Goal: Information Seeking & Learning: Learn about a topic

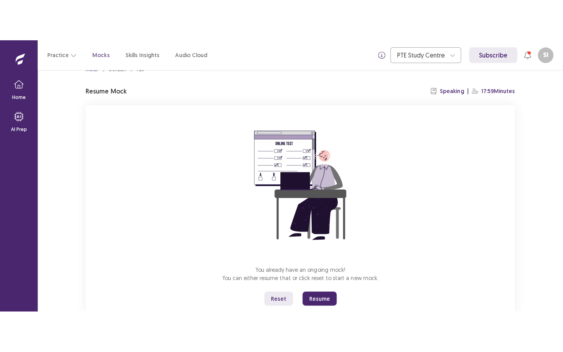
scroll to position [18, 0]
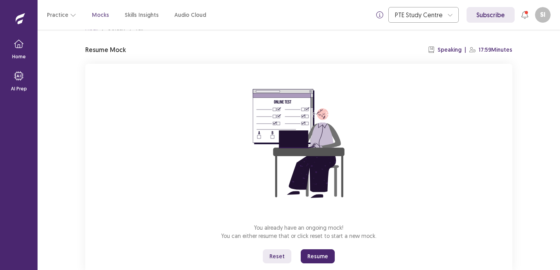
click at [318, 252] on button "Resume" at bounding box center [318, 256] width 34 height 14
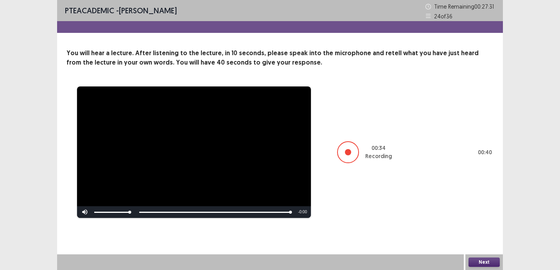
click at [487, 260] on button "Next" at bounding box center [484, 261] width 31 height 9
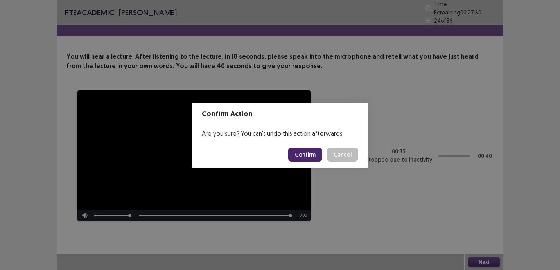
click at [315, 154] on button "Confirm" at bounding box center [305, 154] width 34 height 14
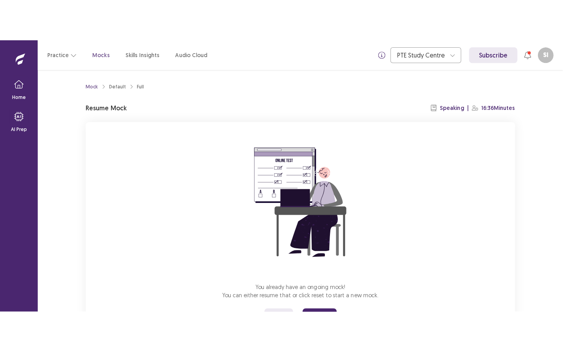
scroll to position [39, 0]
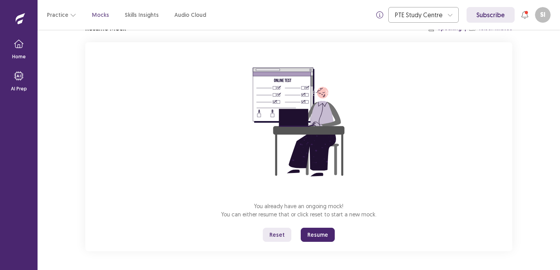
click at [311, 238] on button "Resume" at bounding box center [318, 235] width 34 height 14
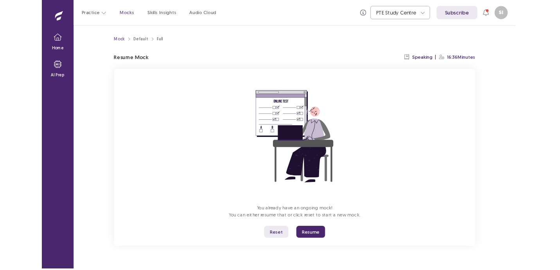
scroll to position [0, 0]
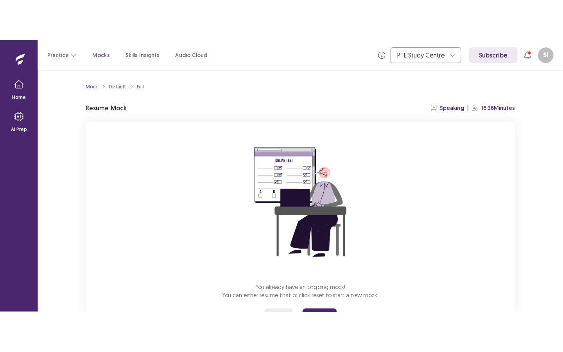
scroll to position [39, 0]
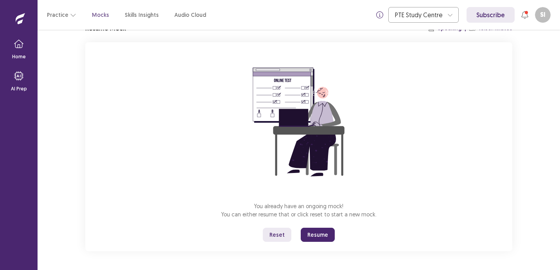
click at [327, 243] on div "You already have an ongoing mock! You can either resume that or click reset to …" at bounding box center [298, 146] width 427 height 209
click at [327, 242] on div "You already have an ongoing mock! You can either resume that or click reset to …" at bounding box center [298, 146] width 427 height 209
click at [327, 234] on button "Resume" at bounding box center [318, 235] width 34 height 14
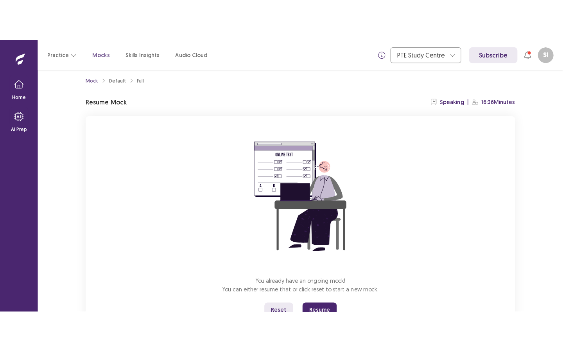
scroll to position [9, 0]
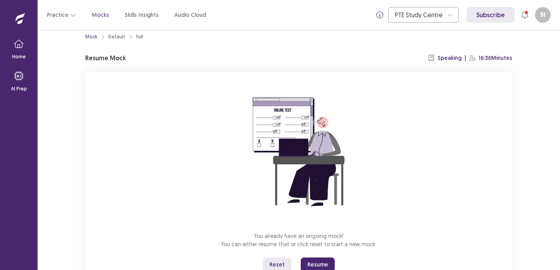
click at [329, 264] on button "Resume" at bounding box center [318, 264] width 34 height 14
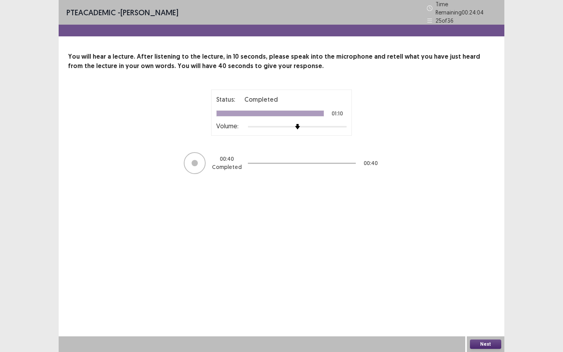
click at [481, 269] on button "Next" at bounding box center [485, 344] width 31 height 9
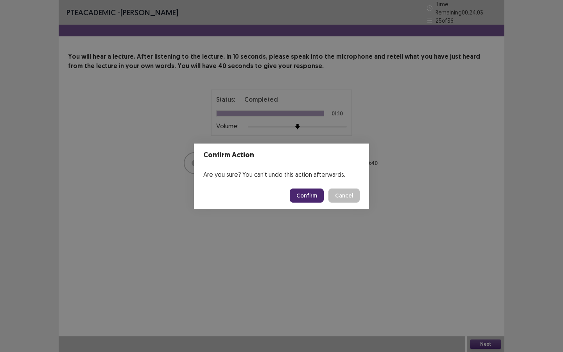
click at [312, 199] on button "Confirm" at bounding box center [307, 196] width 34 height 14
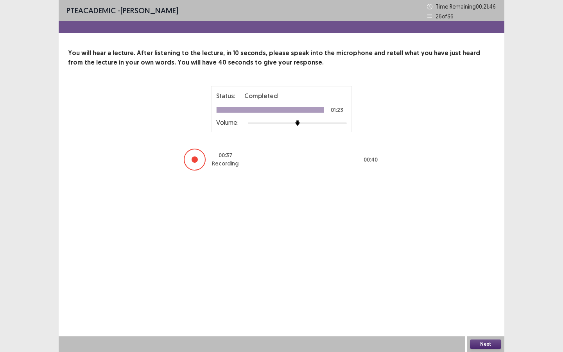
click at [479, 269] on button "Next" at bounding box center [485, 344] width 31 height 9
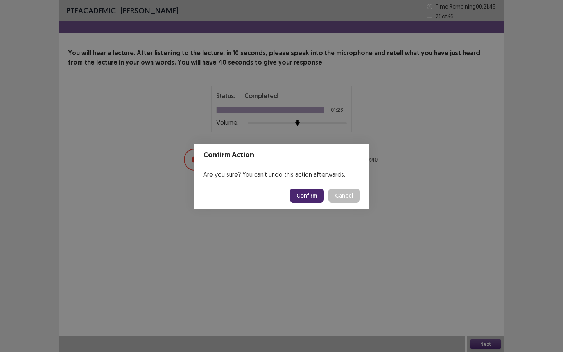
click at [300, 195] on button "Confirm" at bounding box center [307, 196] width 34 height 14
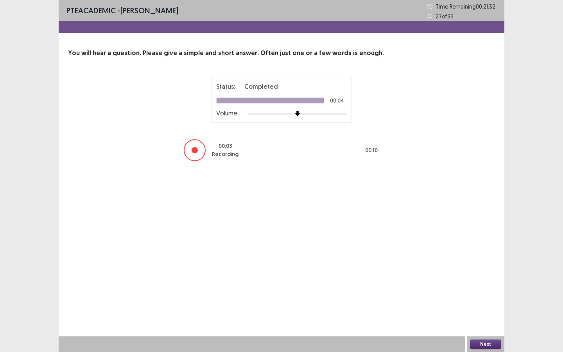
click at [481, 269] on button "Next" at bounding box center [485, 344] width 31 height 9
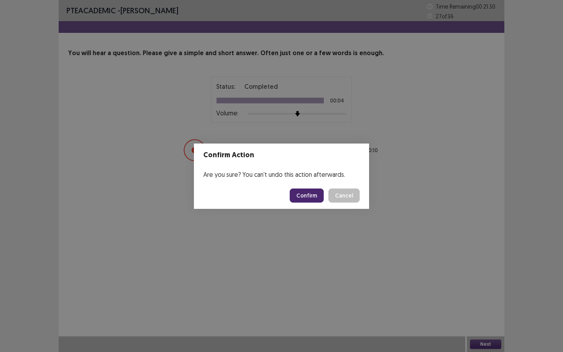
click at [318, 191] on button "Confirm" at bounding box center [307, 196] width 34 height 14
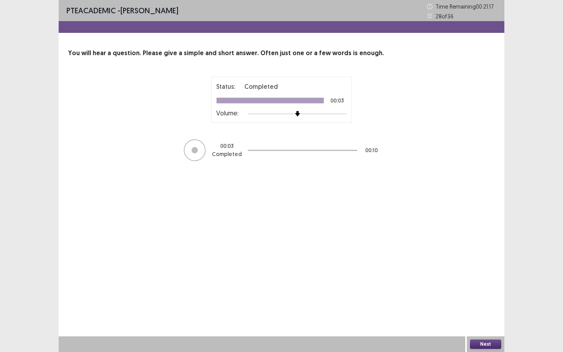
click at [481, 269] on button "Next" at bounding box center [485, 344] width 31 height 9
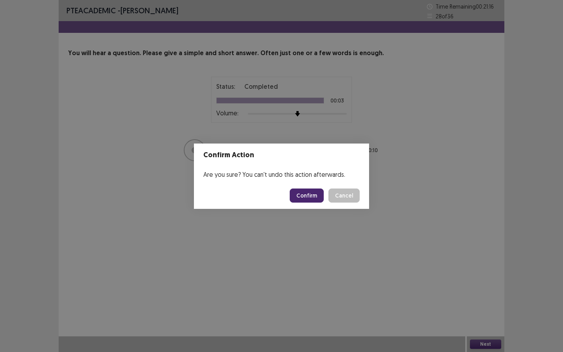
click at [316, 198] on button "Confirm" at bounding box center [307, 196] width 34 height 14
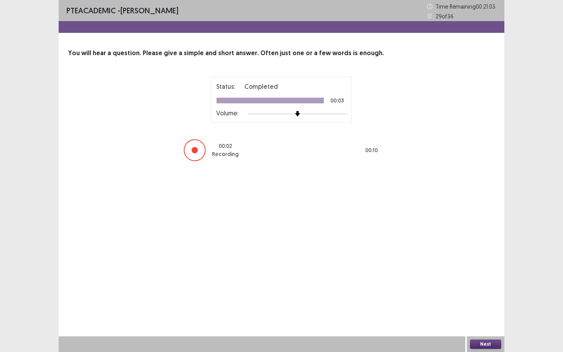
click at [484, 269] on button "Next" at bounding box center [485, 344] width 31 height 9
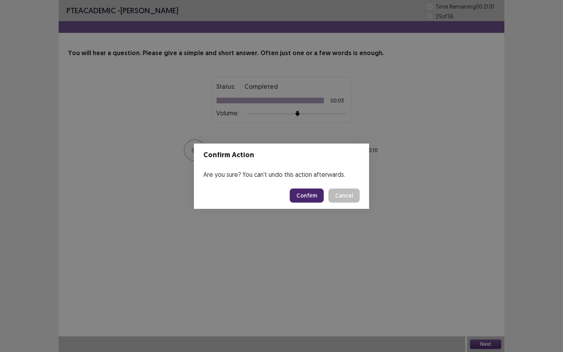
click at [301, 196] on button "Confirm" at bounding box center [307, 196] width 34 height 14
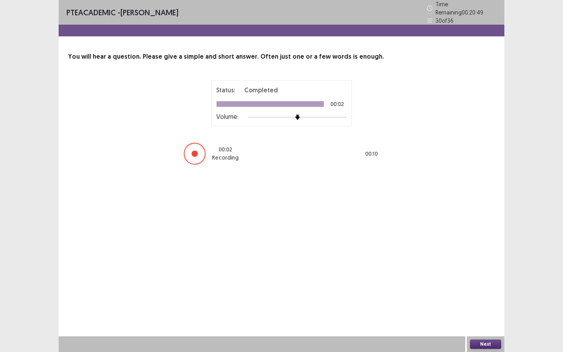
click at [492, 269] on div "Next" at bounding box center [486, 344] width 38 height 16
click at [488, 269] on button "Next" at bounding box center [485, 344] width 31 height 9
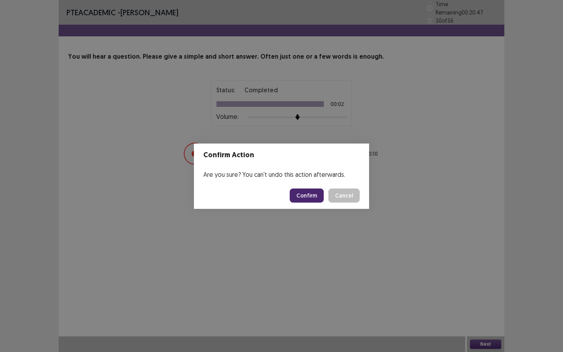
click at [305, 196] on button "Confirm" at bounding box center [307, 196] width 34 height 14
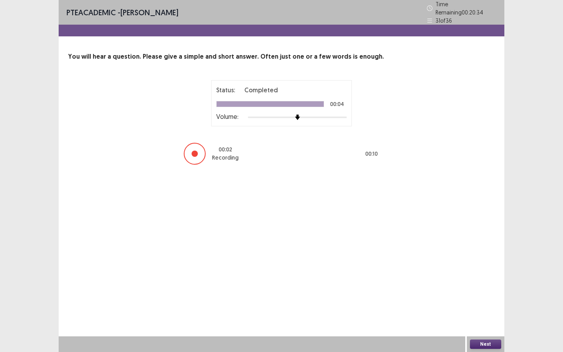
click at [480, 269] on button "Next" at bounding box center [485, 344] width 31 height 9
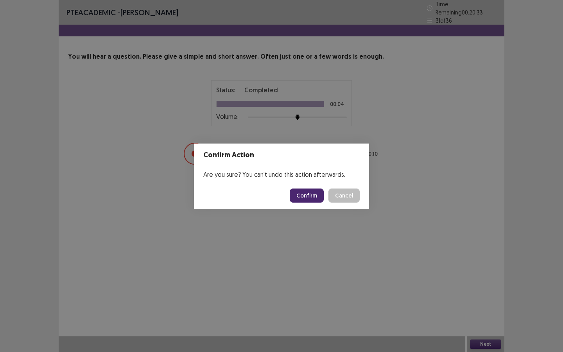
click at [307, 192] on button "Confirm" at bounding box center [307, 196] width 34 height 14
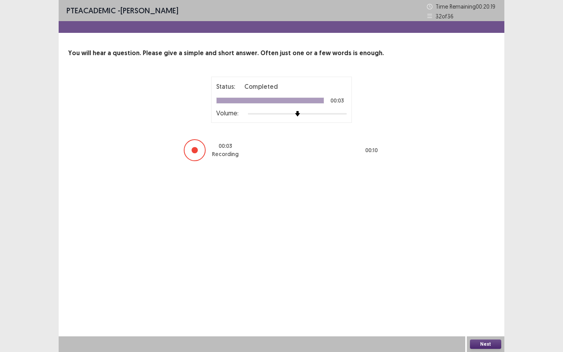
click at [489, 269] on button "Next" at bounding box center [485, 344] width 31 height 9
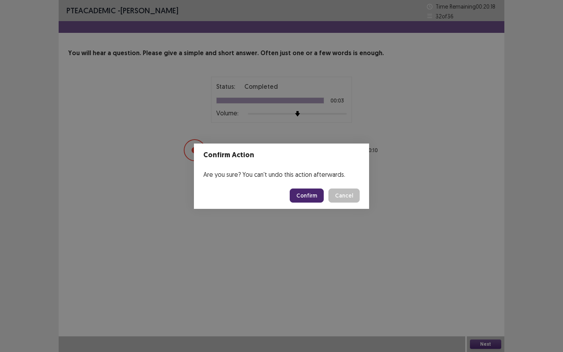
click at [317, 189] on button "Confirm" at bounding box center [307, 196] width 34 height 14
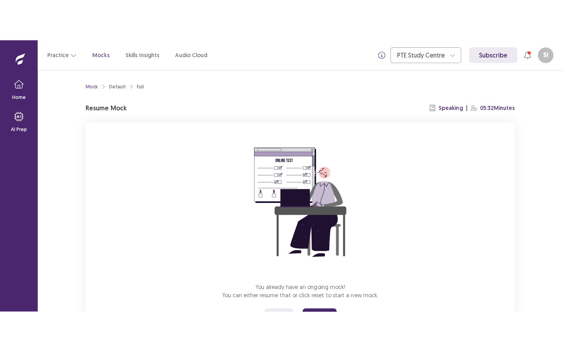
scroll to position [39, 0]
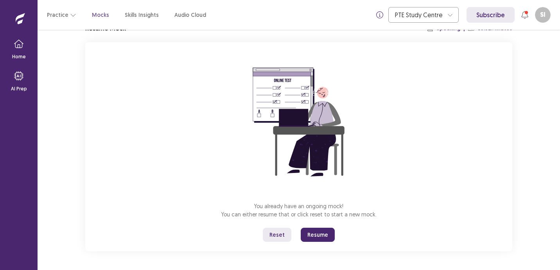
click at [313, 234] on button "Resume" at bounding box center [318, 235] width 34 height 14
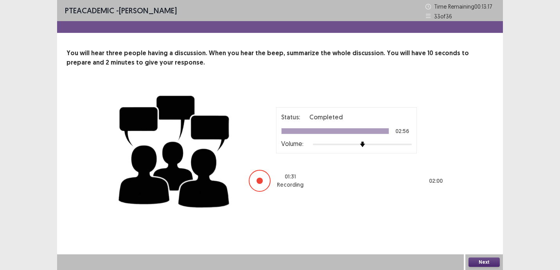
click at [489, 260] on button "Next" at bounding box center [484, 261] width 31 height 9
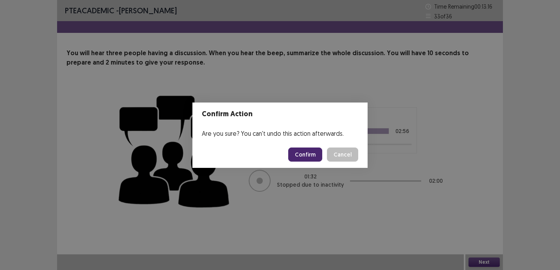
click at [313, 156] on button "Confirm" at bounding box center [305, 154] width 34 height 14
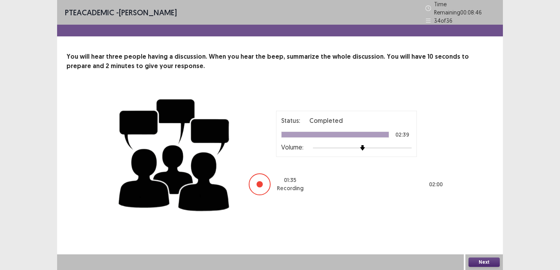
click at [482, 257] on button "Next" at bounding box center [484, 261] width 31 height 9
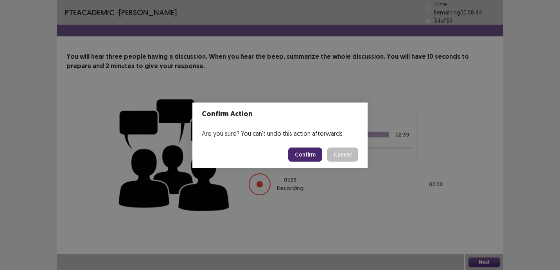
click at [299, 148] on button "Confirm" at bounding box center [305, 154] width 34 height 14
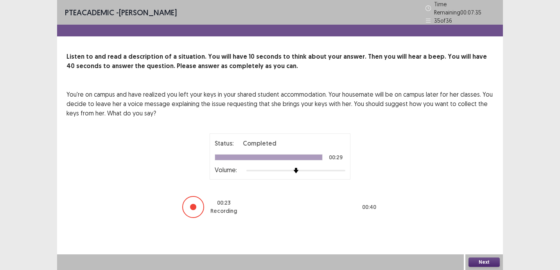
click at [474, 261] on button "Next" at bounding box center [484, 261] width 31 height 9
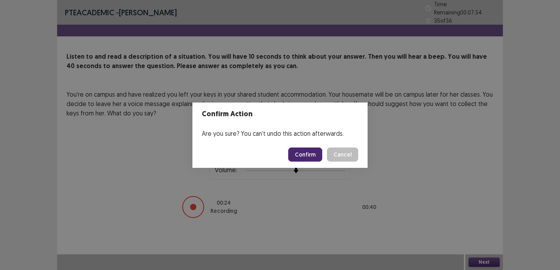
click at [316, 156] on button "Confirm" at bounding box center [305, 154] width 34 height 14
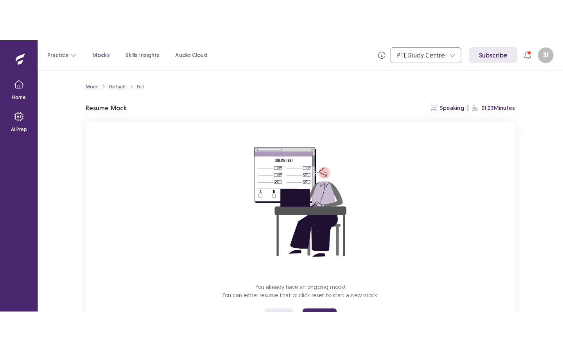
scroll to position [39, 0]
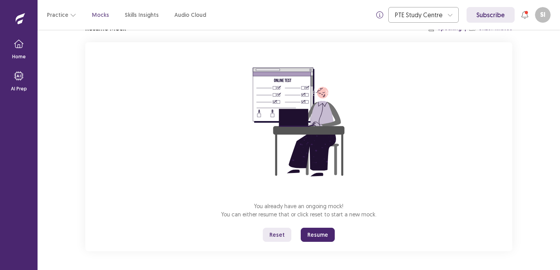
click at [318, 234] on button "Resume" at bounding box center [318, 235] width 34 height 14
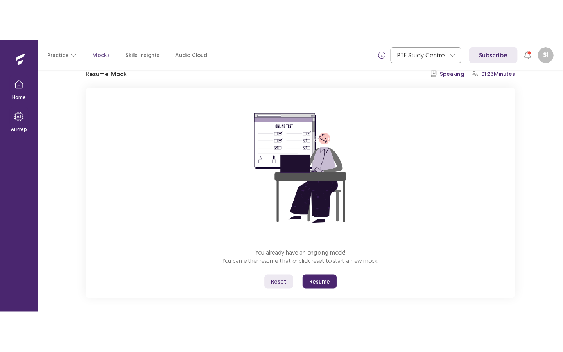
scroll to position [39, 0]
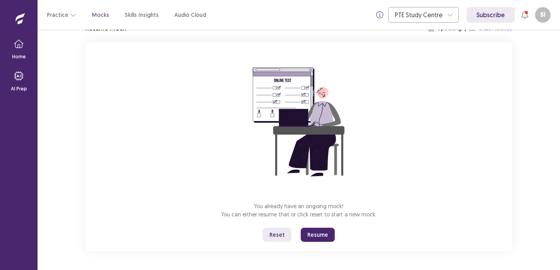
click at [328, 235] on button "Resume" at bounding box center [318, 235] width 34 height 14
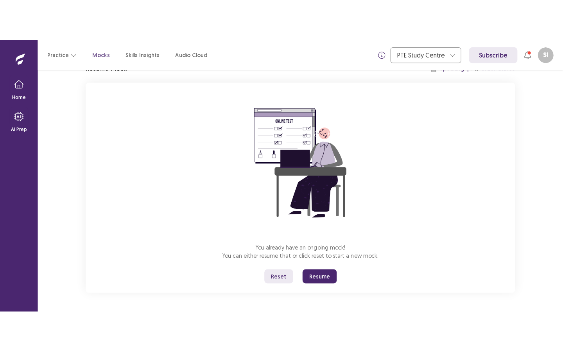
scroll to position [0, 0]
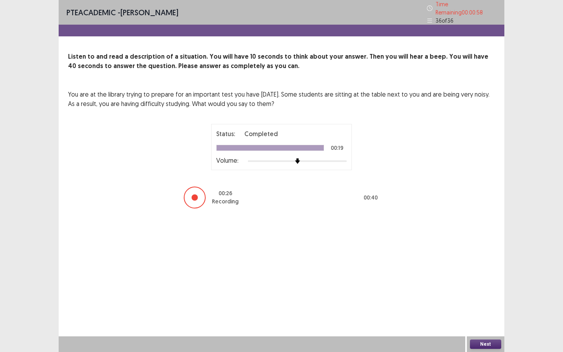
click at [481, 269] on button "Next" at bounding box center [485, 344] width 31 height 9
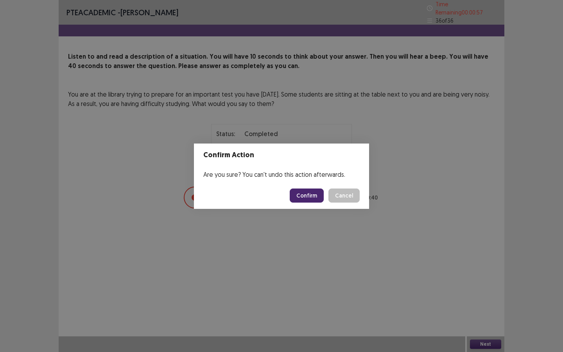
click at [310, 199] on button "Confirm" at bounding box center [307, 196] width 34 height 14
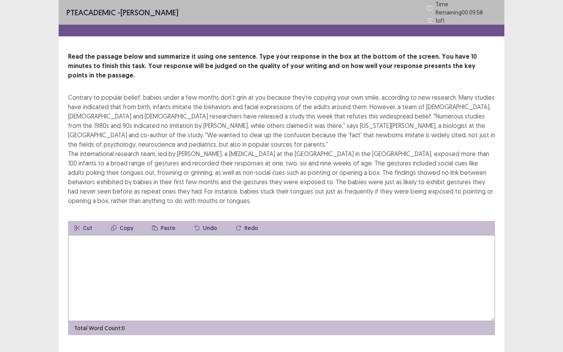
click at [291, 241] on textarea at bounding box center [281, 278] width 427 height 86
click at [224, 269] on textarea at bounding box center [281, 278] width 427 height 86
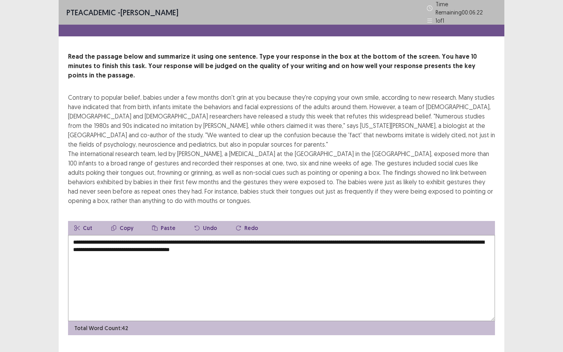
drag, startPoint x: 307, startPoint y: 159, endPoint x: 269, endPoint y: 173, distance: 40.8
click at [269, 173] on div "Contrary to popular belief, babies under a few months don't grin at you because…" at bounding box center [281, 149] width 427 height 113
click at [286, 235] on textarea "**********" at bounding box center [281, 278] width 427 height 86
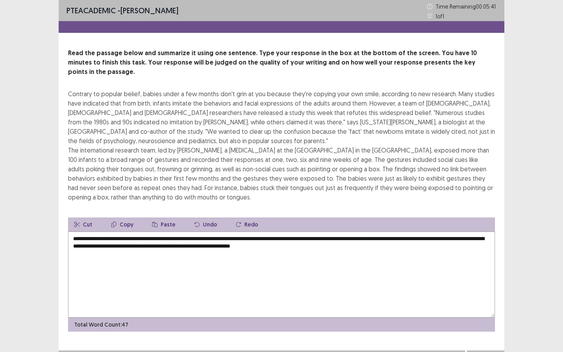
click at [293, 237] on textarea "**********" at bounding box center [281, 275] width 427 height 86
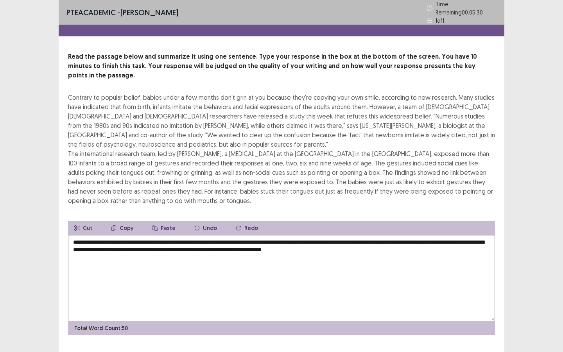
click at [406, 239] on textarea "**********" at bounding box center [281, 278] width 427 height 86
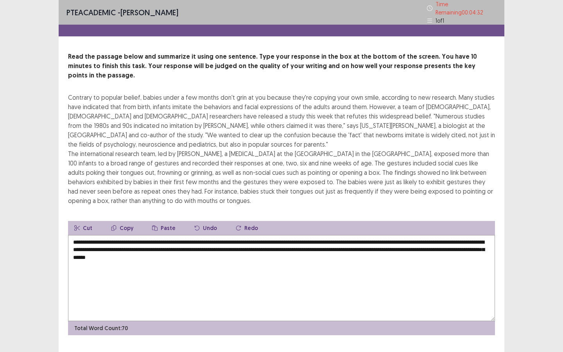
drag, startPoint x: 94, startPoint y: 228, endPoint x: 67, endPoint y: 228, distance: 27.4
click at [67, 228] on div "**********" at bounding box center [282, 193] width 446 height 283
drag, startPoint x: 160, startPoint y: 239, endPoint x: 148, endPoint y: 239, distance: 11.3
click at [148, 239] on textarea "**********" at bounding box center [281, 278] width 427 height 86
drag, startPoint x: 166, startPoint y: 238, endPoint x: 146, endPoint y: 238, distance: 19.9
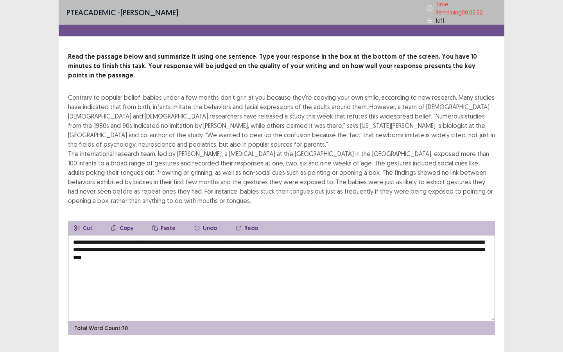
click at [146, 238] on textarea "**********" at bounding box center [281, 278] width 427 height 86
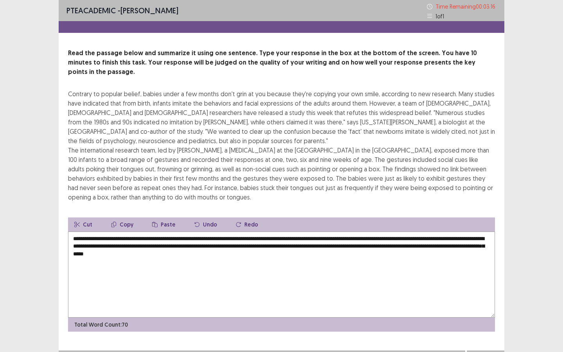
click at [184, 238] on textarea "**********" at bounding box center [281, 275] width 427 height 86
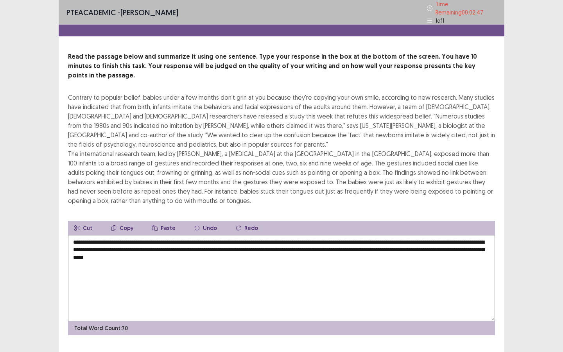
drag, startPoint x: 201, startPoint y: 237, endPoint x: 271, endPoint y: 236, distance: 70.0
click at [271, 236] on textarea "**********" at bounding box center [281, 278] width 427 height 86
click at [215, 236] on textarea "**********" at bounding box center [281, 278] width 427 height 86
drag, startPoint x: 215, startPoint y: 236, endPoint x: 202, endPoint y: 236, distance: 12.9
click at [202, 236] on textarea "**********" at bounding box center [281, 278] width 427 height 86
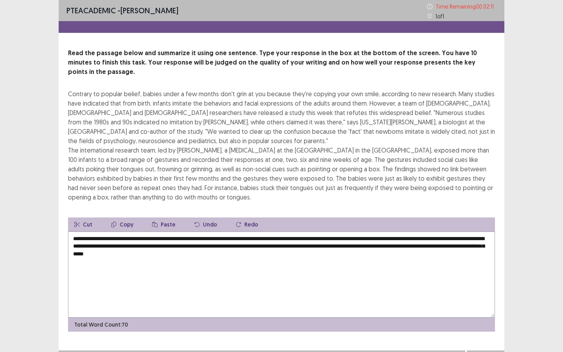
drag, startPoint x: 312, startPoint y: 237, endPoint x: 327, endPoint y: 238, distance: 15.7
click at [327, 238] on textarea "**********" at bounding box center [281, 275] width 427 height 86
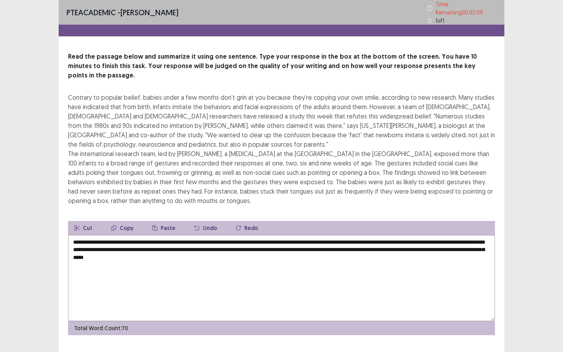
click at [340, 236] on textarea "**********" at bounding box center [281, 278] width 427 height 86
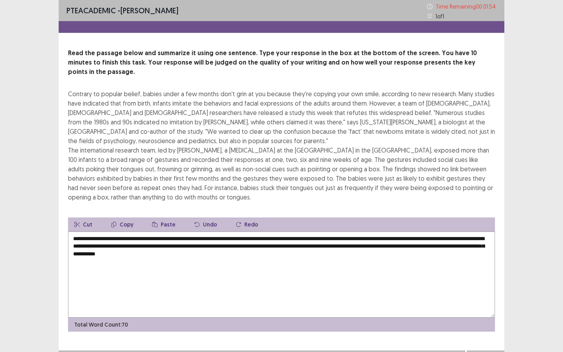
drag, startPoint x: 382, startPoint y: 238, endPoint x: 361, endPoint y: 238, distance: 21.1
click at [361, 238] on textarea "**********" at bounding box center [281, 275] width 427 height 86
drag, startPoint x: 120, startPoint y: 247, endPoint x: 104, endPoint y: 247, distance: 16.0
click at [104, 247] on textarea "**********" at bounding box center [281, 275] width 427 height 86
click at [110, 248] on textarea "**********" at bounding box center [281, 275] width 427 height 86
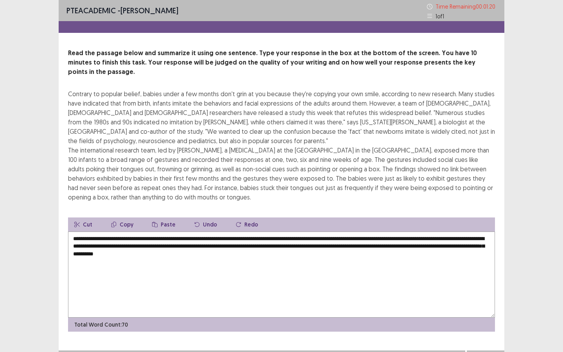
drag, startPoint x: 120, startPoint y: 244, endPoint x: 104, endPoint y: 244, distance: 15.7
click at [104, 244] on textarea "**********" at bounding box center [281, 275] width 427 height 86
click at [154, 244] on textarea "**********" at bounding box center [281, 275] width 427 height 86
click at [134, 247] on textarea "**********" at bounding box center [281, 275] width 427 height 86
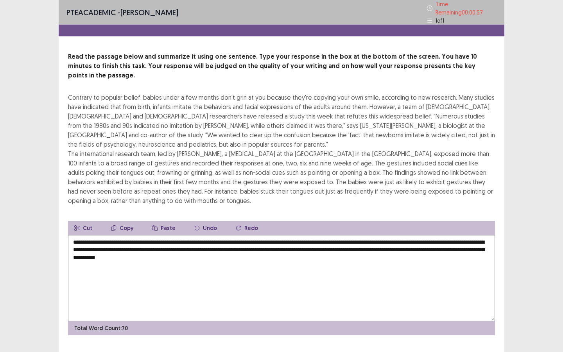
click at [277, 247] on textarea "**********" at bounding box center [281, 278] width 427 height 86
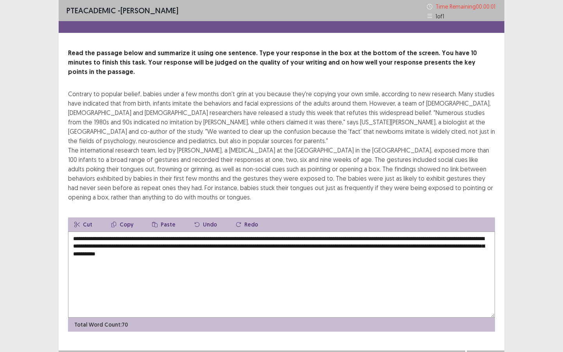
type textarea "**********"
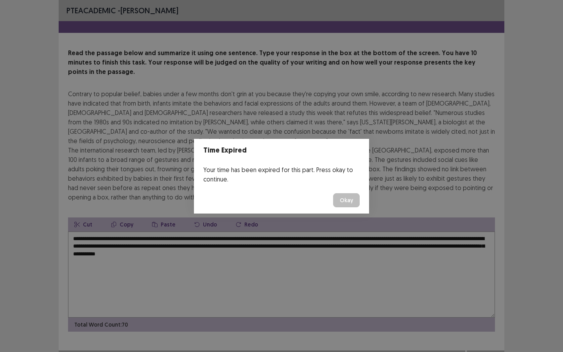
click at [355, 194] on button "Okay" at bounding box center [346, 200] width 27 height 14
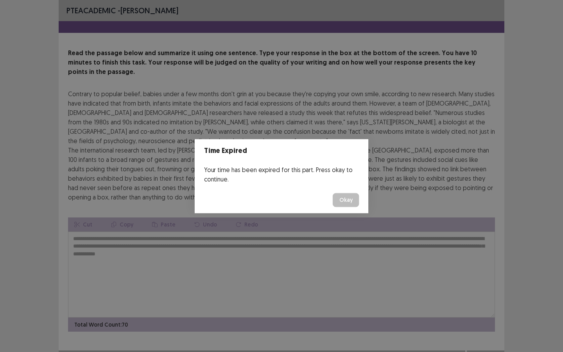
scroll to position [2, 0]
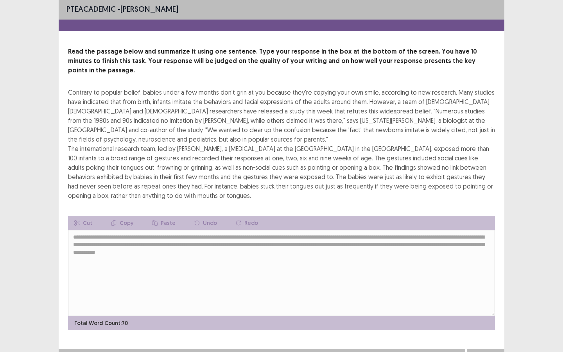
click at [481, 269] on button "Next" at bounding box center [485, 356] width 31 height 9
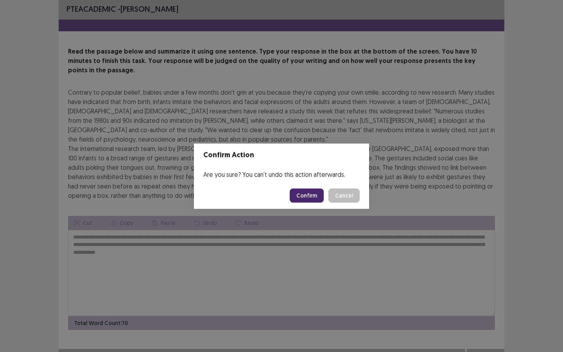
click at [320, 194] on button "Confirm" at bounding box center [307, 196] width 34 height 14
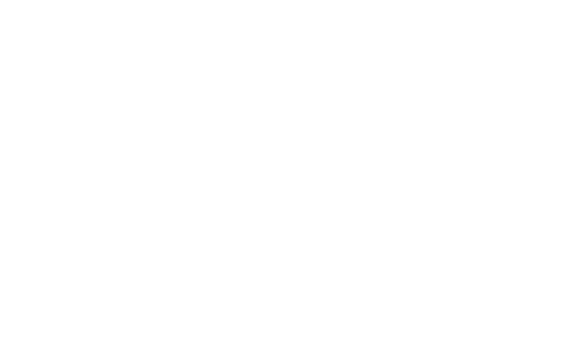
scroll to position [0, 0]
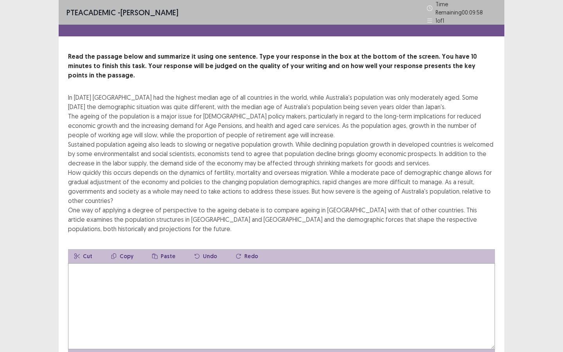
click at [165, 269] on textarea at bounding box center [281, 306] width 427 height 86
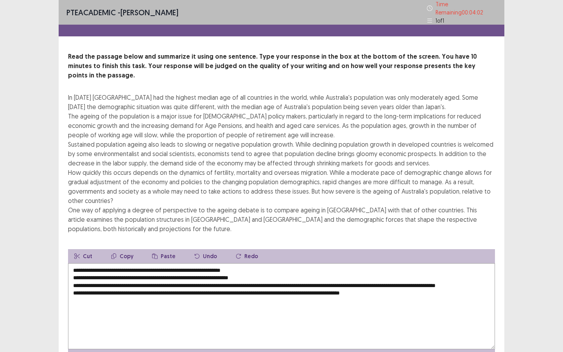
click at [190, 263] on textarea "**********" at bounding box center [281, 306] width 427 height 86
click at [272, 263] on textarea "**********" at bounding box center [281, 306] width 427 height 86
drag, startPoint x: 274, startPoint y: 258, endPoint x: 235, endPoint y: 257, distance: 38.7
click at [235, 263] on textarea "**********" at bounding box center [281, 306] width 427 height 86
click at [196, 268] on textarea "**********" at bounding box center [281, 306] width 427 height 86
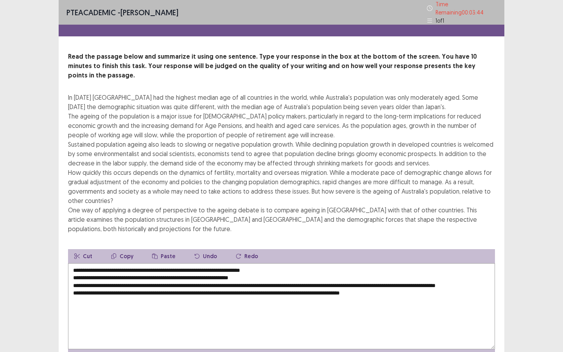
drag, startPoint x: 276, startPoint y: 265, endPoint x: 72, endPoint y: 264, distance: 204.2
click at [72, 264] on textarea "**********" at bounding box center [281, 306] width 427 height 86
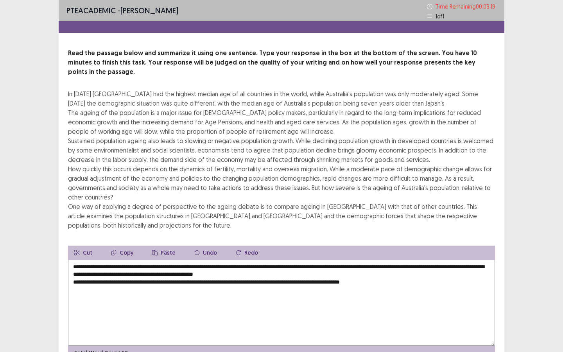
drag, startPoint x: 277, startPoint y: 255, endPoint x: 284, endPoint y: 270, distance: 16.1
click at [284, 269] on textarea "**********" at bounding box center [281, 303] width 427 height 86
click at [270, 269] on textarea "**********" at bounding box center [281, 303] width 427 height 86
click at [231, 267] on textarea "**********" at bounding box center [281, 303] width 427 height 86
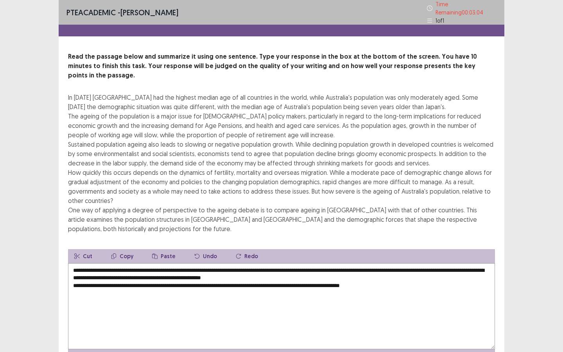
click at [74, 269] on textarea "**********" at bounding box center [281, 306] width 427 height 86
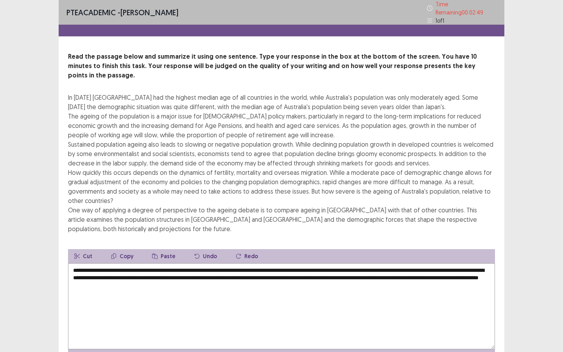
drag, startPoint x: 180, startPoint y: 256, endPoint x: 169, endPoint y: 256, distance: 11.0
click at [169, 263] on textarea "**********" at bounding box center [281, 306] width 427 height 86
click at [213, 263] on textarea "**********" at bounding box center [281, 306] width 427 height 86
drag, startPoint x: 481, startPoint y: 257, endPoint x: 454, endPoint y: 255, distance: 26.3
click at [454, 263] on textarea "**********" at bounding box center [281, 306] width 427 height 86
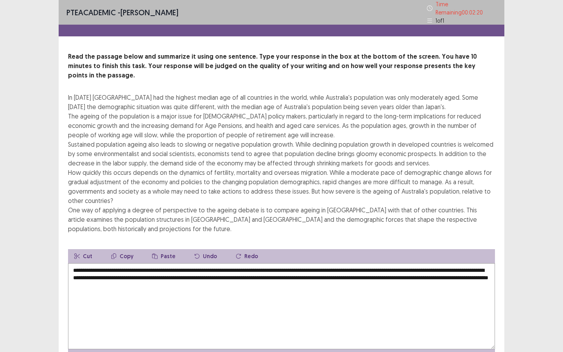
drag, startPoint x: 311, startPoint y: 259, endPoint x: 337, endPoint y: 259, distance: 25.8
click at [337, 263] on textarea "**********" at bounding box center [281, 306] width 427 height 86
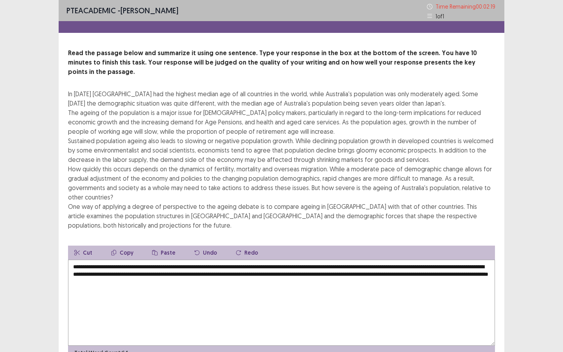
click at [352, 262] on textarea "**********" at bounding box center [281, 303] width 427 height 86
click at [410, 260] on textarea "**********" at bounding box center [281, 303] width 427 height 86
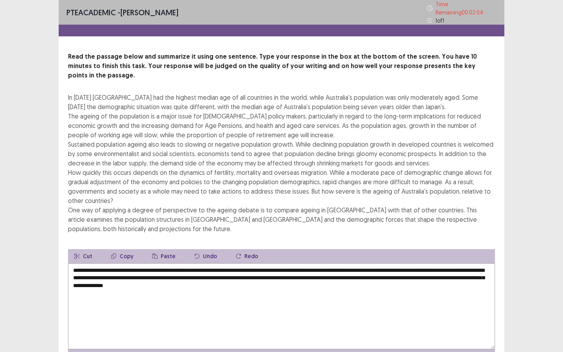
drag, startPoint x: 100, startPoint y: 266, endPoint x: 74, endPoint y: 266, distance: 25.8
click at [74, 266] on textarea "**********" at bounding box center [281, 306] width 427 height 86
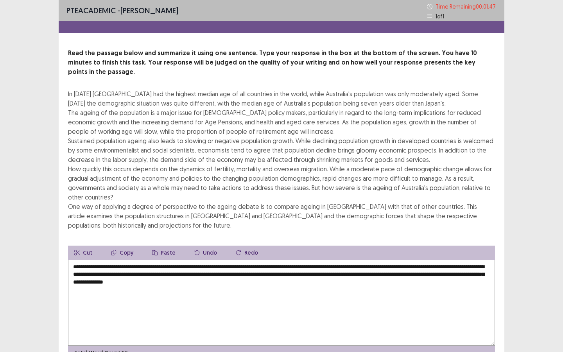
drag, startPoint x: 285, startPoint y: 266, endPoint x: 296, endPoint y: 267, distance: 11.0
click at [296, 267] on textarea "**********" at bounding box center [281, 303] width 427 height 86
click at [317, 267] on textarea "**********" at bounding box center [281, 303] width 427 height 86
drag, startPoint x: 318, startPoint y: 265, endPoint x: 300, endPoint y: 264, distance: 18.4
click at [300, 264] on textarea "**********" at bounding box center [281, 303] width 427 height 86
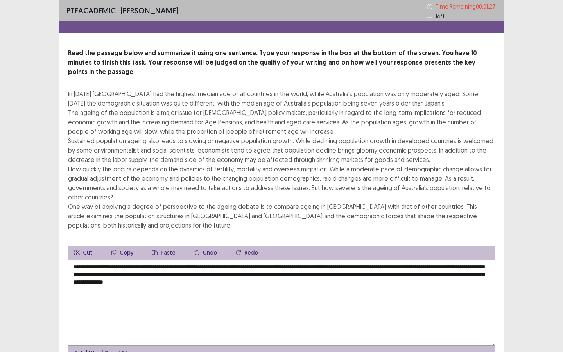
drag, startPoint x: 389, startPoint y: 266, endPoint x: 366, endPoint y: 266, distance: 22.7
click at [366, 266] on textarea "**********" at bounding box center [281, 303] width 427 height 86
click at [373, 266] on textarea "**********" at bounding box center [281, 303] width 427 height 86
drag, startPoint x: 387, startPoint y: 265, endPoint x: 369, endPoint y: 265, distance: 18.0
click at [369, 265] on textarea "**********" at bounding box center [281, 303] width 427 height 86
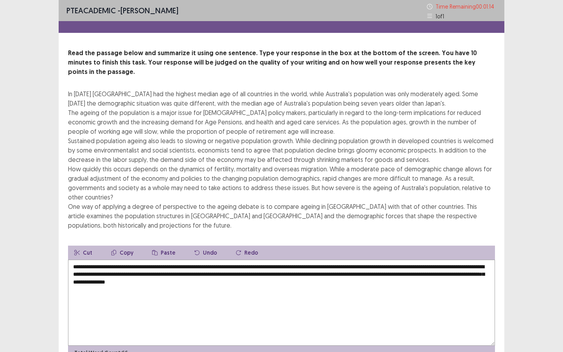
drag, startPoint x: 422, startPoint y: 264, endPoint x: 408, endPoint y: 264, distance: 14.5
click at [408, 264] on textarea "**********" at bounding box center [281, 303] width 427 height 86
click at [409, 269] on textarea "**********" at bounding box center [281, 303] width 427 height 86
drag, startPoint x: 421, startPoint y: 264, endPoint x: 408, endPoint y: 264, distance: 13.3
click at [408, 264] on textarea "**********" at bounding box center [281, 303] width 427 height 86
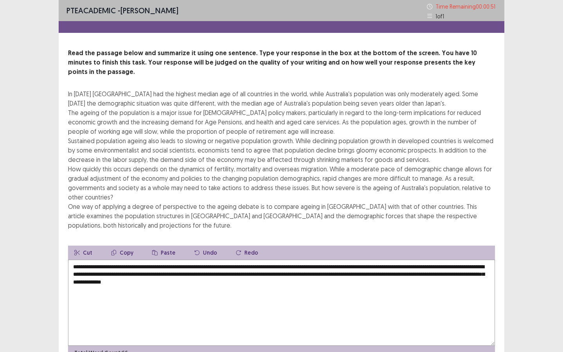
click at [425, 269] on textarea "**********" at bounding box center [281, 303] width 427 height 86
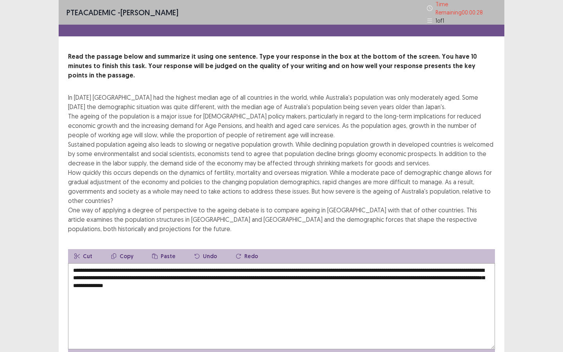
click at [269, 269] on textarea "**********" at bounding box center [281, 306] width 427 height 86
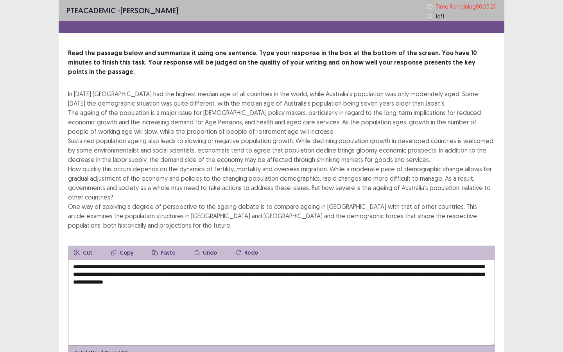
drag, startPoint x: 249, startPoint y: 272, endPoint x: 282, endPoint y: 273, distance: 32.5
click at [282, 269] on textarea "**********" at bounding box center [281, 303] width 427 height 86
click at [274, 269] on textarea "**********" at bounding box center [281, 303] width 427 height 86
drag, startPoint x: 258, startPoint y: 273, endPoint x: 283, endPoint y: 273, distance: 24.6
click at [283, 269] on textarea "**********" at bounding box center [281, 303] width 427 height 86
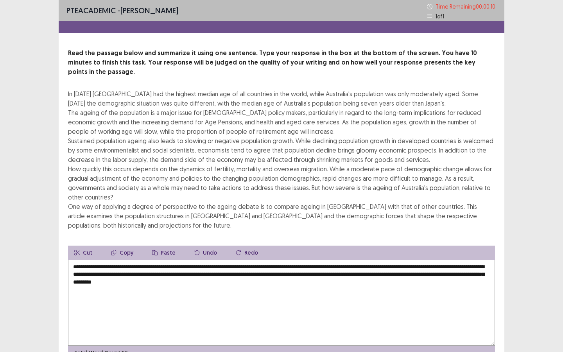
click at [309, 269] on textarea "**********" at bounding box center [281, 303] width 427 height 86
type textarea "**********"
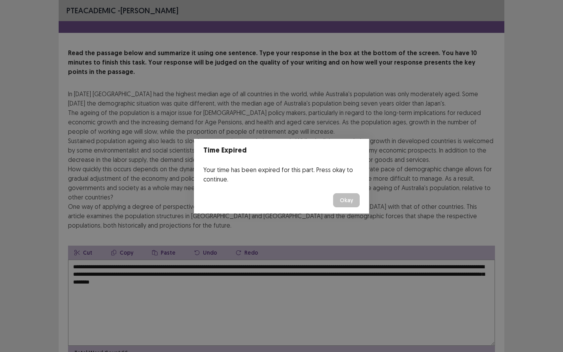
click at [341, 199] on button "Okay" at bounding box center [346, 200] width 27 height 14
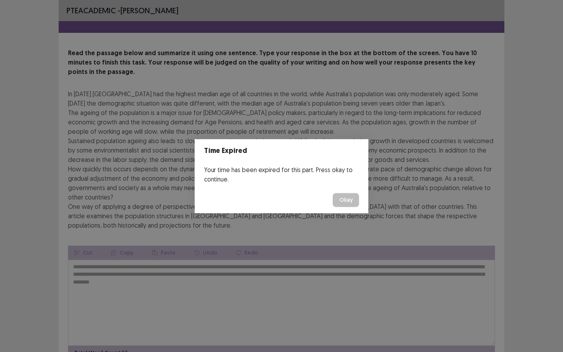
scroll to position [33, 0]
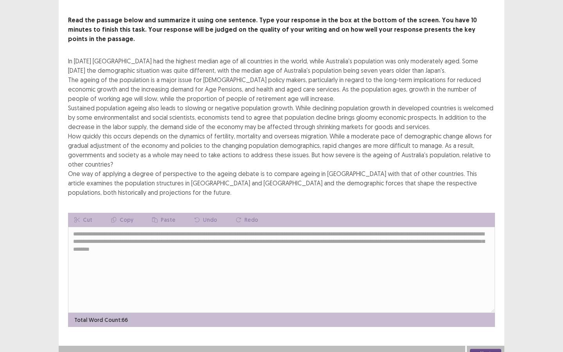
click at [477, 269] on button "Next" at bounding box center [485, 353] width 31 height 9
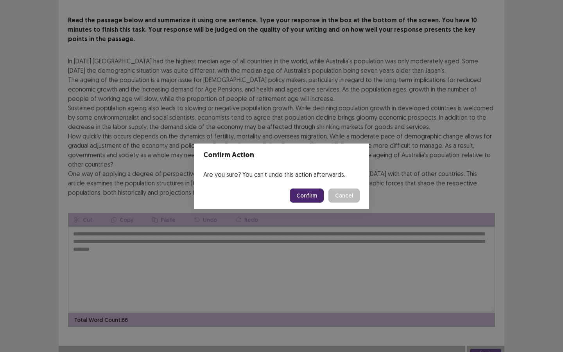
click at [319, 193] on button "Confirm" at bounding box center [307, 196] width 34 height 14
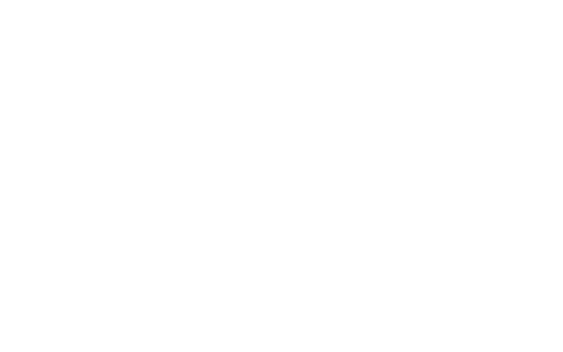
scroll to position [0, 0]
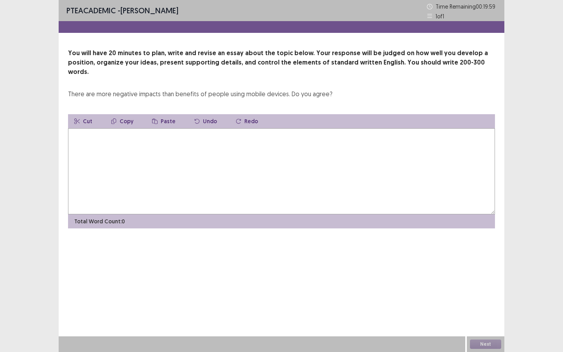
click at [263, 156] on textarea at bounding box center [281, 171] width 427 height 86
click at [259, 154] on textarea at bounding box center [281, 171] width 427 height 86
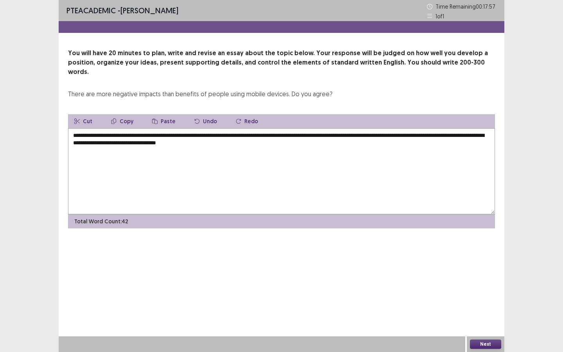
click at [304, 138] on textarea "**********" at bounding box center [281, 171] width 427 height 86
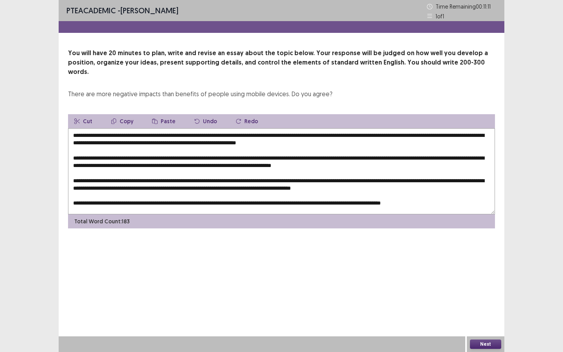
click at [133, 165] on textarea at bounding box center [281, 171] width 427 height 86
drag, startPoint x: 105, startPoint y: 127, endPoint x: 119, endPoint y: 126, distance: 13.3
click at [119, 128] on textarea at bounding box center [281, 171] width 427 height 86
drag, startPoint x: 228, startPoint y: 125, endPoint x: 233, endPoint y: 134, distance: 9.8
click at [233, 134] on textarea at bounding box center [281, 171] width 427 height 86
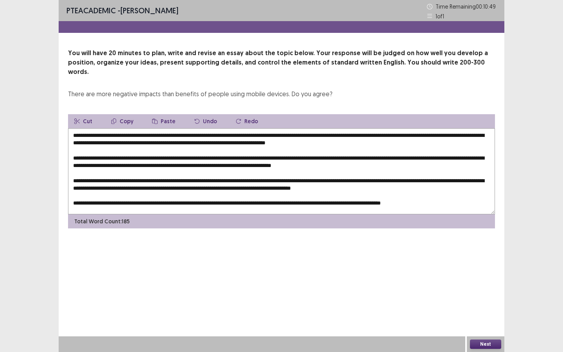
drag, startPoint x: 184, startPoint y: 135, endPoint x: 223, endPoint y: 141, distance: 39.7
click at [223, 141] on textarea at bounding box center [281, 171] width 427 height 86
click at [264, 139] on textarea at bounding box center [281, 171] width 427 height 86
drag, startPoint x: 285, startPoint y: 135, endPoint x: 273, endPoint y: 135, distance: 11.3
click at [273, 135] on textarea at bounding box center [281, 171] width 427 height 86
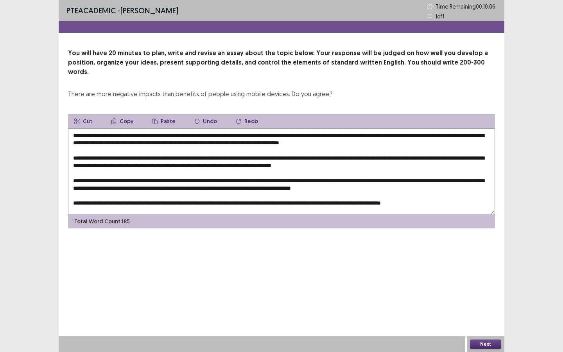
click at [273, 133] on textarea at bounding box center [281, 171] width 427 height 86
click at [296, 135] on textarea at bounding box center [281, 171] width 427 height 86
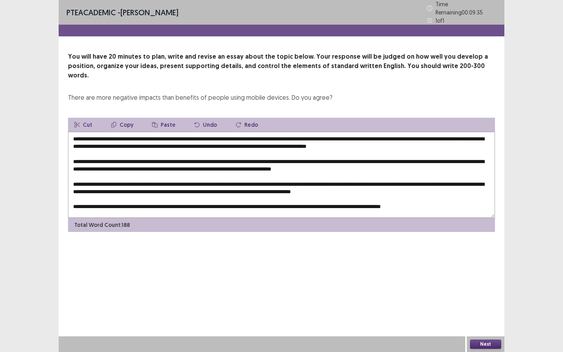
drag, startPoint x: 365, startPoint y: 134, endPoint x: 353, endPoint y: 134, distance: 11.3
click at [353, 134] on textarea at bounding box center [281, 175] width 427 height 86
click at [322, 133] on textarea at bounding box center [281, 175] width 427 height 86
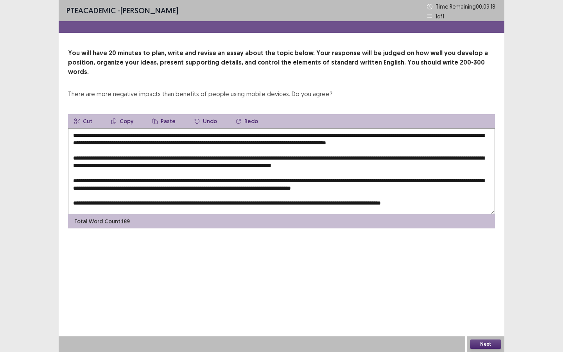
drag, startPoint x: 381, startPoint y: 133, endPoint x: 391, endPoint y: 134, distance: 9.5
click at [391, 134] on textarea at bounding box center [281, 171] width 427 height 86
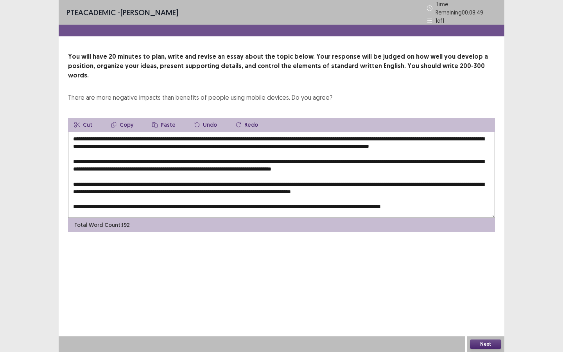
drag, startPoint x: 105, startPoint y: 121, endPoint x: 155, endPoint y: 126, distance: 49.9
click at [155, 132] on textarea at bounding box center [281, 175] width 427 height 86
click at [196, 152] on textarea at bounding box center [281, 175] width 427 height 86
drag, startPoint x: 201, startPoint y: 156, endPoint x: 216, endPoint y: 156, distance: 14.5
click at [216, 156] on textarea at bounding box center [281, 175] width 427 height 86
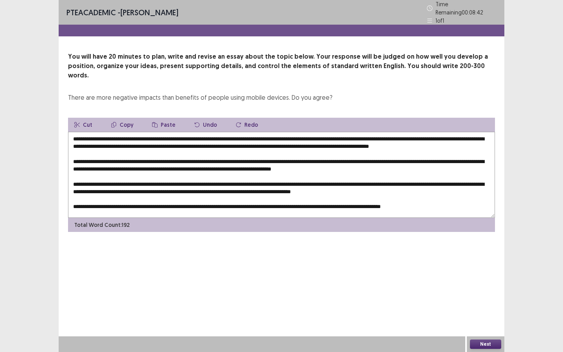
paste textarea "**********"
click at [271, 134] on textarea at bounding box center [281, 175] width 427 height 86
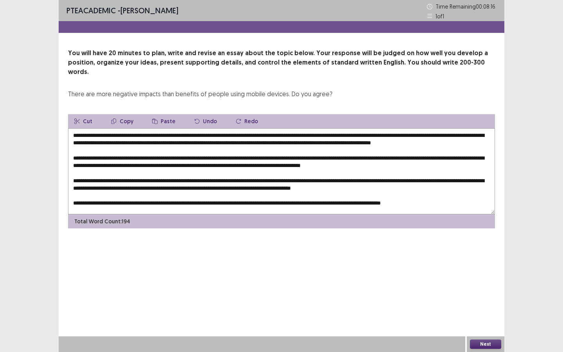
drag, startPoint x: 313, startPoint y: 135, endPoint x: 278, endPoint y: 134, distance: 34.4
click at [278, 134] on textarea at bounding box center [281, 171] width 427 height 86
click at [311, 136] on textarea at bounding box center [281, 171] width 427 height 86
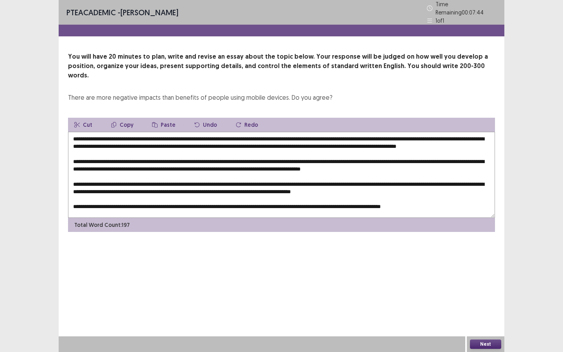
click at [260, 134] on textarea at bounding box center [281, 175] width 427 height 86
drag, startPoint x: 273, startPoint y: 133, endPoint x: 392, endPoint y: 134, distance: 119.3
click at [392, 134] on textarea at bounding box center [281, 175] width 427 height 86
drag, startPoint x: 429, startPoint y: 155, endPoint x: 439, endPoint y: 154, distance: 10.2
click at [439, 154] on textarea at bounding box center [281, 175] width 427 height 86
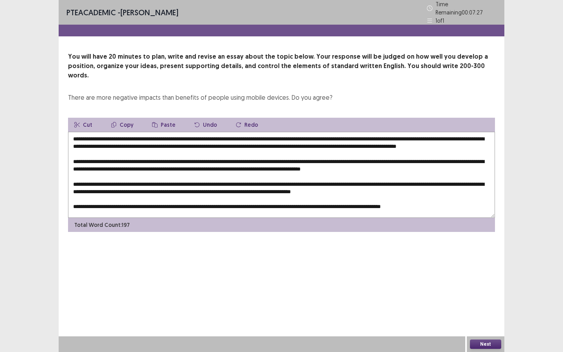
paste textarea "**********"
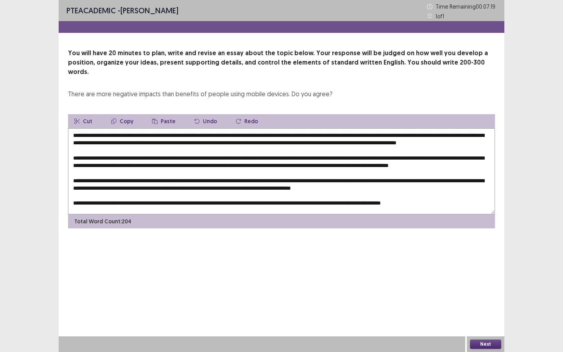
drag, startPoint x: 233, startPoint y: 163, endPoint x: 241, endPoint y: 163, distance: 8.2
click at [241, 163] on textarea at bounding box center [281, 171] width 427 height 86
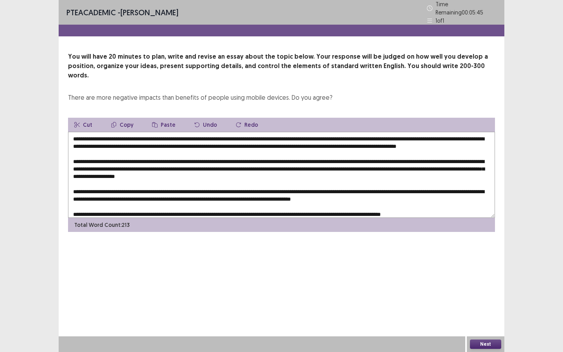
scroll to position [3, 0]
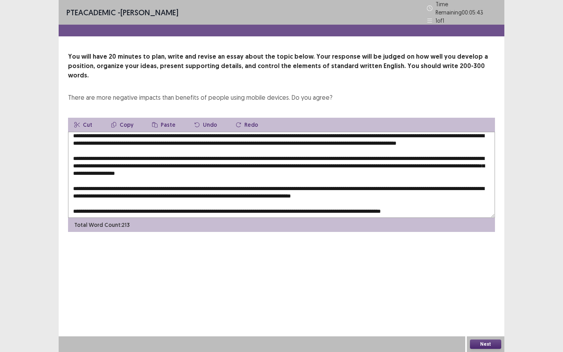
drag, startPoint x: 125, startPoint y: 167, endPoint x: 129, endPoint y: 167, distance: 4.3
click at [129, 167] on textarea at bounding box center [281, 175] width 427 height 86
drag, startPoint x: 122, startPoint y: 166, endPoint x: 213, endPoint y: 168, distance: 91.2
click at [213, 169] on textarea at bounding box center [281, 175] width 427 height 86
click at [226, 167] on textarea at bounding box center [281, 175] width 427 height 86
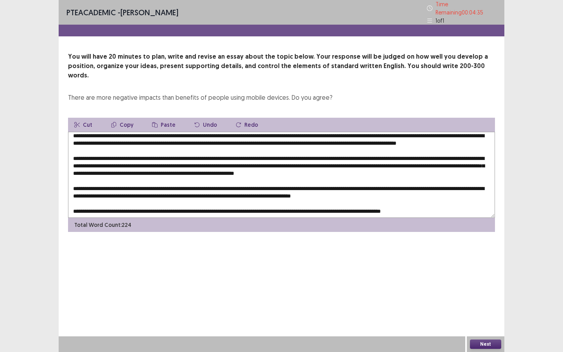
click at [275, 166] on textarea at bounding box center [281, 175] width 427 height 86
click at [266, 168] on textarea at bounding box center [281, 175] width 427 height 86
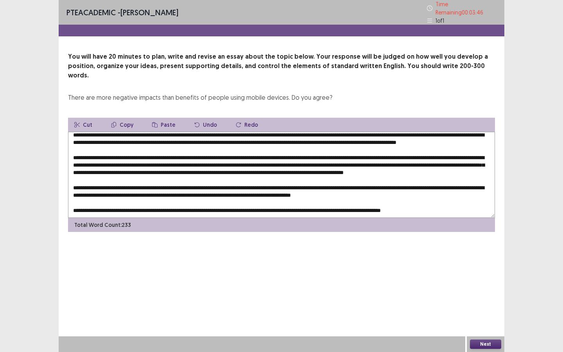
scroll to position [0, 0]
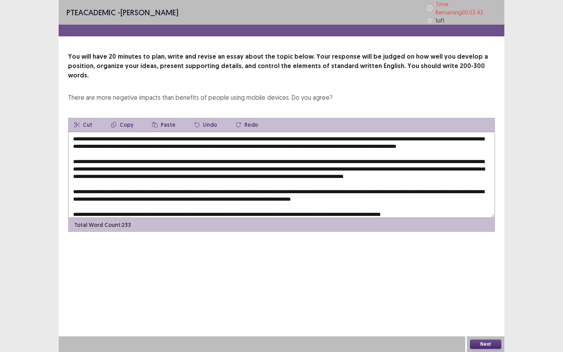
drag, startPoint x: 105, startPoint y: 125, endPoint x: 155, endPoint y: 129, distance: 50.2
click at [155, 132] on textarea at bounding box center [281, 175] width 427 height 86
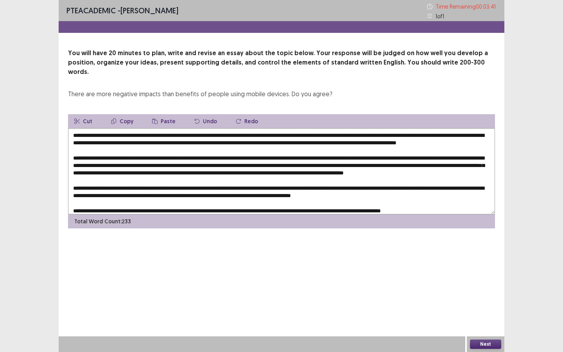
drag, startPoint x: 99, startPoint y: 179, endPoint x: 106, endPoint y: 180, distance: 7.1
click at [106, 180] on textarea at bounding box center [281, 171] width 427 height 86
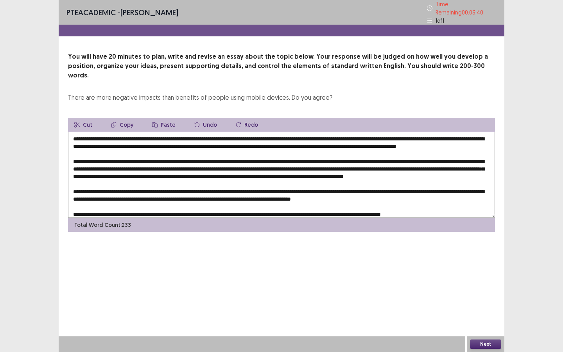
paste textarea "**********"
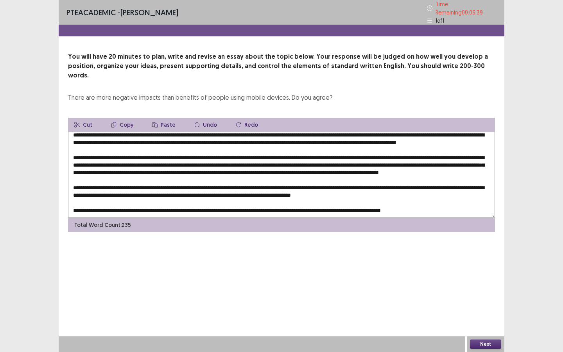
scroll to position [19, 0]
drag, startPoint x: 190, startPoint y: 176, endPoint x: 196, endPoint y: 176, distance: 5.5
click at [196, 176] on textarea at bounding box center [281, 175] width 427 height 86
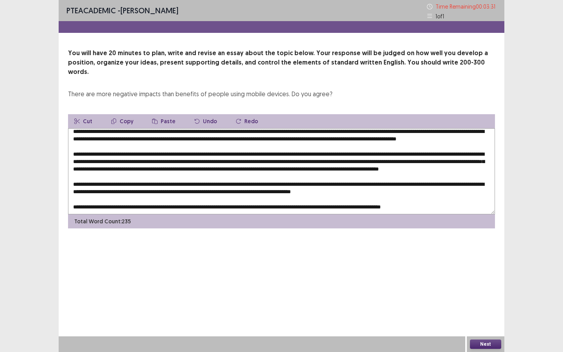
paste textarea "**********"
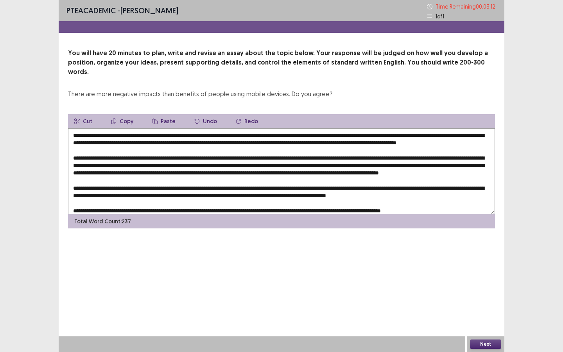
click at [429, 133] on textarea at bounding box center [281, 171] width 427 height 86
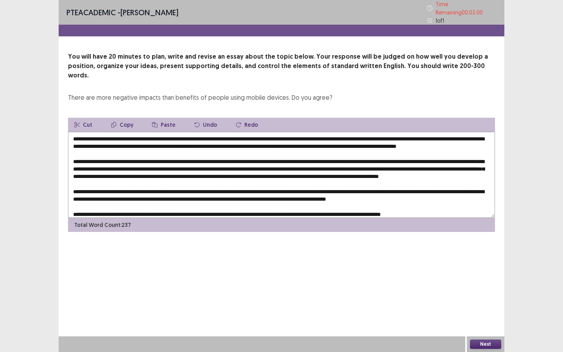
drag, startPoint x: 417, startPoint y: 133, endPoint x: 483, endPoint y: 131, distance: 66.5
click at [483, 132] on textarea at bounding box center [281, 175] width 427 height 86
drag, startPoint x: 416, startPoint y: 134, endPoint x: 146, endPoint y: 144, distance: 270.5
click at [146, 144] on textarea at bounding box center [281, 175] width 427 height 86
click at [369, 155] on textarea at bounding box center [281, 175] width 427 height 86
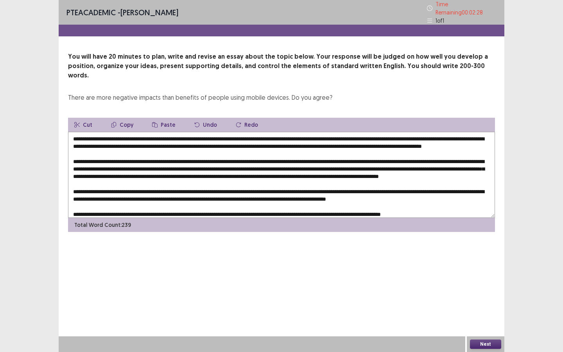
drag, startPoint x: 416, startPoint y: 133, endPoint x: 96, endPoint y: 144, distance: 319.7
click at [97, 144] on textarea at bounding box center [281, 175] width 427 height 86
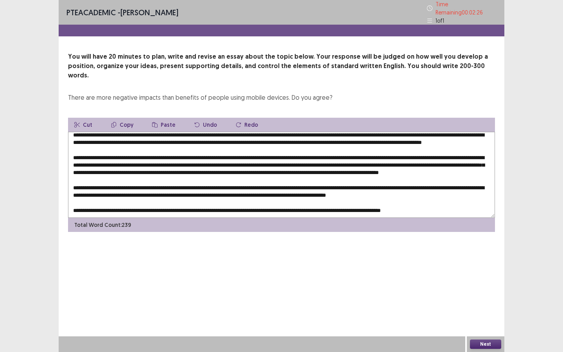
click at [138, 188] on textarea at bounding box center [281, 175] width 427 height 86
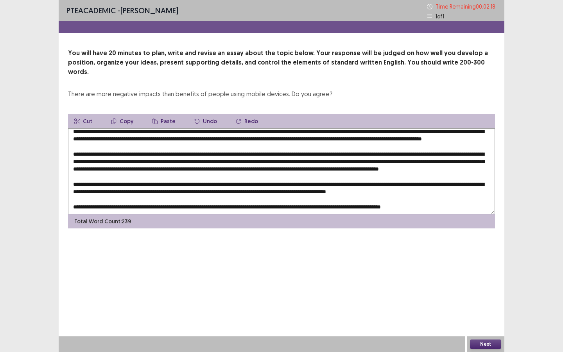
drag, startPoint x: 119, startPoint y: 175, endPoint x: 120, endPoint y: 183, distance: 8.7
click at [120, 183] on textarea at bounding box center [281, 171] width 427 height 86
click at [116, 184] on textarea at bounding box center [281, 171] width 427 height 86
drag, startPoint x: 102, startPoint y: 182, endPoint x: 110, endPoint y: 181, distance: 7.1
click at [110, 181] on textarea at bounding box center [281, 171] width 427 height 86
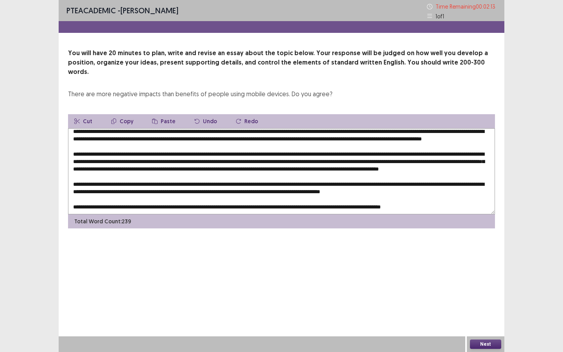
paste textarea "**********"
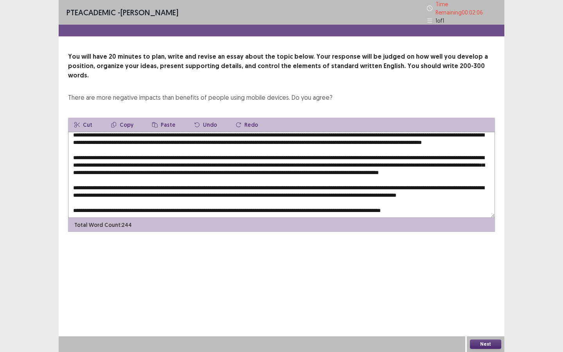
click at [439, 175] on textarea at bounding box center [281, 175] width 427 height 86
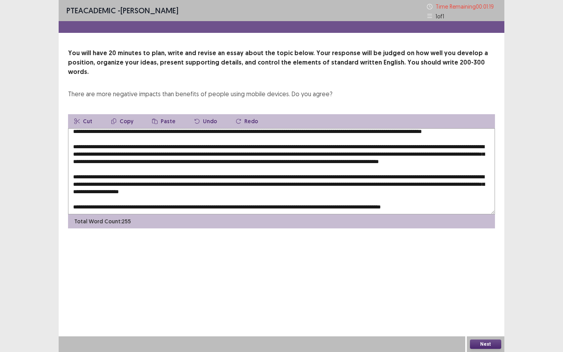
scroll to position [0, 0]
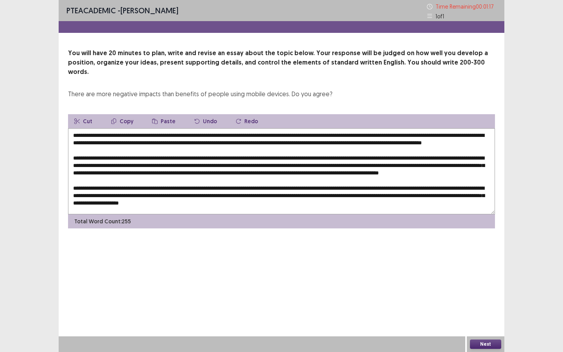
drag, startPoint x: 105, startPoint y: 125, endPoint x: 155, endPoint y: 124, distance: 50.1
click at [155, 128] on textarea at bounding box center [281, 171] width 427 height 86
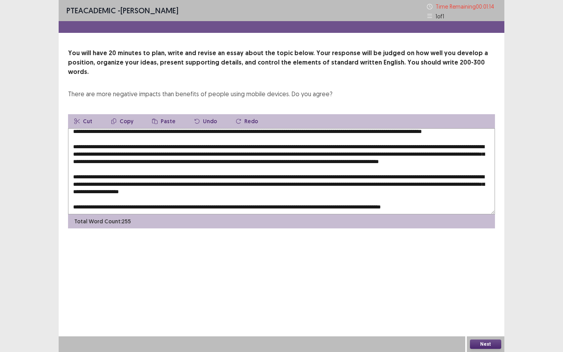
click at [282, 182] on textarea at bounding box center [281, 171] width 427 height 86
paste textarea "**********"
drag, startPoint x: 124, startPoint y: 196, endPoint x: 227, endPoint y: 203, distance: 102.7
click at [227, 203] on textarea at bounding box center [281, 171] width 427 height 86
click at [260, 198] on textarea at bounding box center [281, 171] width 427 height 86
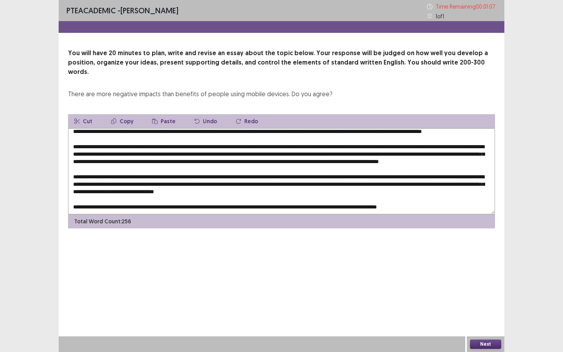
paste textarea "**********"
type textarea "**********"
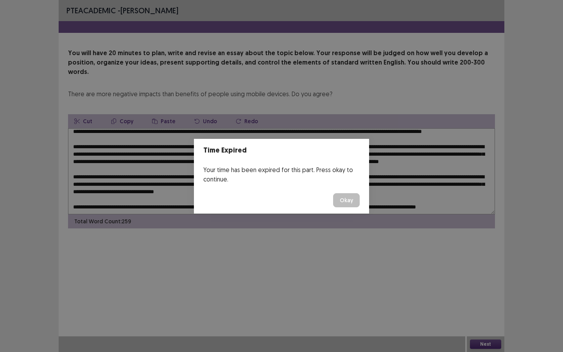
click at [343, 196] on button "Okay" at bounding box center [346, 200] width 27 height 14
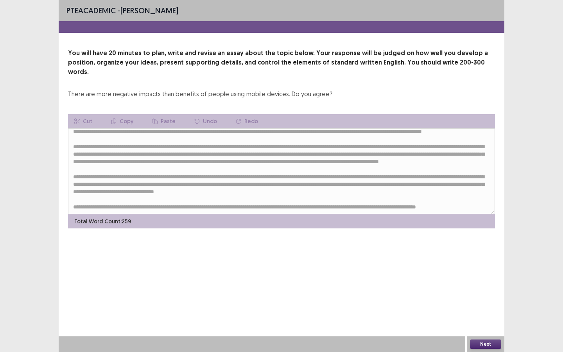
click at [489, 269] on button "Next" at bounding box center [485, 344] width 31 height 9
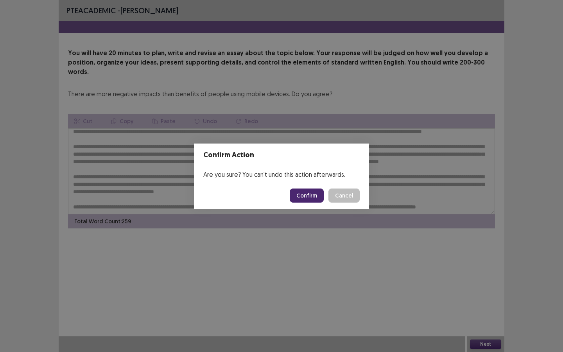
click at [312, 198] on button "Confirm" at bounding box center [307, 196] width 34 height 14
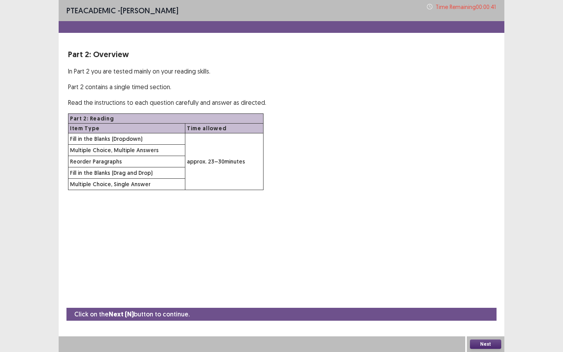
click at [481, 269] on button "Next" at bounding box center [485, 344] width 31 height 9
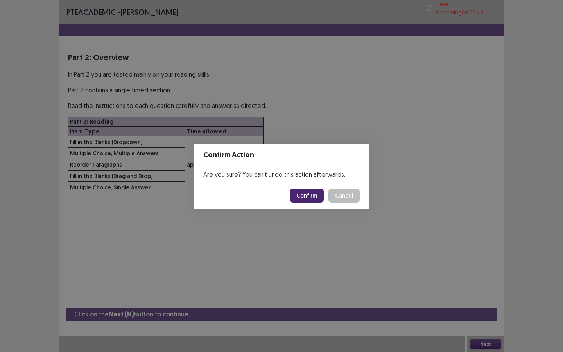
click at [306, 186] on footer "Confirm Cancel" at bounding box center [281, 195] width 175 height 27
click at [307, 190] on button "Confirm" at bounding box center [307, 196] width 34 height 14
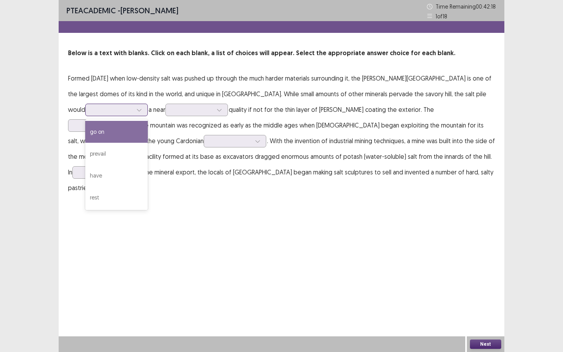
click at [101, 108] on div at bounding box center [112, 109] width 41 height 7
click at [172, 109] on div at bounding box center [192, 109] width 41 height 7
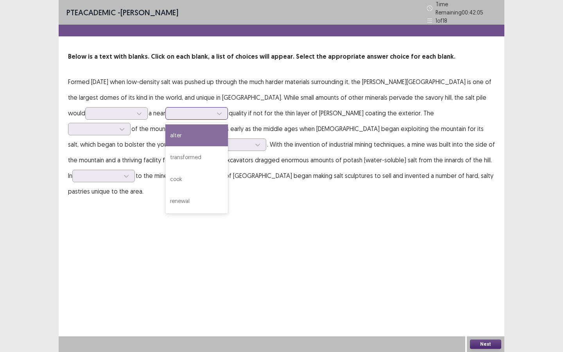
click at [166, 127] on div "alter" at bounding box center [196, 135] width 63 height 22
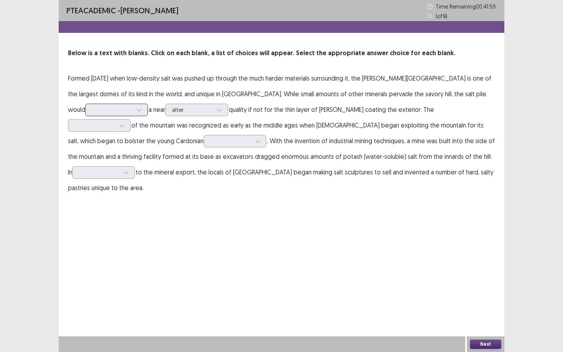
click at [115, 112] on div at bounding box center [112, 109] width 42 height 9
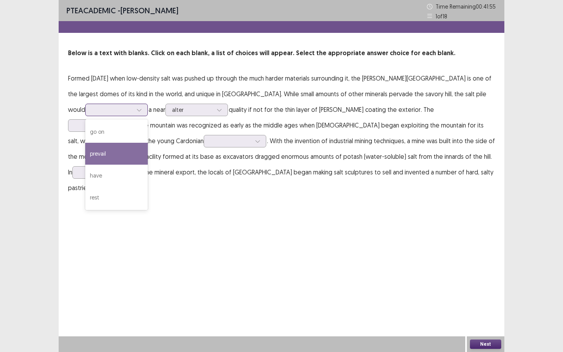
click at [112, 151] on div "prevail" at bounding box center [116, 154] width 63 height 22
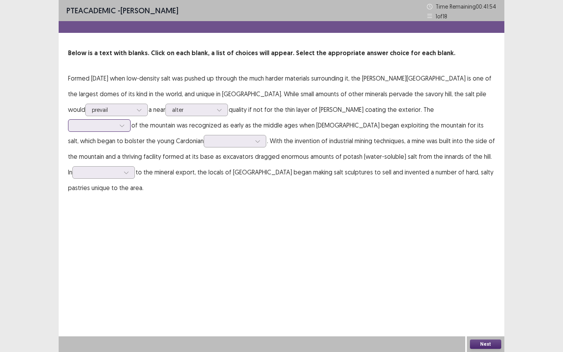
click at [131, 119] on div at bounding box center [99, 125] width 63 height 13
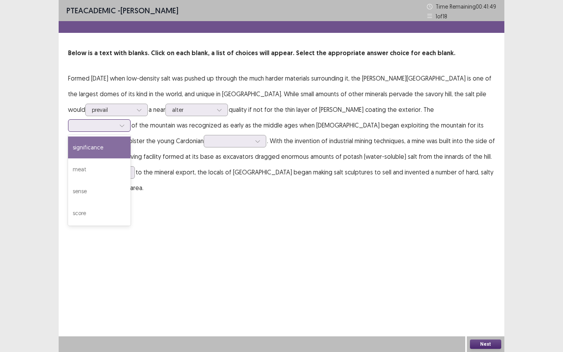
click at [131, 137] on div "significance" at bounding box center [99, 148] width 63 height 22
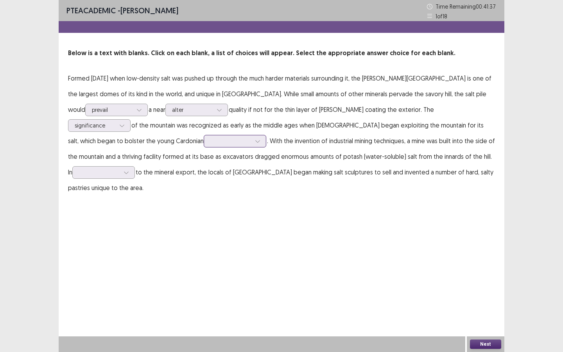
click at [210, 137] on div at bounding box center [231, 141] width 42 height 9
click at [204, 167] on div "skimping" at bounding box center [235, 163] width 63 height 22
click at [120, 169] on div at bounding box center [99, 172] width 41 height 7
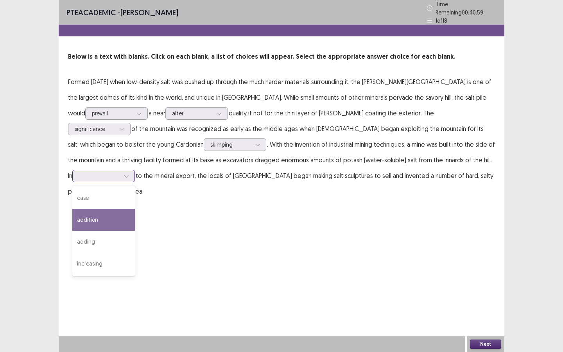
click at [135, 209] on div "addition" at bounding box center [103, 220] width 63 height 22
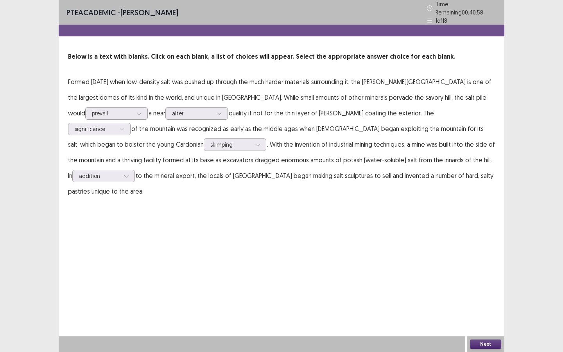
click at [485, 269] on button "Next" at bounding box center [485, 344] width 31 height 9
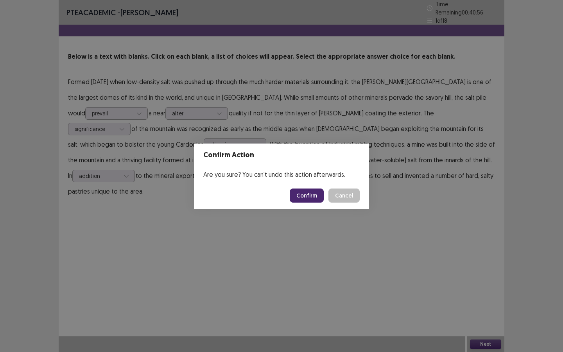
click at [311, 193] on button "Confirm" at bounding box center [307, 196] width 34 height 14
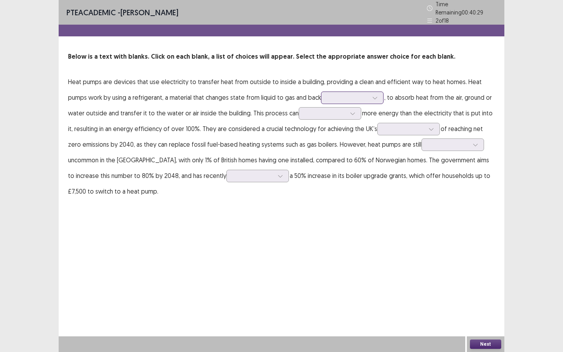
click at [343, 94] on div at bounding box center [348, 97] width 41 height 7
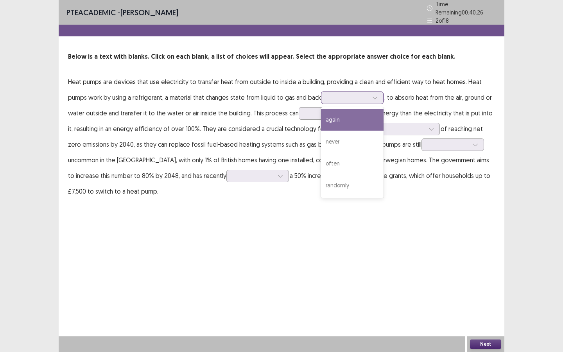
click at [334, 124] on div "again" at bounding box center [352, 120] width 63 height 22
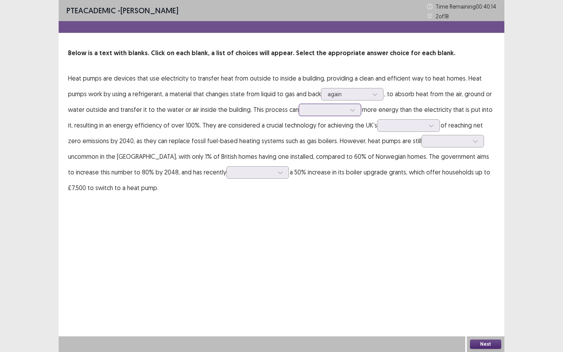
click at [329, 109] on div at bounding box center [325, 109] width 41 height 7
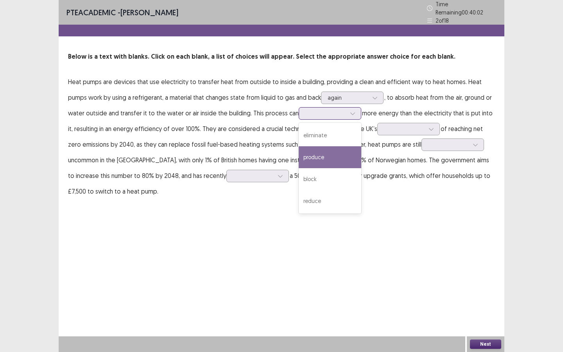
click at [322, 159] on div "produce" at bounding box center [330, 157] width 63 height 22
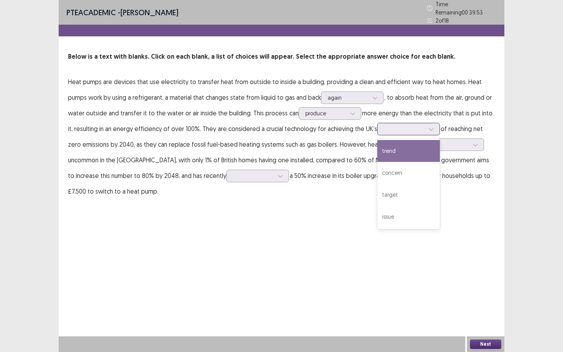
click at [384, 131] on div at bounding box center [408, 129] width 63 height 13
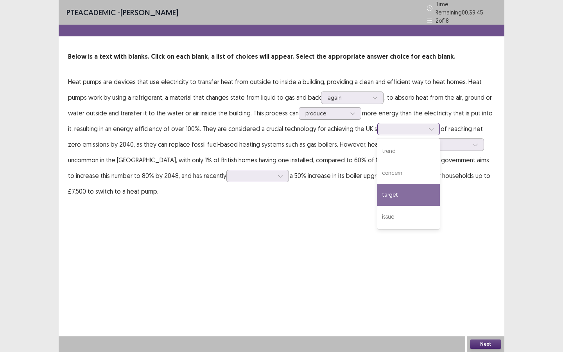
click at [383, 192] on div "target" at bounding box center [408, 195] width 63 height 22
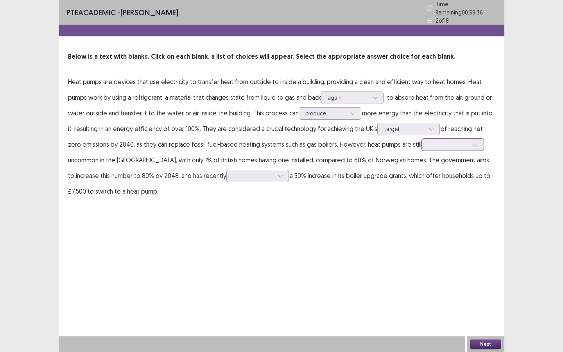
click at [422, 140] on div at bounding box center [453, 144] width 63 height 13
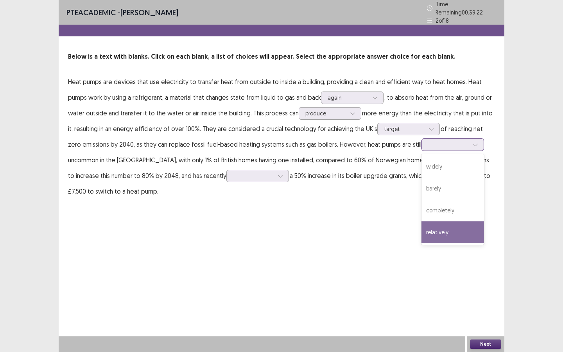
click at [426, 240] on div "widely barely completely relatively" at bounding box center [453, 199] width 63 height 91
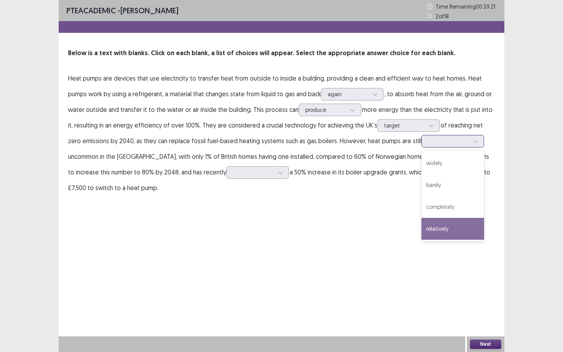
click at [442, 233] on div "relatively" at bounding box center [453, 229] width 63 height 22
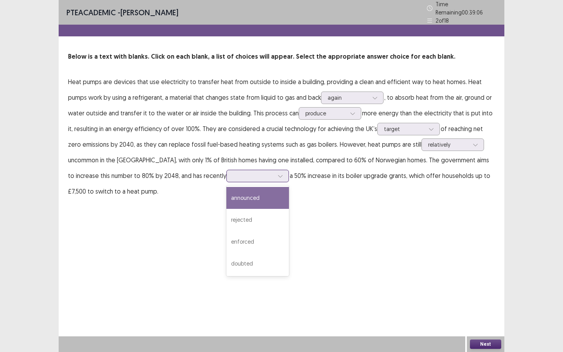
click at [233, 172] on div at bounding box center [253, 175] width 41 height 7
click at [226, 201] on div "announced" at bounding box center [257, 198] width 63 height 22
click at [476, 269] on div "Next" at bounding box center [486, 344] width 38 height 16
click at [479, 269] on button "Next" at bounding box center [485, 344] width 31 height 9
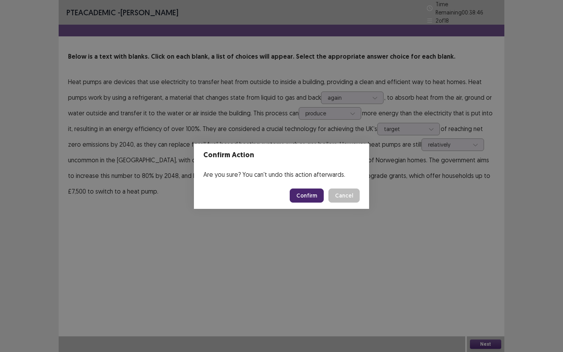
click at [311, 190] on button "Confirm" at bounding box center [307, 196] width 34 height 14
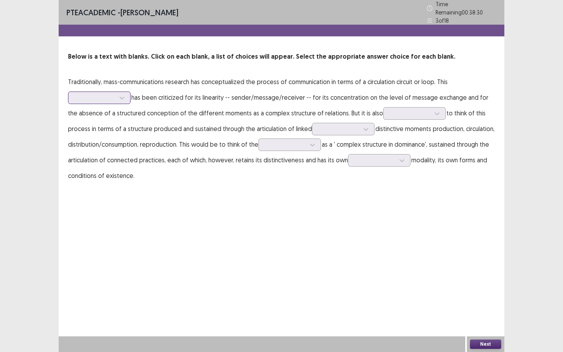
click at [118, 96] on div at bounding box center [122, 98] width 12 height 12
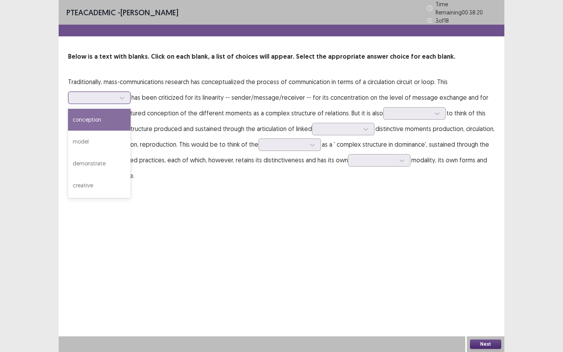
click at [111, 118] on div "conception" at bounding box center [99, 120] width 63 height 22
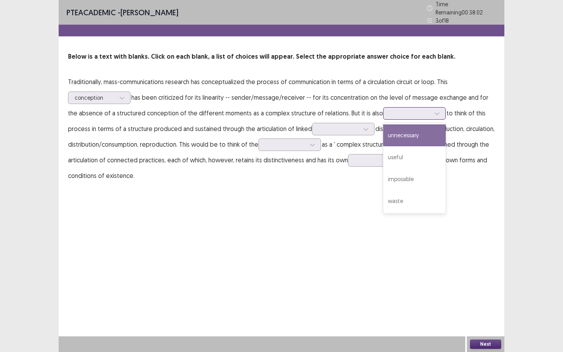
click at [410, 110] on div at bounding box center [410, 113] width 41 height 7
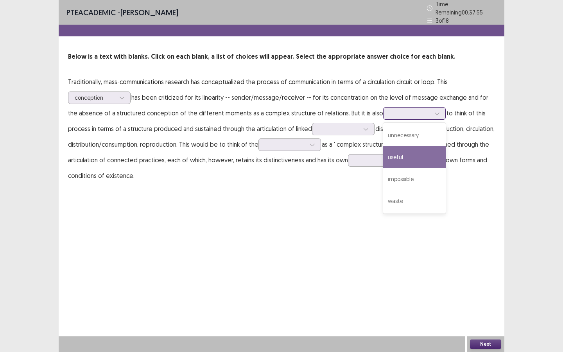
click at [398, 150] on div "useful" at bounding box center [414, 157] width 63 height 22
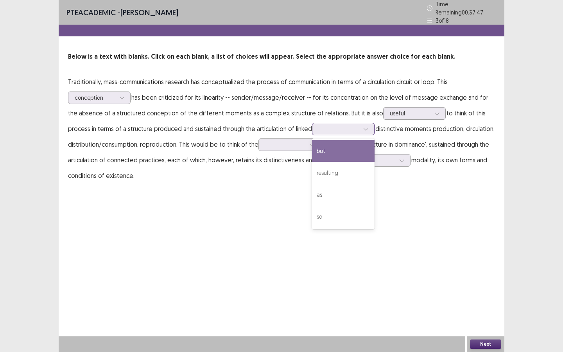
click at [319, 126] on div at bounding box center [339, 128] width 41 height 7
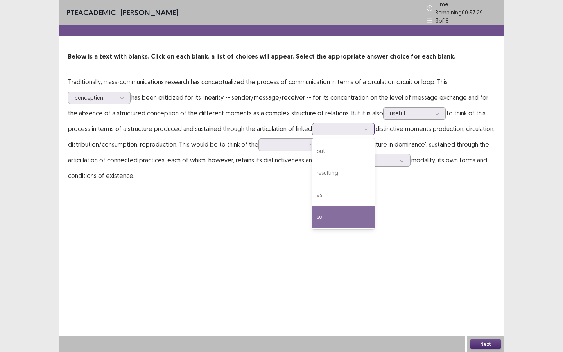
drag, startPoint x: 318, startPoint y: 205, endPoint x: 316, endPoint y: 195, distance: 10.0
click at [317, 206] on div "so" at bounding box center [343, 217] width 63 height 22
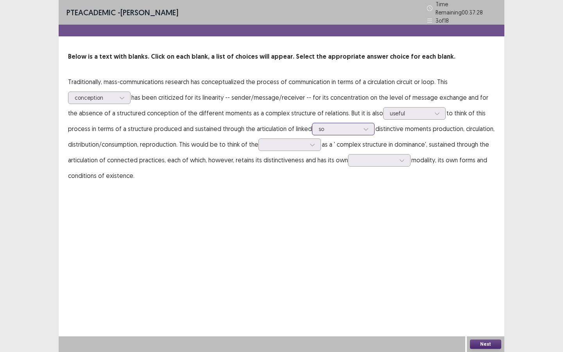
click at [319, 125] on div at bounding box center [339, 128] width 41 height 7
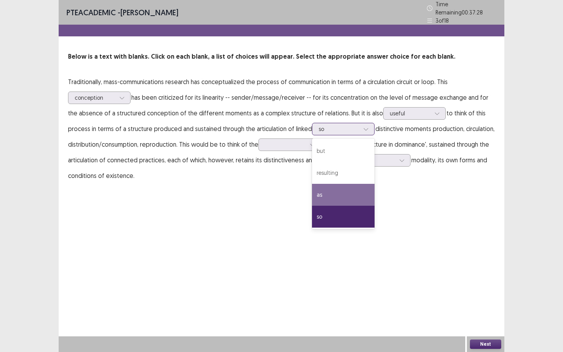
click at [320, 185] on div "as" at bounding box center [343, 195] width 63 height 22
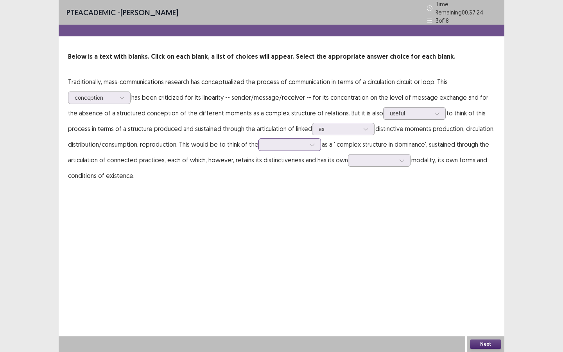
click at [290, 141] on div at bounding box center [285, 144] width 41 height 7
click at [271, 225] on div "process" at bounding box center [290, 232] width 63 height 22
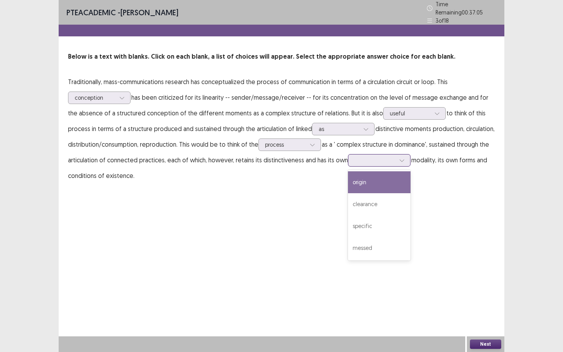
click at [372, 159] on div at bounding box center [375, 159] width 41 height 7
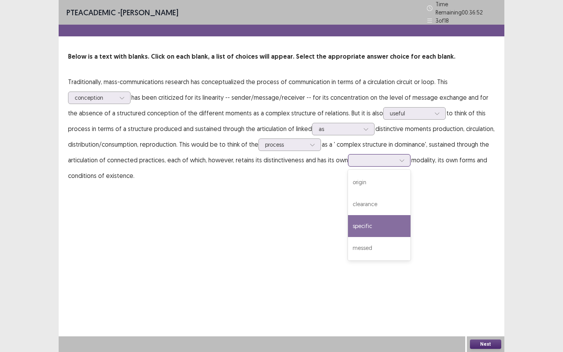
click at [368, 215] on div "specific" at bounding box center [379, 226] width 63 height 22
click at [483, 269] on div "Next" at bounding box center [486, 344] width 38 height 16
click at [480, 269] on button "Next" at bounding box center [485, 344] width 31 height 9
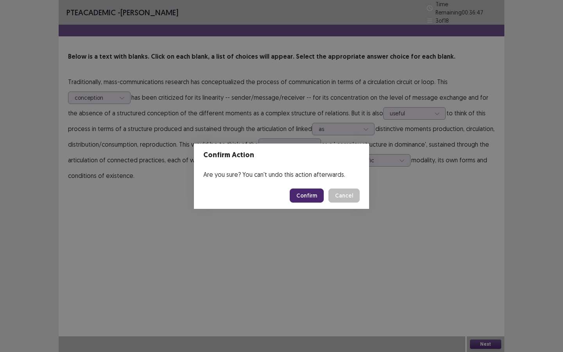
click at [300, 189] on button "Confirm" at bounding box center [307, 196] width 34 height 14
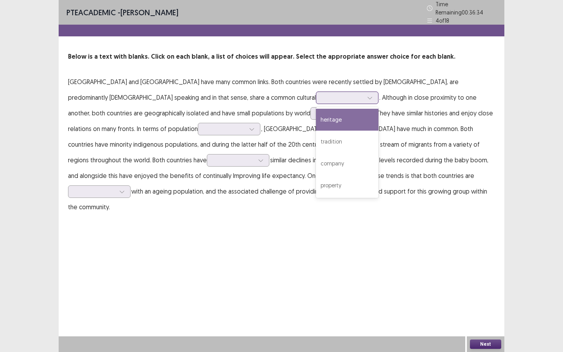
click at [323, 94] on div at bounding box center [343, 97] width 41 height 7
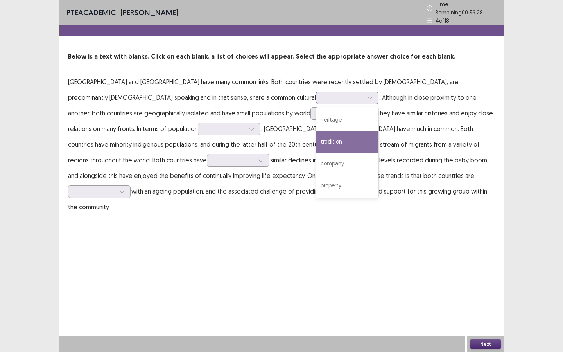
click at [316, 132] on div "tradition" at bounding box center [347, 142] width 63 height 22
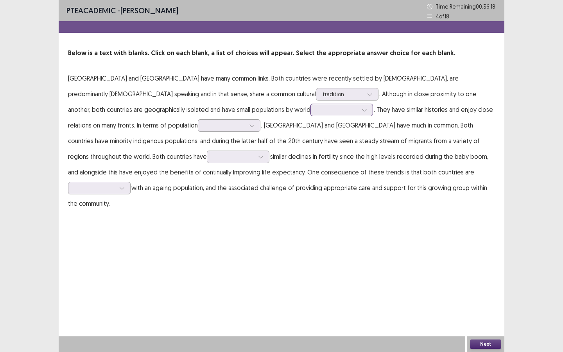
click at [317, 108] on div at bounding box center [337, 109] width 41 height 7
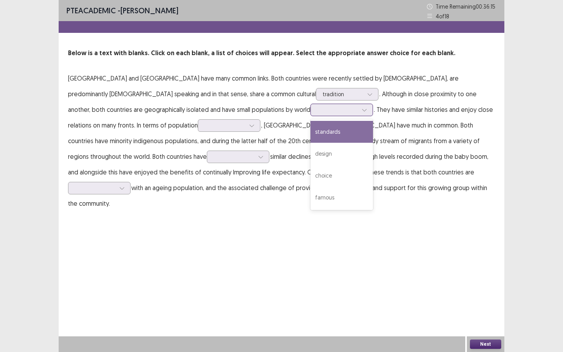
click at [311, 134] on div "standards" at bounding box center [342, 132] width 63 height 22
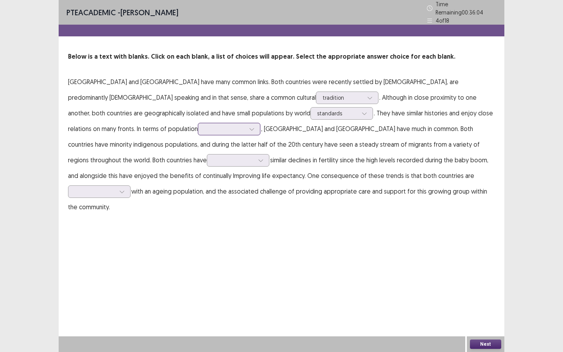
click at [205, 126] on div at bounding box center [225, 128] width 41 height 7
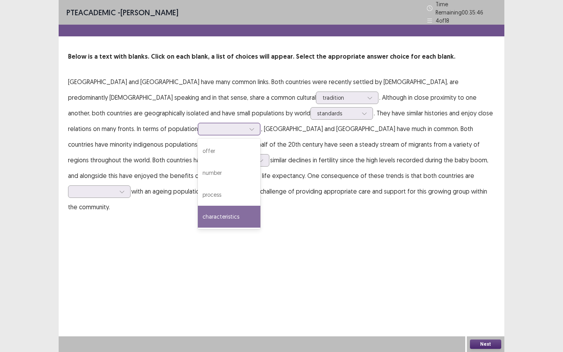
click at [198, 221] on div "characteristics" at bounding box center [229, 217] width 63 height 22
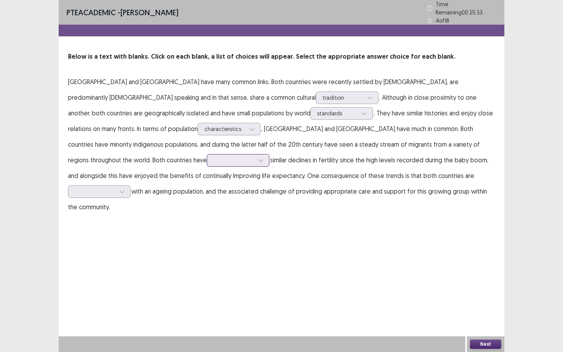
click at [254, 156] on div at bounding box center [234, 159] width 41 height 7
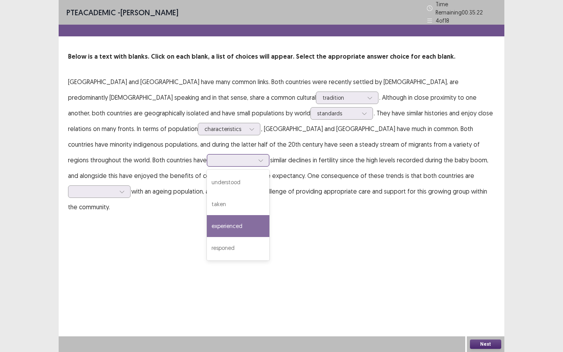
click at [269, 215] on div "experienced" at bounding box center [238, 226] width 63 height 22
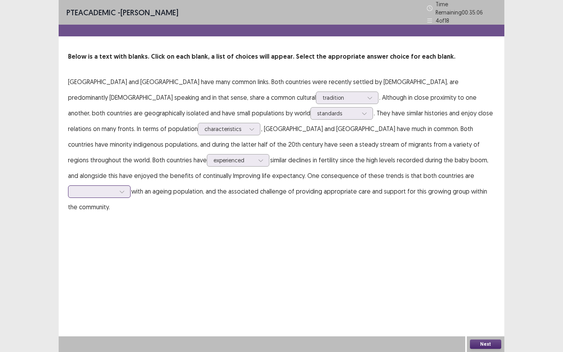
click at [115, 188] on div at bounding box center [95, 191] width 41 height 7
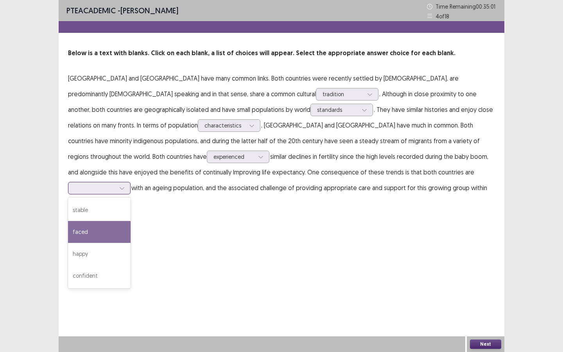
click at [131, 221] on div "faced" at bounding box center [99, 232] width 63 height 22
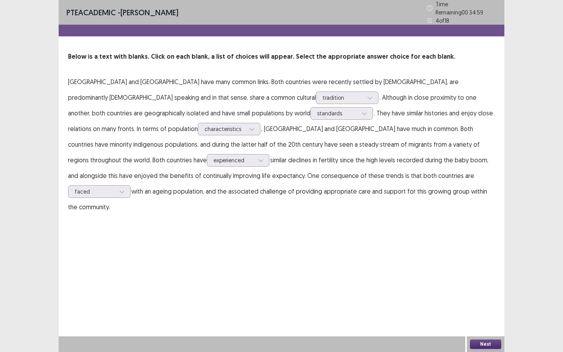
click at [480, 269] on button "Next" at bounding box center [485, 344] width 31 height 9
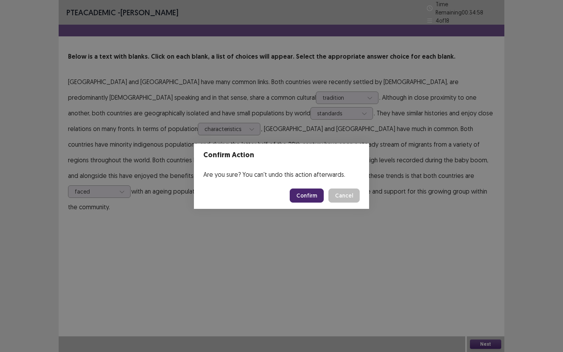
click at [305, 192] on button "Confirm" at bounding box center [307, 196] width 34 height 14
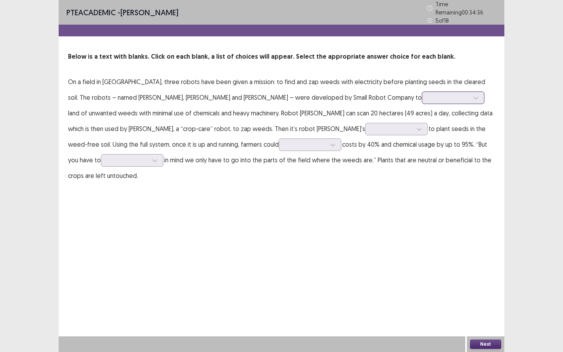
click at [429, 94] on div at bounding box center [449, 97] width 41 height 7
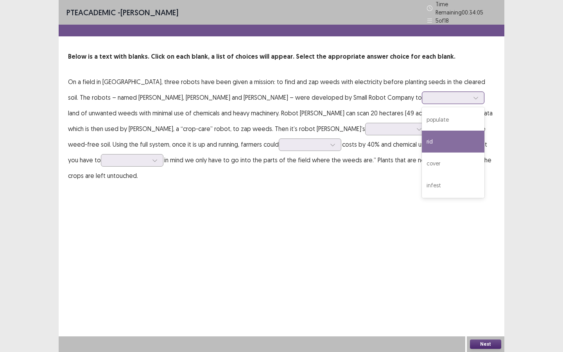
click at [422, 135] on div "rid" at bounding box center [453, 142] width 63 height 22
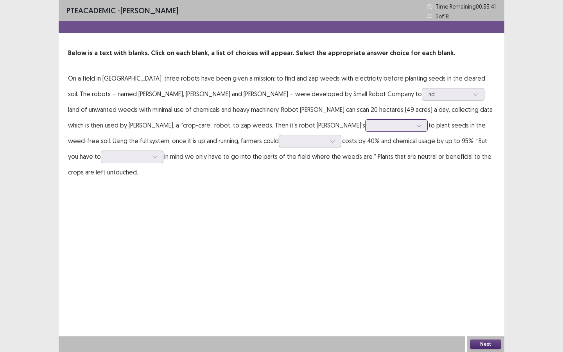
click at [371, 129] on div at bounding box center [392, 125] width 42 height 9
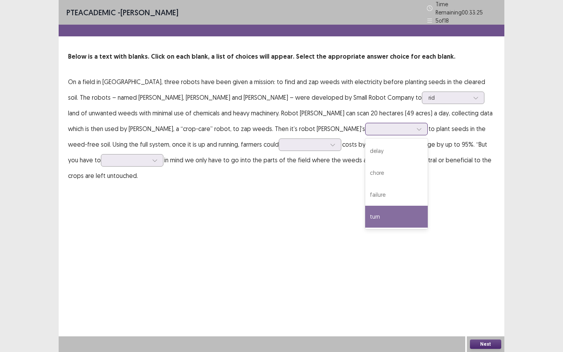
click at [365, 212] on div "turn" at bounding box center [396, 217] width 63 height 22
click at [372, 127] on div at bounding box center [392, 128] width 41 height 7
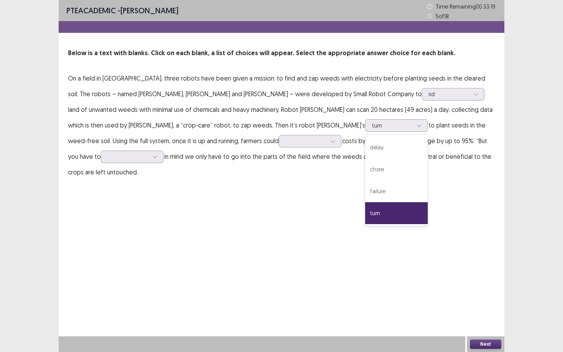
click at [243, 165] on div "PTE academic - [PERSON_NAME] Time Remaining 00 : 33 : 19 5 of 18 Below is a tex…" at bounding box center [282, 98] width 446 height 196
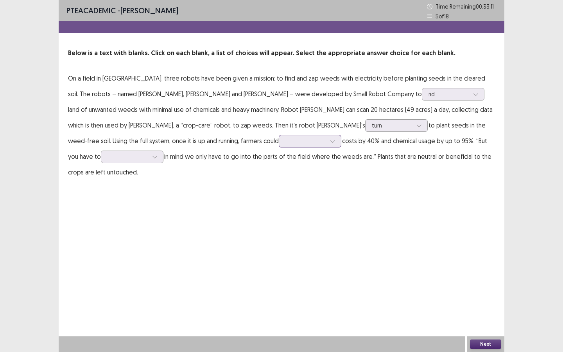
click at [286, 144] on div at bounding box center [306, 140] width 41 height 7
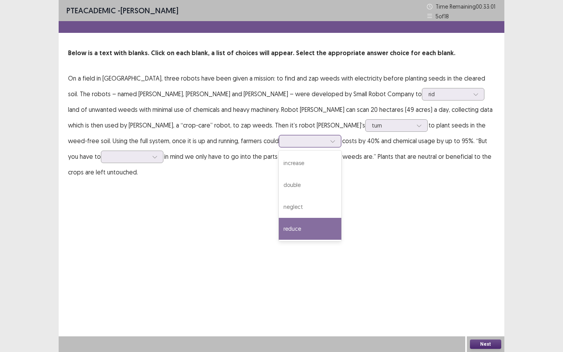
click at [279, 223] on div "reduce" at bounding box center [310, 229] width 63 height 22
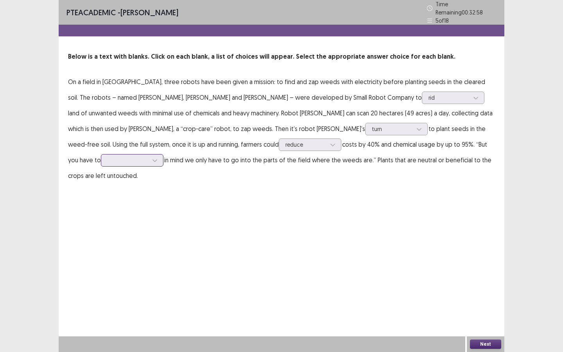
click at [148, 156] on div at bounding box center [128, 159] width 41 height 7
click at [321, 243] on div "PTE academic - [PERSON_NAME] Time Remaining 00 : 32 : 45 5 of 18 Below is a tex…" at bounding box center [282, 176] width 446 height 352
click at [148, 156] on div at bounding box center [128, 159] width 41 height 7
click at [163, 237] on div "flee" at bounding box center [132, 248] width 63 height 22
click at [483, 269] on div "Next" at bounding box center [486, 344] width 38 height 16
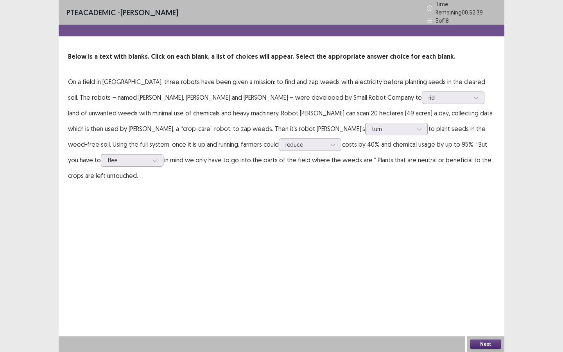
click at [473, 269] on button "Next" at bounding box center [485, 344] width 31 height 9
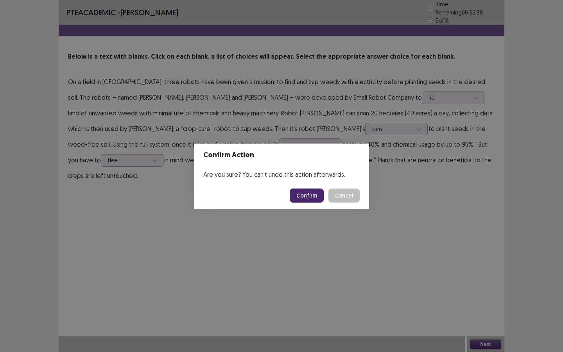
click at [297, 193] on button "Confirm" at bounding box center [307, 196] width 34 height 14
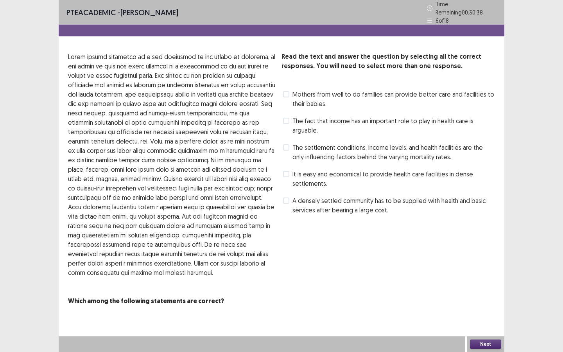
click at [285, 171] on span at bounding box center [286, 174] width 6 height 6
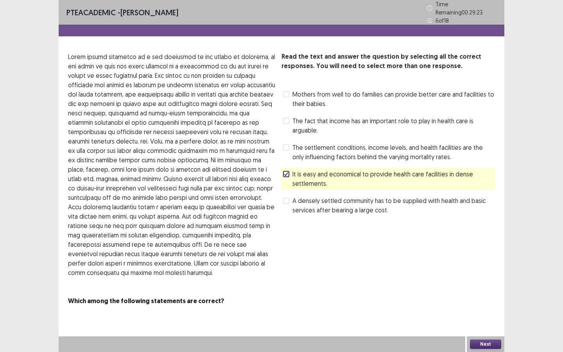
click at [490, 269] on button "Next" at bounding box center [485, 344] width 31 height 9
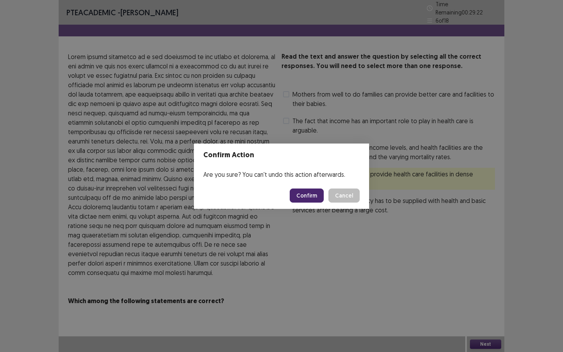
click at [313, 198] on button "Confirm" at bounding box center [307, 196] width 34 height 14
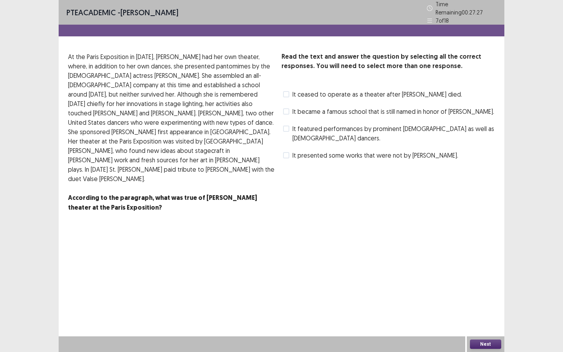
click at [283, 149] on div "It presented some works that were not by [PERSON_NAME]." at bounding box center [370, 155] width 177 height 13
click at [286, 152] on span at bounding box center [286, 155] width 6 height 6
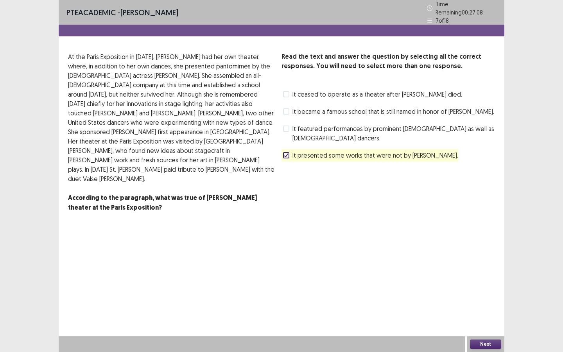
click at [495, 269] on button "Next" at bounding box center [485, 344] width 31 height 9
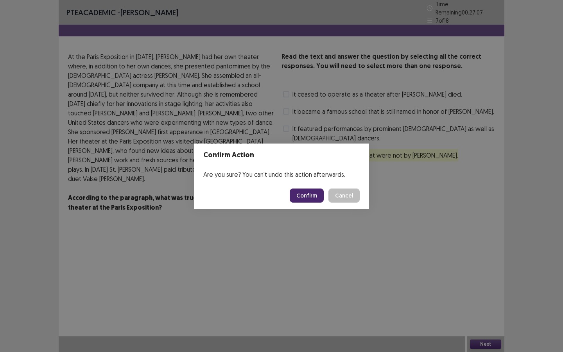
click at [311, 195] on button "Confirm" at bounding box center [307, 196] width 34 height 14
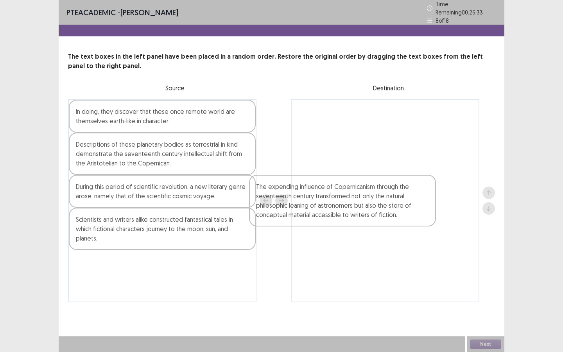
drag, startPoint x: 198, startPoint y: 260, endPoint x: 412, endPoint y: 171, distance: 231.9
click at [412, 171] on div "In doing, they discover that these once remote world are themselves earth-like …" at bounding box center [281, 200] width 427 height 203
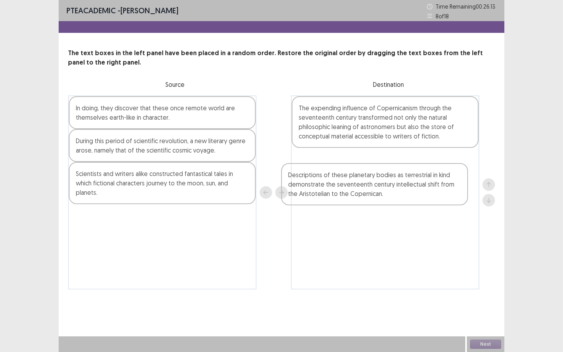
drag, startPoint x: 219, startPoint y: 154, endPoint x: 436, endPoint y: 187, distance: 219.2
click at [436, 187] on div "In doing, they discover that these once remote world are themselves earth-like …" at bounding box center [281, 192] width 427 height 194
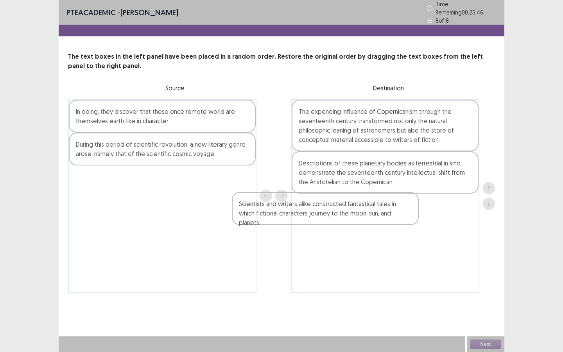
drag, startPoint x: 140, startPoint y: 189, endPoint x: 390, endPoint y: 238, distance: 254.6
click at [390, 238] on div "In doing, they discover that these once remote world are themselves earth-like …" at bounding box center [281, 196] width 427 height 194
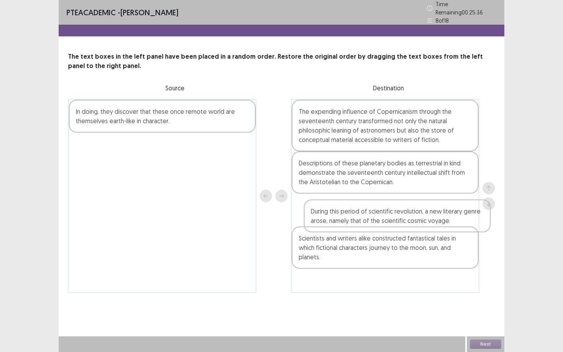
drag, startPoint x: 180, startPoint y: 144, endPoint x: 417, endPoint y: 206, distance: 244.7
click at [417, 206] on div "In doing, they discover that these once remote world are themselves earth-like …" at bounding box center [281, 196] width 427 height 194
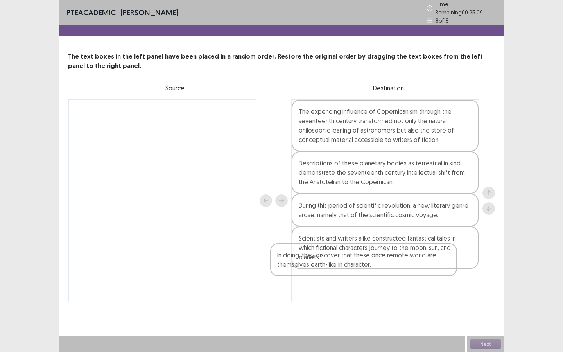
drag, startPoint x: 216, startPoint y: 119, endPoint x: 456, endPoint y: 291, distance: 295.8
click at [456, 269] on div "PTE academic - [PERSON_NAME] Time Remaining 00 : 25 : 09 8 of 18 The text boxes…" at bounding box center [282, 159] width 446 height 318
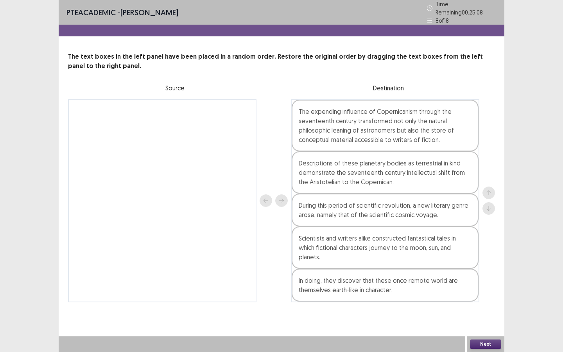
click at [500, 269] on button "Next" at bounding box center [485, 344] width 31 height 9
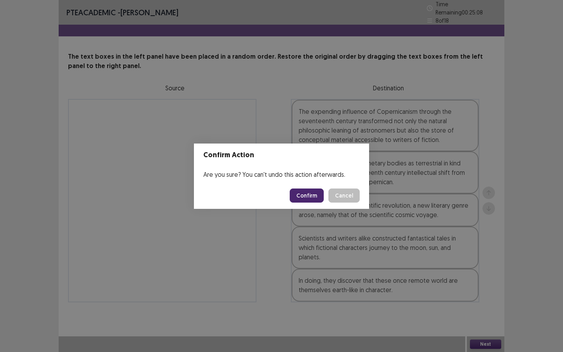
click at [318, 196] on button "Confirm" at bounding box center [307, 196] width 34 height 14
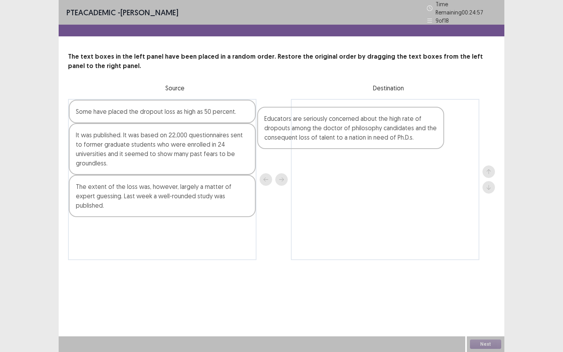
drag, startPoint x: 218, startPoint y: 188, endPoint x: 423, endPoint y: 126, distance: 214.6
click at [423, 126] on div "Some have placed the dropout loss as high as 50 percent. It was published. It w…" at bounding box center [281, 179] width 427 height 161
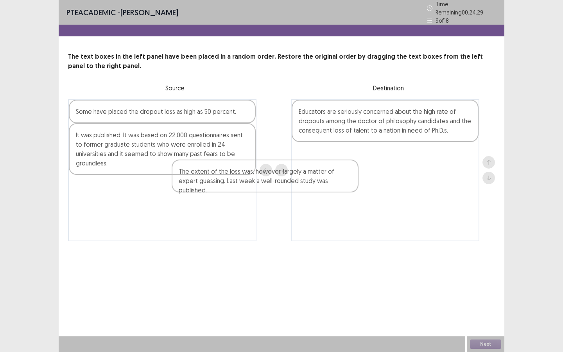
drag, startPoint x: 189, startPoint y: 178, endPoint x: 395, endPoint y: 166, distance: 206.5
click at [396, 166] on div "Some have placed the dropout loss as high as 50 percent. It was published. It w…" at bounding box center [281, 170] width 427 height 142
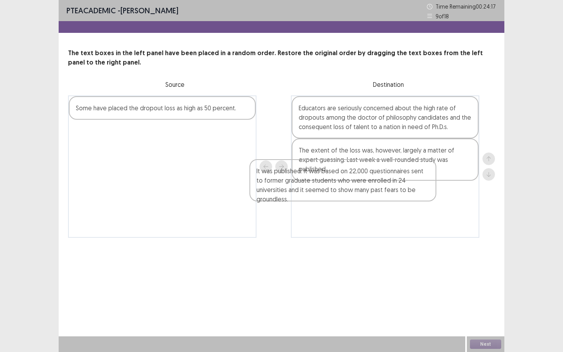
drag, startPoint x: 201, startPoint y: 142, endPoint x: 385, endPoint y: 182, distance: 187.7
click at [385, 182] on div "Some have placed the dropout loss as high as 50 percent. It was published. It w…" at bounding box center [281, 166] width 427 height 142
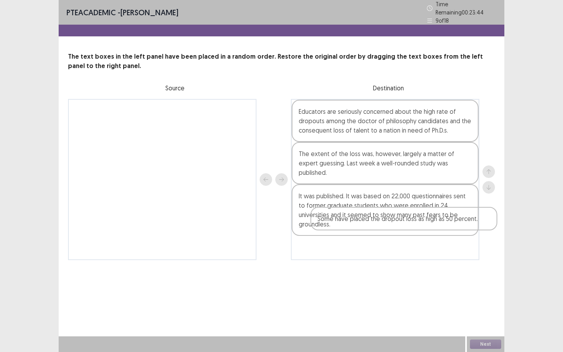
drag, startPoint x: 207, startPoint y: 109, endPoint x: 452, endPoint y: 221, distance: 269.7
click at [452, 221] on div "Some have placed the dropout loss as high as 50 percent. Educators are seriousl…" at bounding box center [281, 179] width 427 height 161
click at [440, 266] on div "PTE academic - [PERSON_NAME] Time Remaining 00 : 23 : 42 9 of 18 The text boxes…" at bounding box center [282, 176] width 446 height 352
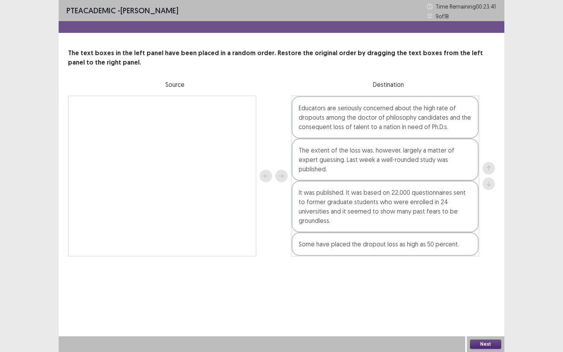
click at [496, 269] on button "Next" at bounding box center [485, 344] width 31 height 9
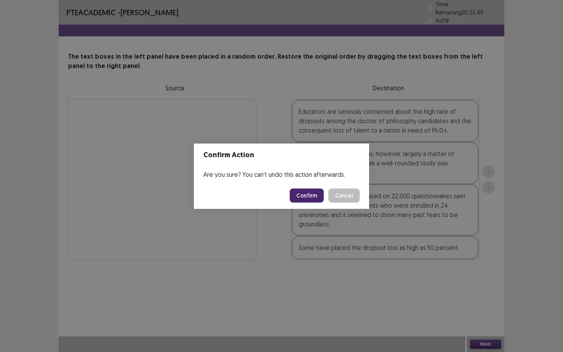
drag, startPoint x: 329, startPoint y: 195, endPoint x: 323, endPoint y: 194, distance: 5.6
click at [326, 194] on div "Confirm Cancel" at bounding box center [325, 196] width 70 height 14
click at [323, 194] on button "Confirm" at bounding box center [307, 196] width 34 height 14
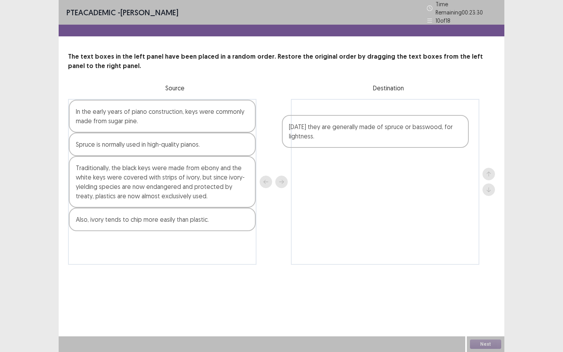
drag, startPoint x: 172, startPoint y: 151, endPoint x: 387, endPoint y: 137, distance: 214.8
click at [388, 137] on div "In the early years of piano construction, keys were commonly made from sugar pi…" at bounding box center [281, 182] width 427 height 166
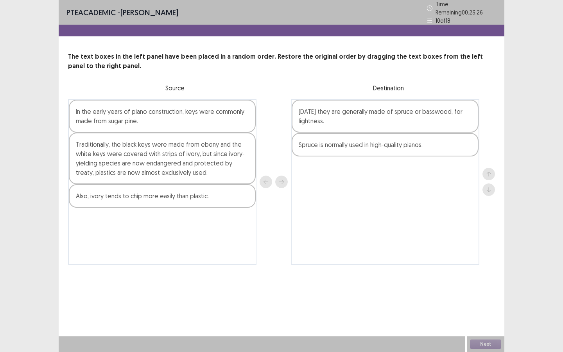
drag, startPoint x: 230, startPoint y: 138, endPoint x: 460, endPoint y: 141, distance: 229.2
click at [460, 142] on div "In the early years of piano construction, keys were commonly made from sugar pi…" at bounding box center [281, 182] width 427 height 166
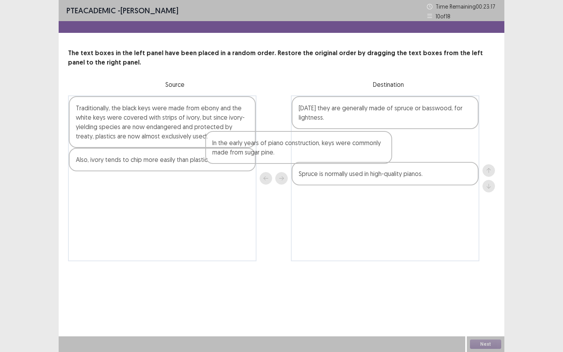
drag, startPoint x: 230, startPoint y: 120, endPoint x: 429, endPoint y: 170, distance: 205.6
click at [430, 171] on div "In the early years of piano construction, keys were commonly made from sugar pi…" at bounding box center [281, 178] width 427 height 166
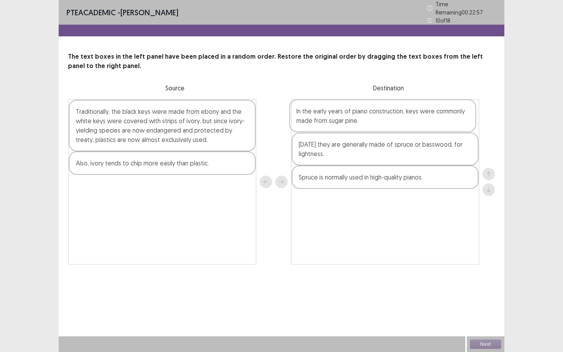
drag, startPoint x: 397, startPoint y: 168, endPoint x: 394, endPoint y: 109, distance: 59.1
click at [394, 109] on div "[DATE] they are generally made of spruce or basswood, for lightness. Spruce is …" at bounding box center [385, 182] width 189 height 166
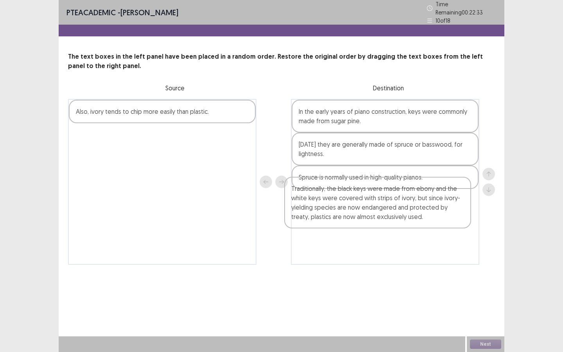
drag, startPoint x: 158, startPoint y: 128, endPoint x: 382, endPoint y: 214, distance: 239.9
click at [383, 214] on div "Traditionally, the black keys were made from ebony and the white keys were cove…" at bounding box center [281, 182] width 427 height 166
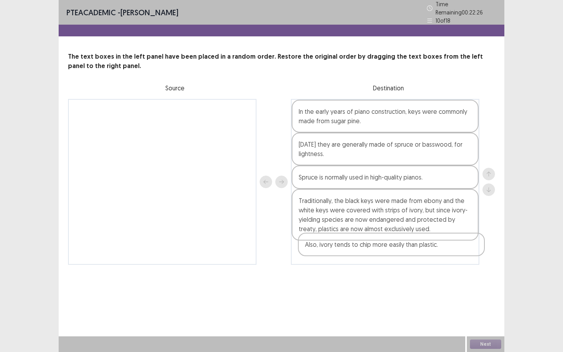
drag, startPoint x: 194, startPoint y: 105, endPoint x: 425, endPoint y: 247, distance: 270.7
click at [426, 247] on div "Also, ivory tends to chip more easily than plastic. In the early years of piano…" at bounding box center [281, 182] width 427 height 166
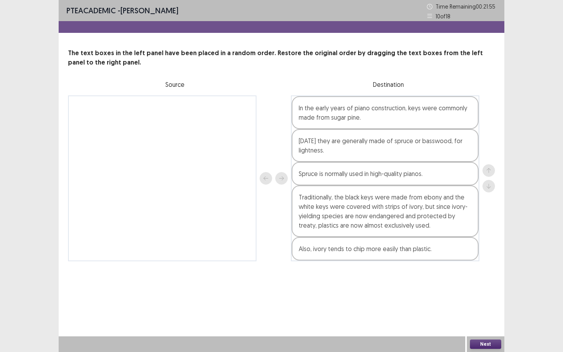
click at [490, 269] on button "Next" at bounding box center [485, 344] width 31 height 9
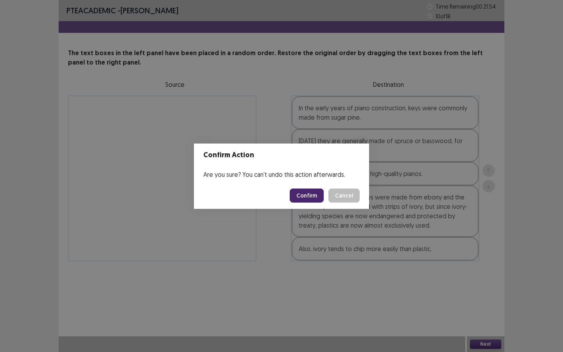
click at [298, 194] on button "Confirm" at bounding box center [307, 196] width 34 height 14
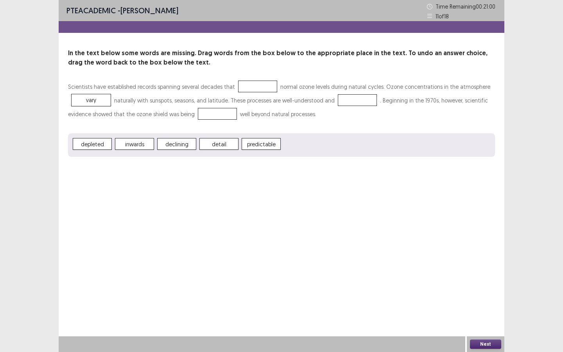
drag, startPoint x: 134, startPoint y: 144, endPoint x: 94, endPoint y: 98, distance: 61.0
click at [94, 98] on span "vary" at bounding box center [91, 100] width 39 height 12
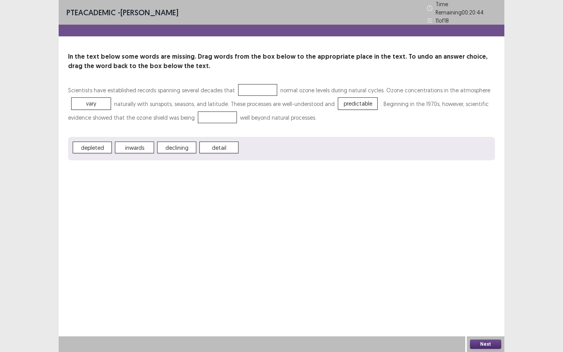
click at [195, 126] on div "Scientists have established records spanning several decades that normal ozone …" at bounding box center [281, 121] width 427 height 77
click at [476, 269] on button "Next" at bounding box center [485, 344] width 31 height 9
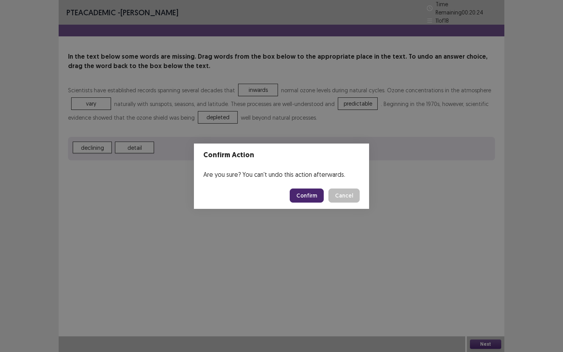
click at [307, 199] on button "Confirm" at bounding box center [307, 196] width 34 height 14
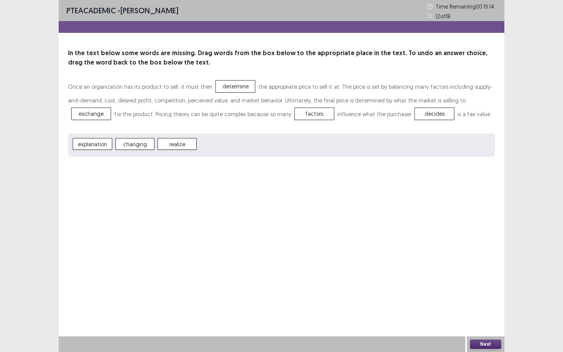
click at [484, 269] on button "Next" at bounding box center [485, 344] width 31 height 9
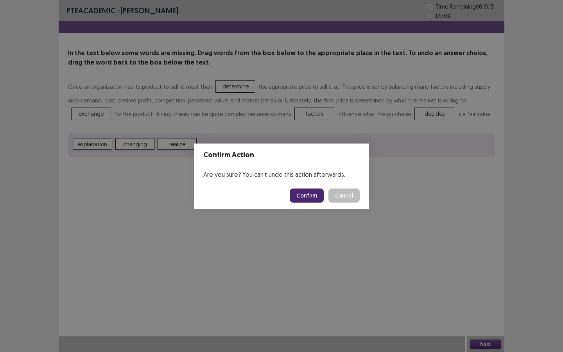
click at [313, 193] on button "Confirm" at bounding box center [307, 196] width 34 height 14
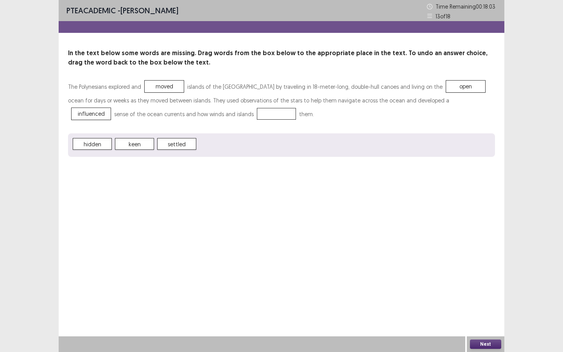
click at [186, 170] on div "PTE academic - [PERSON_NAME] Time Remaining 00 : 18 : 03 13 of 18 In the text b…" at bounding box center [282, 86] width 446 height 172
click at [479, 269] on div "Next" at bounding box center [486, 344] width 38 height 16
click at [480, 269] on button "Next" at bounding box center [485, 344] width 31 height 9
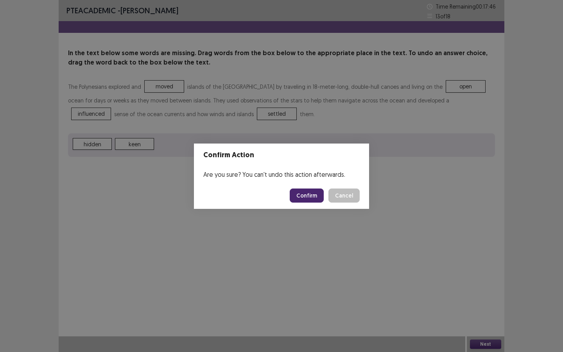
click at [311, 194] on button "Confirm" at bounding box center [307, 196] width 34 height 14
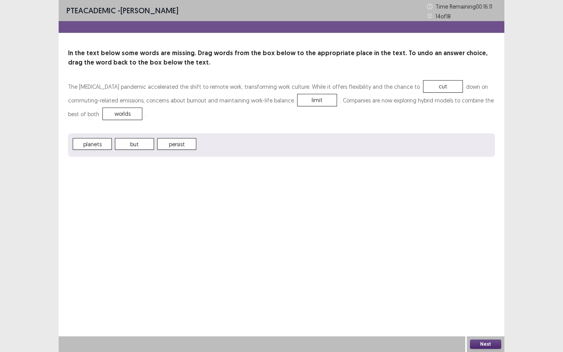
click at [479, 269] on button "Next" at bounding box center [485, 344] width 31 height 9
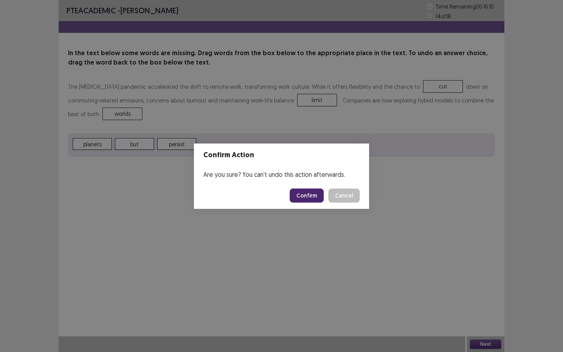
click at [302, 198] on button "Confirm" at bounding box center [307, 196] width 34 height 14
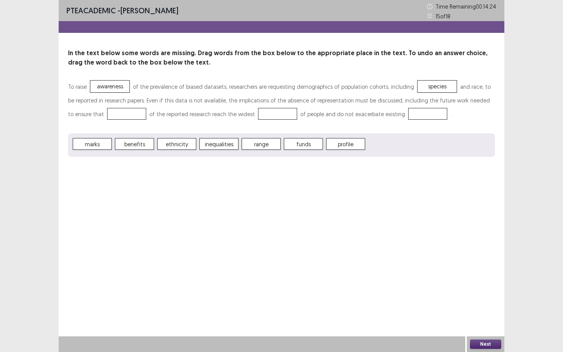
drag, startPoint x: 271, startPoint y: 138, endPoint x: 239, endPoint y: 118, distance: 38.1
click at [239, 118] on div "To raise awareness of the prevalence of biased datasets, researchers are reques…" at bounding box center [281, 118] width 427 height 77
click at [489, 269] on div "Next" at bounding box center [486, 344] width 38 height 16
click at [492, 269] on button "Next" at bounding box center [485, 344] width 31 height 9
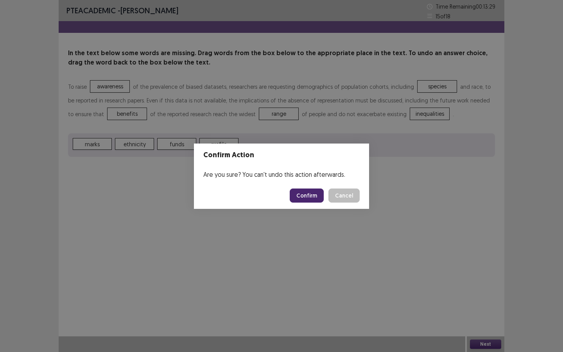
click at [309, 195] on button "Confirm" at bounding box center [307, 196] width 34 height 14
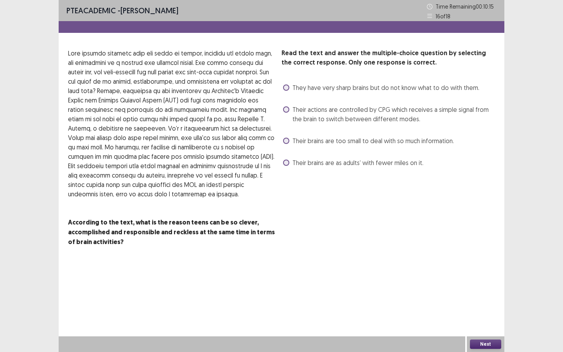
click at [305, 89] on span "They have very sharp brains but do not know what to do with them." at bounding box center [386, 87] width 187 height 9
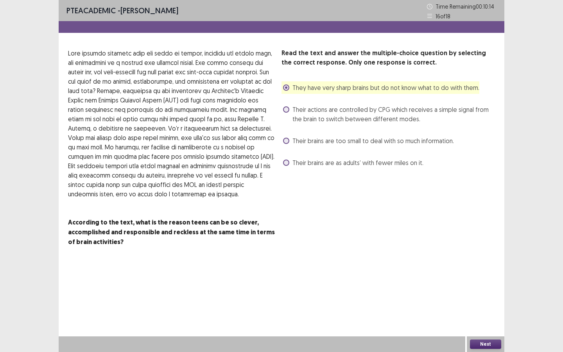
click at [475, 269] on button "Next" at bounding box center [485, 344] width 31 height 9
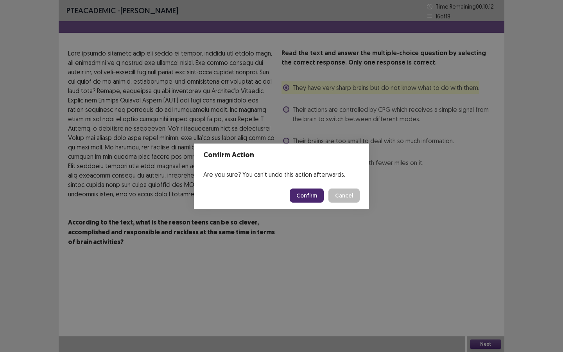
click at [304, 194] on button "Confirm" at bounding box center [307, 196] width 34 height 14
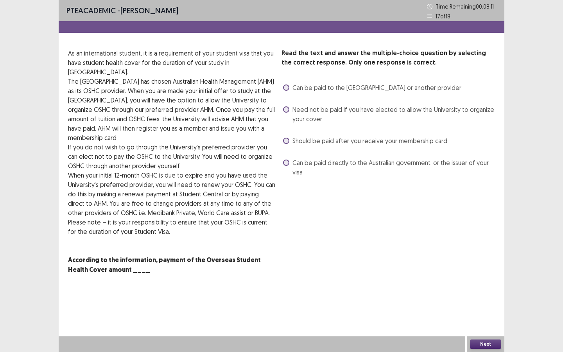
click at [320, 97] on div "Read the text and answer the multiple-choice question by selecting the correct …" at bounding box center [389, 114] width 214 height 130
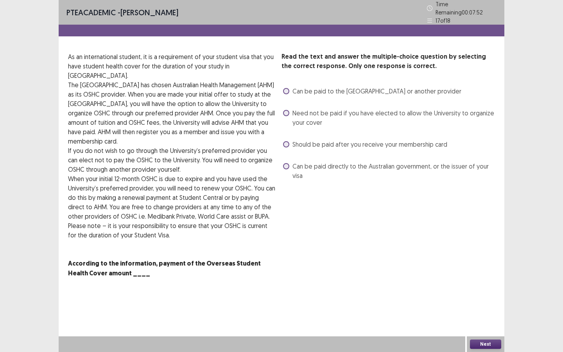
click at [323, 91] on span "Can be paid to the [GEOGRAPHIC_DATA] or another provider" at bounding box center [377, 90] width 169 height 9
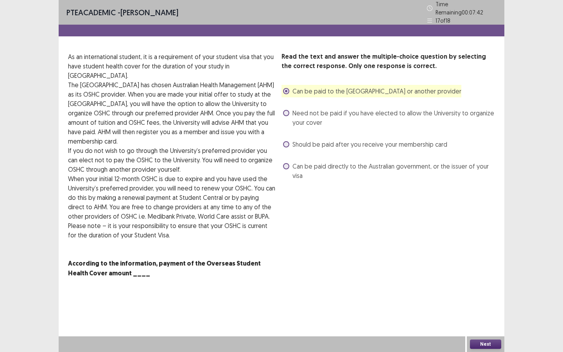
click at [486, 269] on div "Next" at bounding box center [486, 344] width 38 height 16
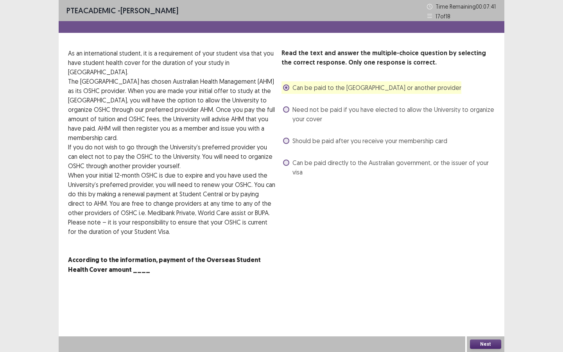
click at [486, 269] on div "Next" at bounding box center [486, 344] width 38 height 16
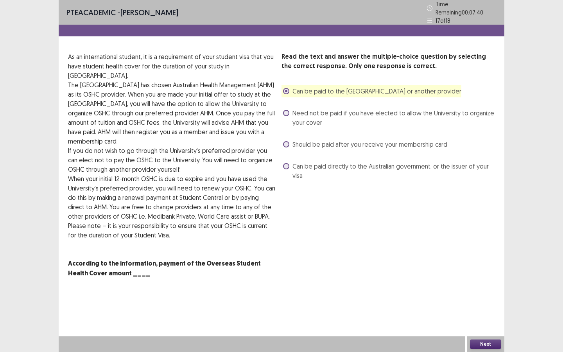
click at [485, 269] on button "Next" at bounding box center [485, 344] width 31 height 9
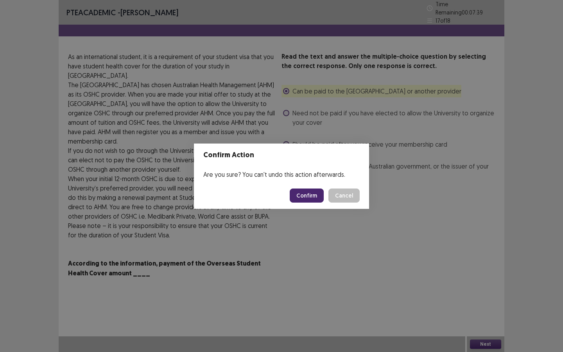
click at [312, 196] on button "Confirm" at bounding box center [307, 196] width 34 height 14
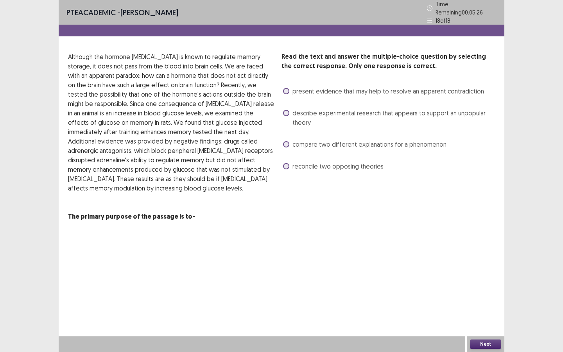
click at [309, 110] on span "describe experimental research that appears to support an unpopular theory" at bounding box center [394, 117] width 203 height 19
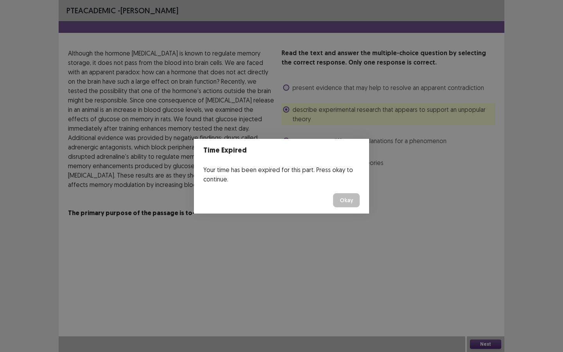
click at [351, 197] on button "Okay" at bounding box center [346, 200] width 27 height 14
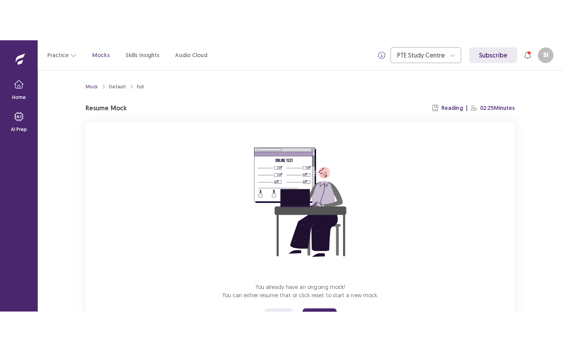
scroll to position [39, 0]
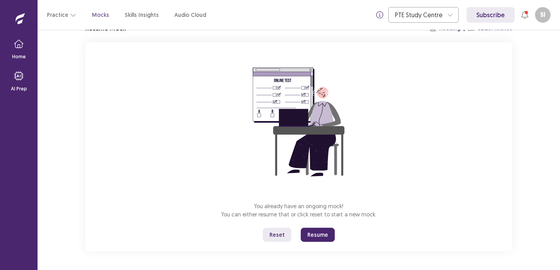
click at [317, 239] on button "Resume" at bounding box center [318, 235] width 34 height 14
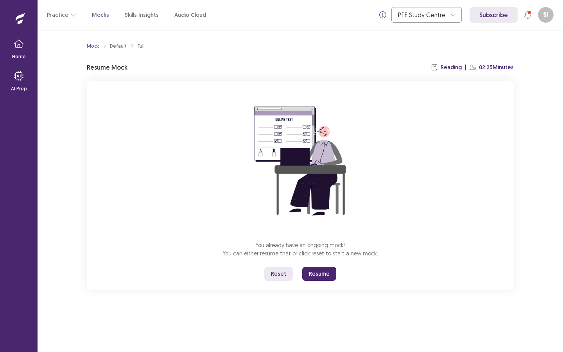
scroll to position [0, 0]
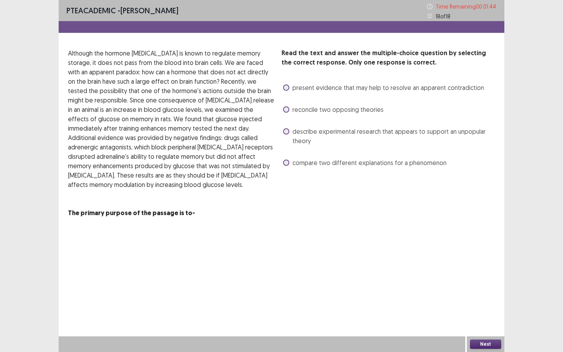
click at [302, 142] on span "describe experimental research that appears to support an unpopular theory" at bounding box center [394, 136] width 203 height 19
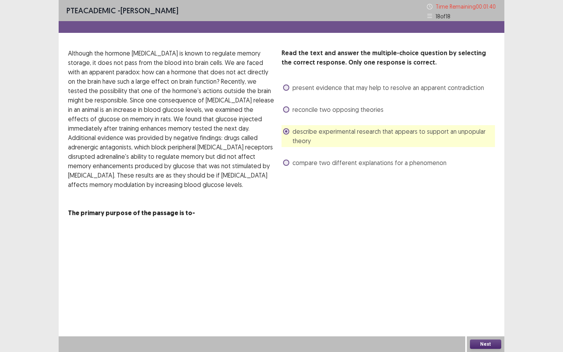
click at [487, 269] on button "Next" at bounding box center [485, 344] width 31 height 9
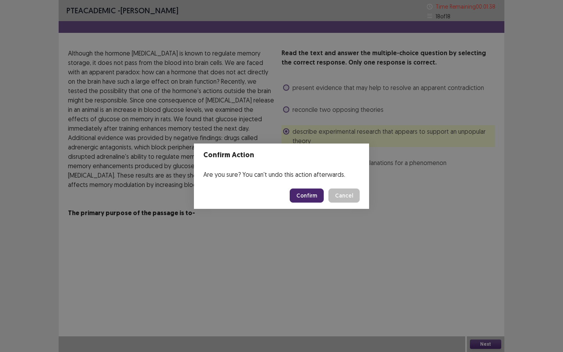
click at [302, 193] on button "Confirm" at bounding box center [307, 196] width 34 height 14
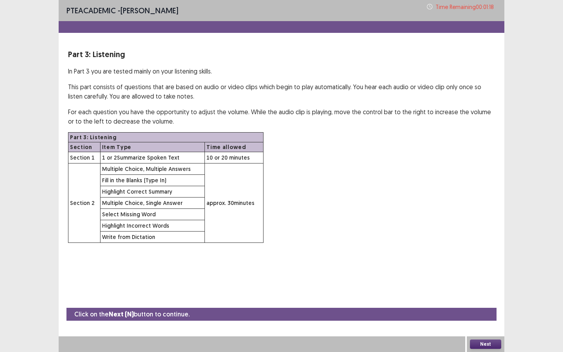
click at [478, 269] on button "Next" at bounding box center [485, 344] width 31 height 9
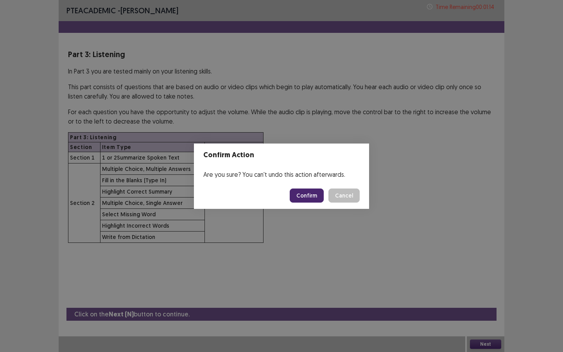
click at [312, 194] on button "Confirm" at bounding box center [307, 196] width 34 height 14
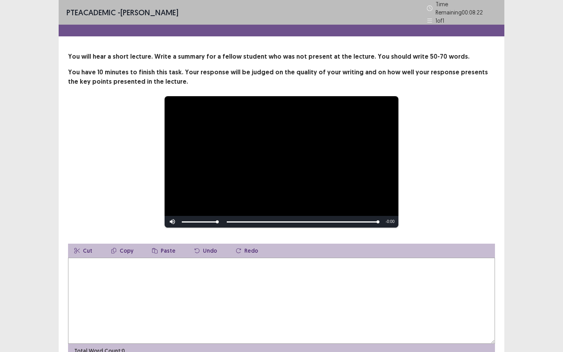
click at [149, 269] on textarea at bounding box center [281, 301] width 427 height 86
click at [153, 269] on textarea at bounding box center [281, 301] width 427 height 86
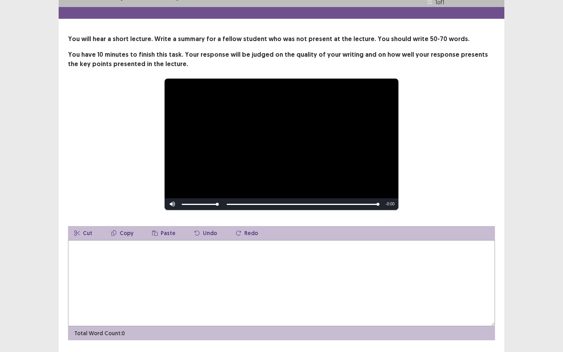
scroll to position [17, 0]
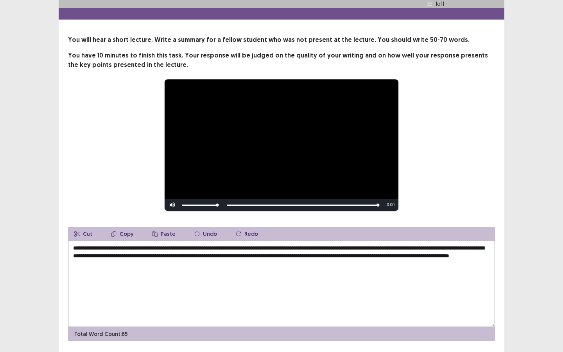
click at [139, 257] on textarea "**********" at bounding box center [281, 284] width 427 height 86
click at [216, 262] on textarea "**********" at bounding box center [281, 284] width 427 height 86
click at [151, 253] on textarea "**********" at bounding box center [281, 284] width 427 height 86
drag, startPoint x: 182, startPoint y: 251, endPoint x: 251, endPoint y: 253, distance: 68.9
click at [251, 253] on textarea "**********" at bounding box center [281, 284] width 427 height 86
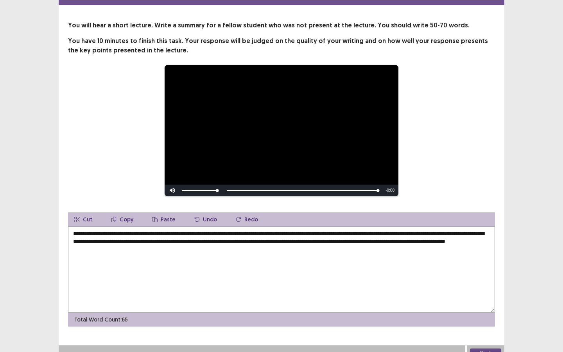
scroll to position [37, 0]
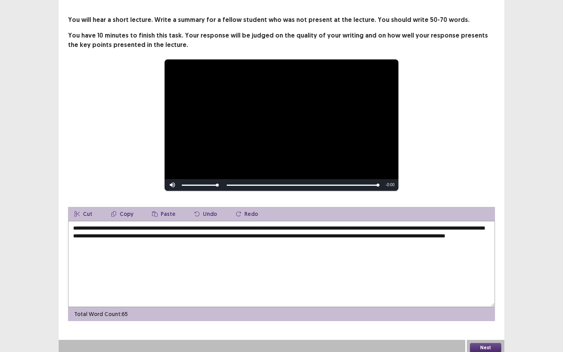
click at [452, 232] on textarea "**********" at bounding box center [281, 264] width 427 height 86
type textarea "**********"
click at [482, 269] on button "Next" at bounding box center [485, 347] width 31 height 9
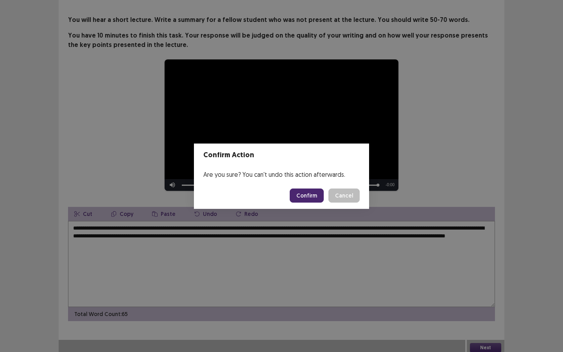
click at [311, 194] on button "Confirm" at bounding box center [307, 196] width 34 height 14
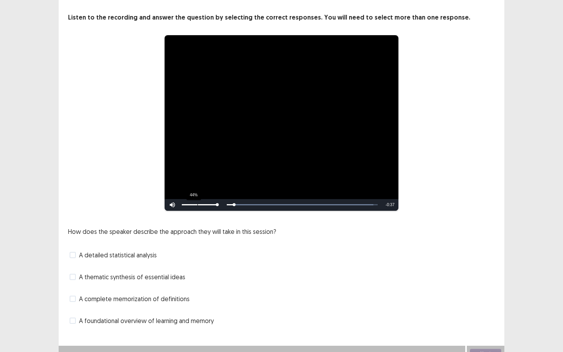
scroll to position [45, 0]
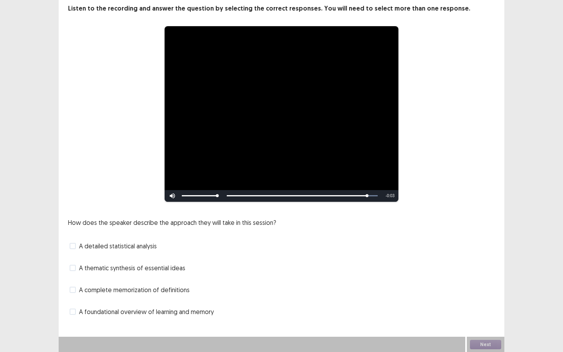
click at [117, 269] on span "A foundational overview of learning and memory" at bounding box center [146, 311] width 135 height 9
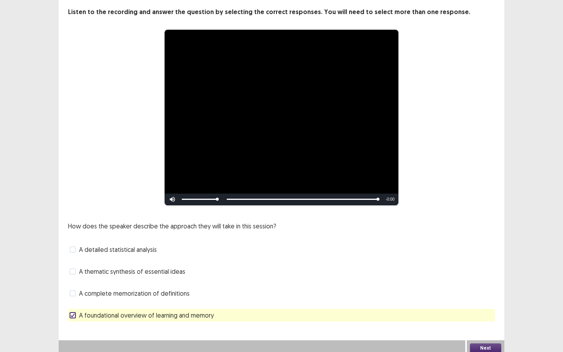
click at [473, 269] on button "Next" at bounding box center [485, 347] width 31 height 9
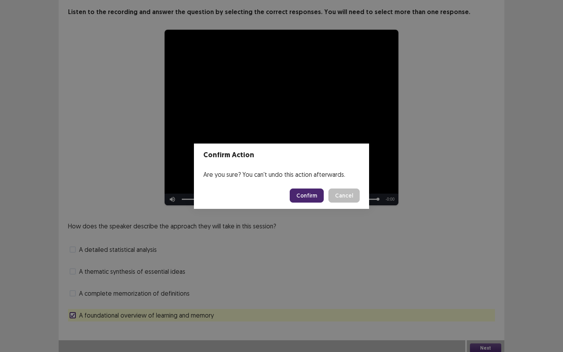
click at [309, 199] on button "Confirm" at bounding box center [307, 196] width 34 height 14
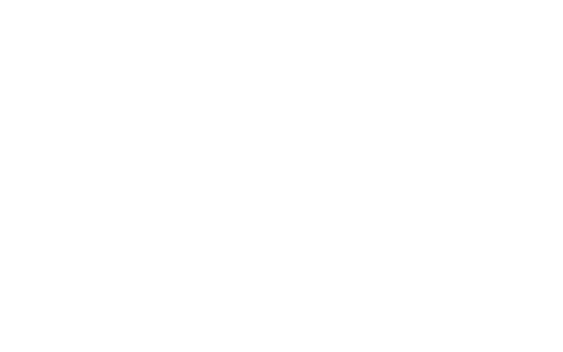
scroll to position [0, 0]
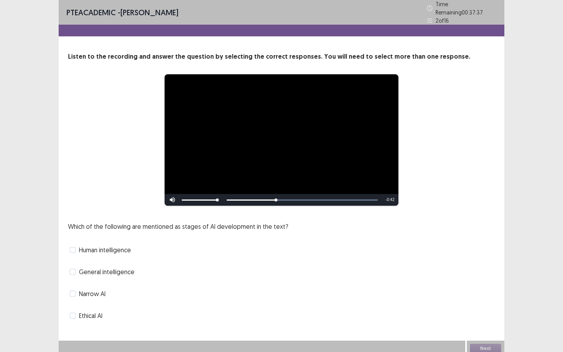
click at [95, 269] on span "Narrow AI" at bounding box center [92, 293] width 27 height 9
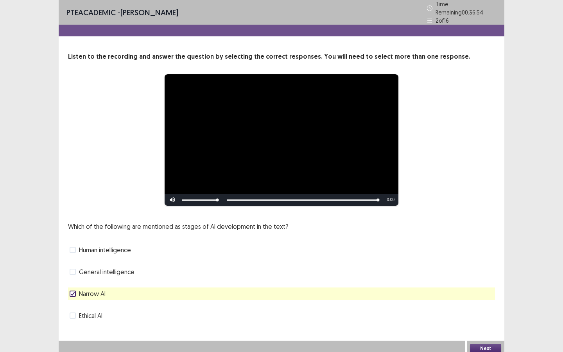
click at [495, 269] on button "Next" at bounding box center [485, 348] width 31 height 9
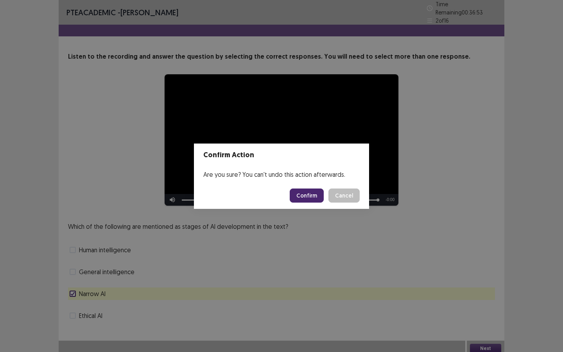
click at [317, 193] on button "Confirm" at bounding box center [307, 196] width 34 height 14
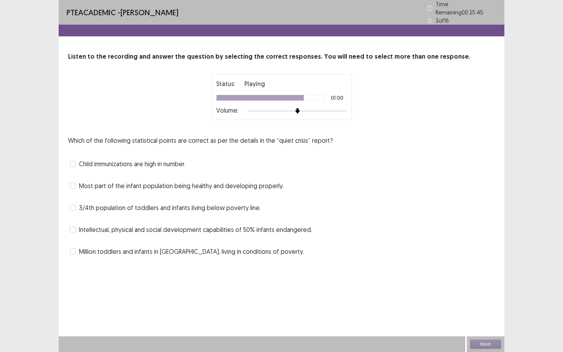
click at [209, 203] on span "3/4th population of toddlers and infants living below poverty line." at bounding box center [170, 207] width 182 height 9
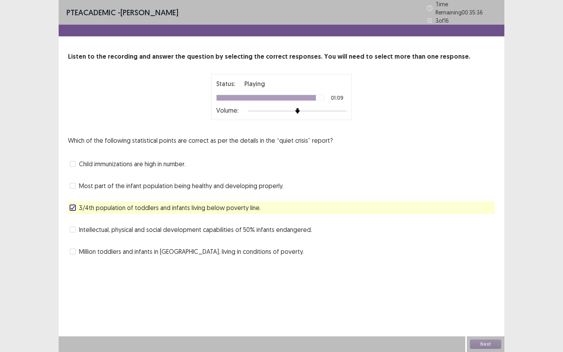
click at [178, 151] on div "Which of the following statistical points are correct as per the details in the…" at bounding box center [281, 197] width 427 height 122
click at [178, 163] on span "Child immunizations are high in number." at bounding box center [132, 163] width 107 height 9
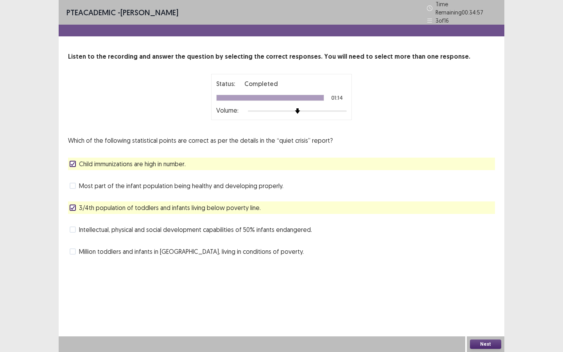
click at [171, 206] on span "3/4th population of toddlers and infants living below poverty line." at bounding box center [170, 207] width 182 height 9
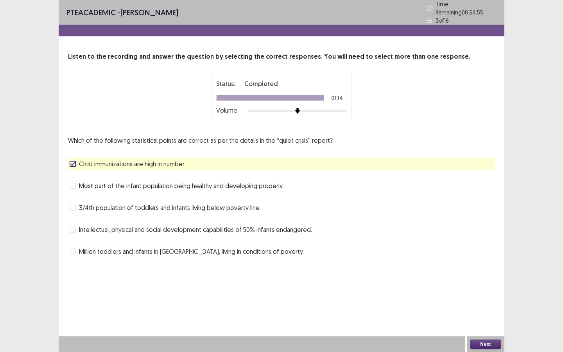
click at [165, 247] on span "Million toddlers and infants in [GEOGRAPHIC_DATA], living in conditions of pove…" at bounding box center [191, 251] width 225 height 9
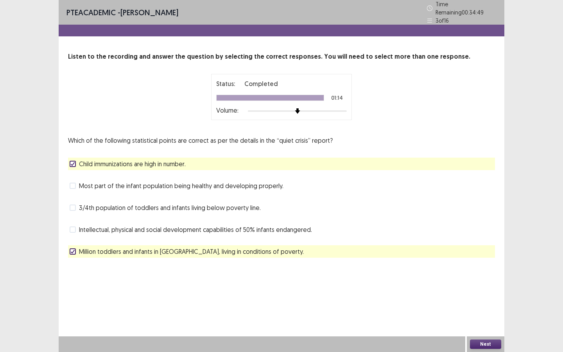
click at [478, 269] on button "Next" at bounding box center [485, 344] width 31 height 9
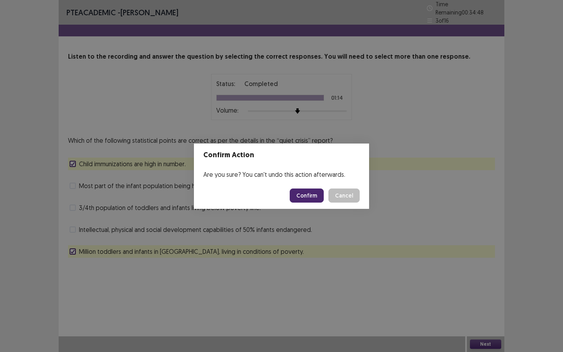
click at [323, 197] on button "Confirm" at bounding box center [307, 196] width 34 height 14
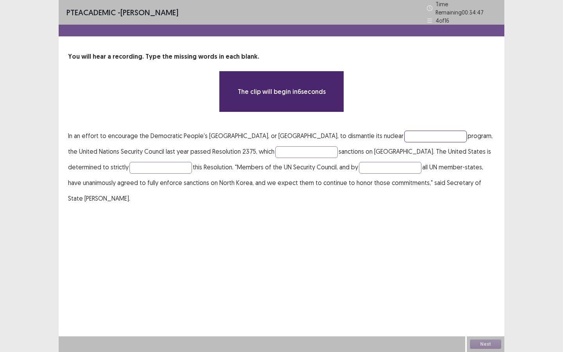
click at [404, 132] on input "text" at bounding box center [435, 137] width 63 height 12
type input "*"
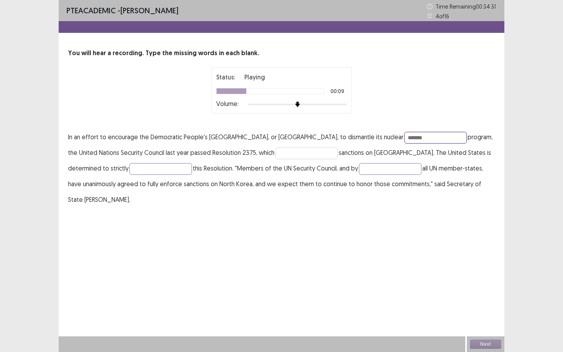
type input "*******"
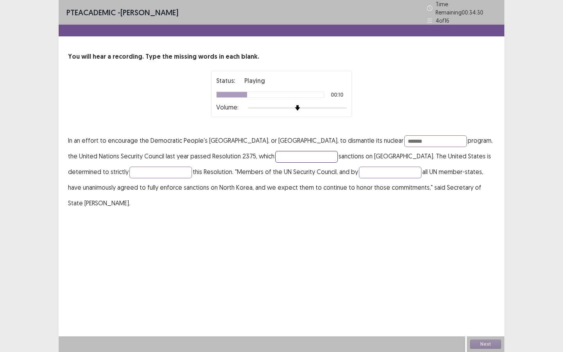
click at [275, 158] on input "text" at bounding box center [306, 157] width 63 height 12
type input "*******"
click at [132, 167] on input "text" at bounding box center [160, 173] width 63 height 12
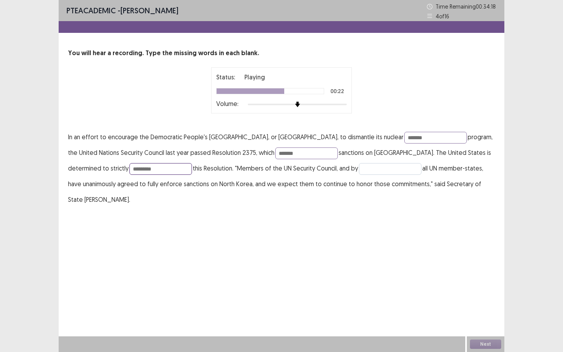
type input "*********"
click at [359, 167] on input "text" at bounding box center [390, 169] width 63 height 12
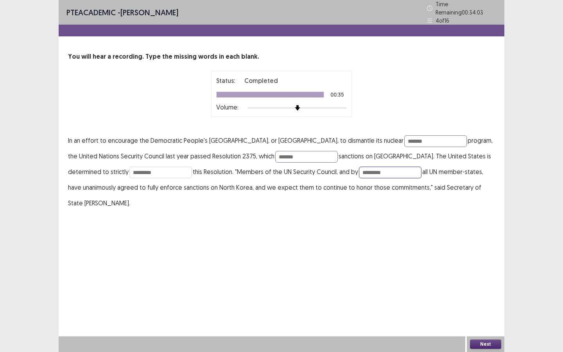
type input "*********"
click at [138, 170] on input "*********" at bounding box center [160, 173] width 63 height 12
type input "*********"
click at [483, 269] on button "Next" at bounding box center [485, 344] width 31 height 9
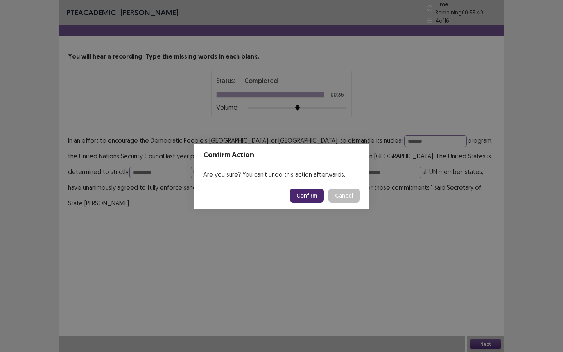
click at [307, 187] on footer "Confirm Cancel" at bounding box center [281, 195] width 175 height 27
click at [310, 191] on button "Confirm" at bounding box center [307, 196] width 34 height 14
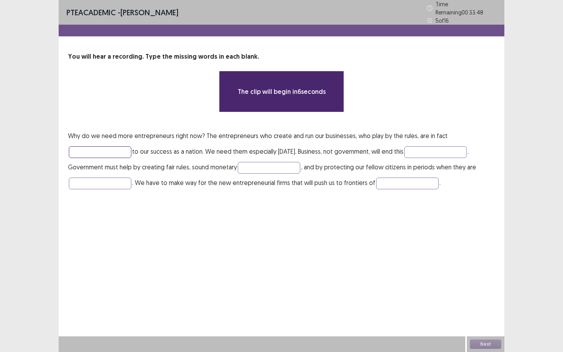
click at [124, 146] on input "text" at bounding box center [100, 152] width 63 height 12
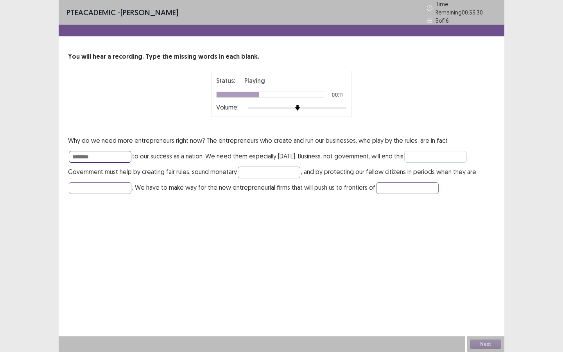
type input "********"
click at [435, 153] on input "text" at bounding box center [435, 157] width 63 height 12
type input "*********"
click at [257, 171] on input "text" at bounding box center [269, 173] width 63 height 12
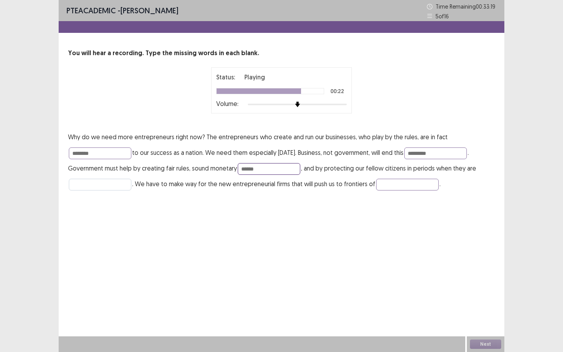
type input "******"
click at [119, 181] on input "text" at bounding box center [100, 185] width 63 height 12
type input "*****"
click at [385, 182] on input "text" at bounding box center [407, 185] width 63 height 12
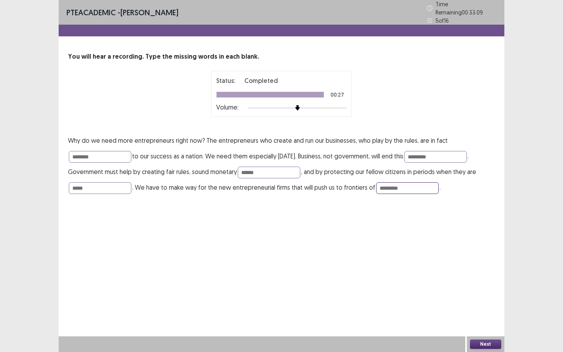
click at [380, 185] on input "*********" at bounding box center [407, 188] width 63 height 12
type input "**********"
click at [415, 152] on input "*********" at bounding box center [435, 157] width 63 height 12
type input "*********"
click at [100, 186] on input "*****" at bounding box center [100, 188] width 63 height 12
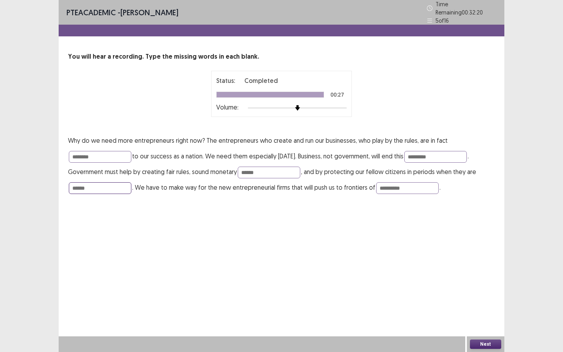
type input "******"
click at [480, 269] on button "Next" at bounding box center [485, 344] width 31 height 9
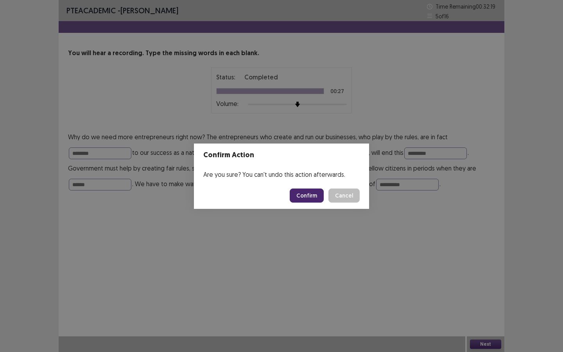
click at [315, 189] on button "Confirm" at bounding box center [307, 196] width 34 height 14
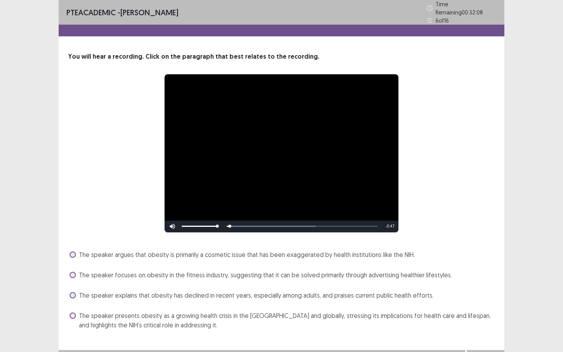
scroll to position [10, 0]
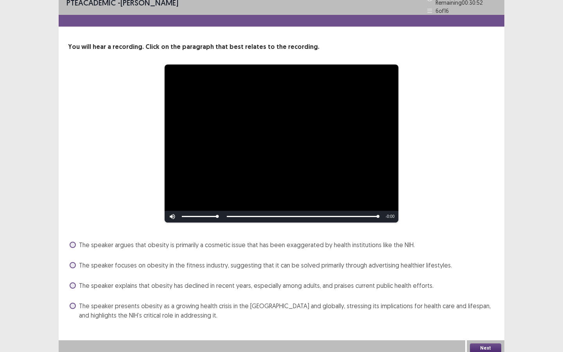
click at [316, 269] on span "The speaker presents obesity as a growing health crisis in the [GEOGRAPHIC_DATA…" at bounding box center [287, 310] width 416 height 19
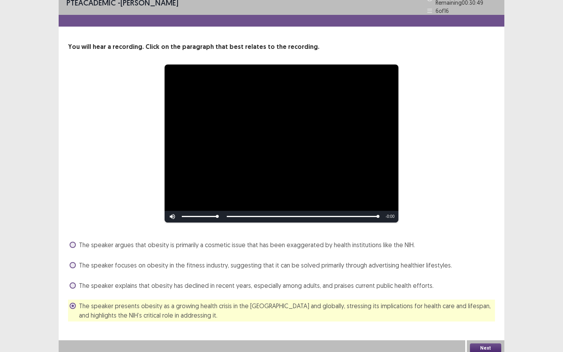
click at [474, 269] on button "Next" at bounding box center [485, 347] width 31 height 9
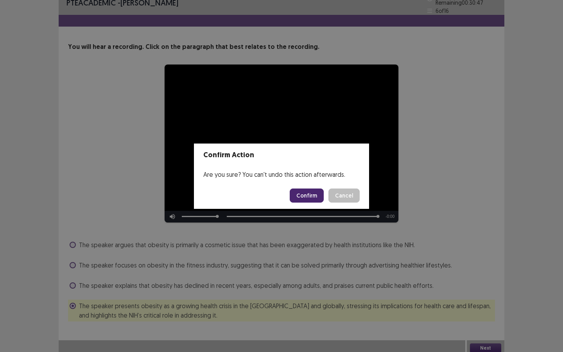
click at [303, 197] on button "Confirm" at bounding box center [307, 196] width 34 height 14
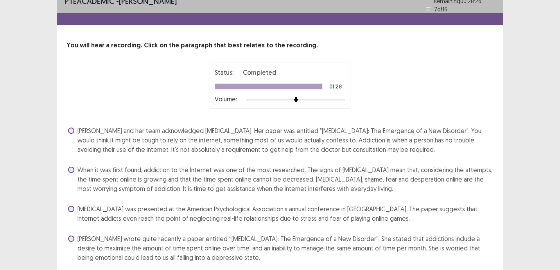
scroll to position [36, 0]
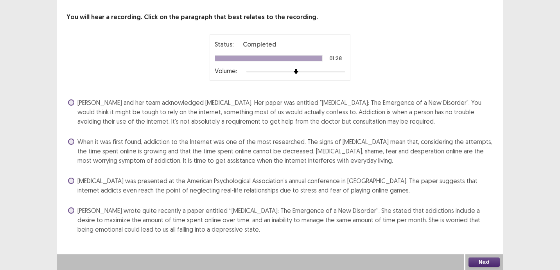
click at [286, 158] on span "When it was first found, addiction to the Internet was one of the most research…" at bounding box center [285, 151] width 416 height 28
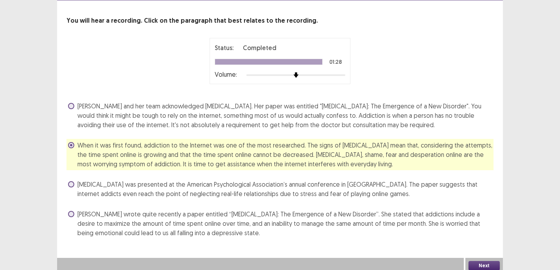
click at [483, 261] on button "Next" at bounding box center [484, 265] width 31 height 9
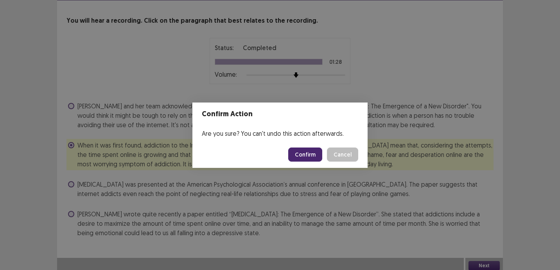
click at [310, 160] on button "Confirm" at bounding box center [305, 154] width 34 height 14
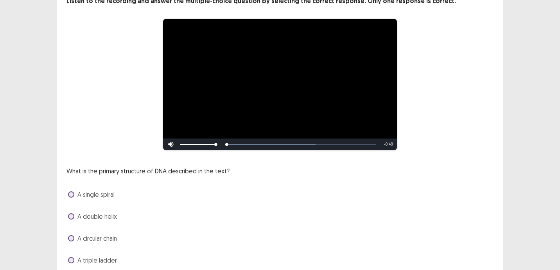
scroll to position [83, 0]
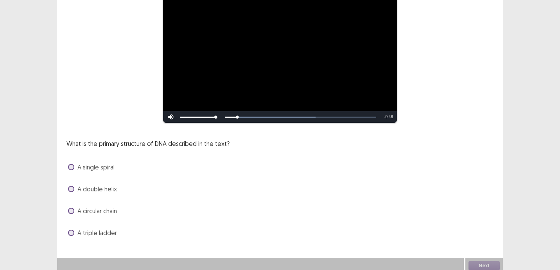
click at [95, 190] on div "A double helix" at bounding box center [279, 189] width 427 height 13
click at [94, 185] on span "A double helix" at bounding box center [97, 188] width 40 height 9
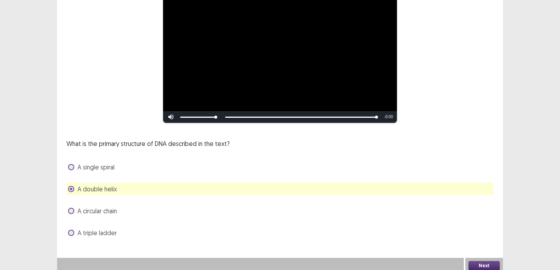
click at [481, 263] on button "Next" at bounding box center [484, 265] width 31 height 9
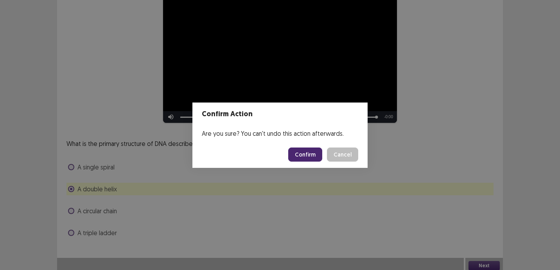
click at [312, 157] on button "Confirm" at bounding box center [305, 154] width 34 height 14
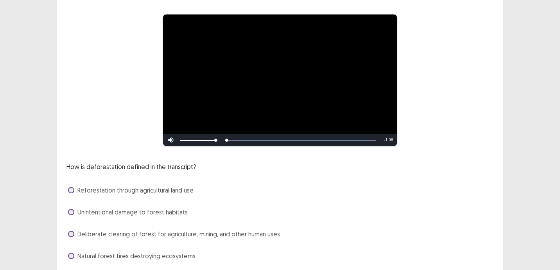
scroll to position [79, 0]
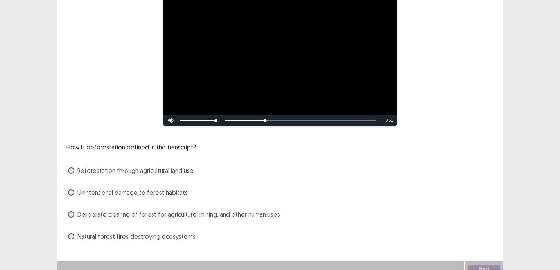
click at [217, 212] on span "Deliberate clearing of forest for agriculture, mining, and other human uses" at bounding box center [178, 214] width 203 height 9
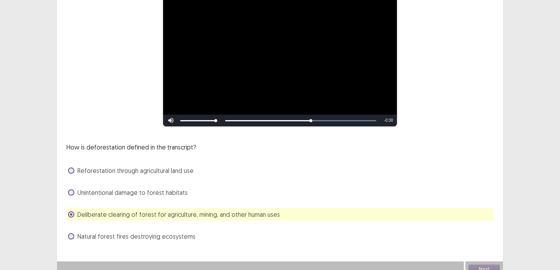
scroll to position [83, 0]
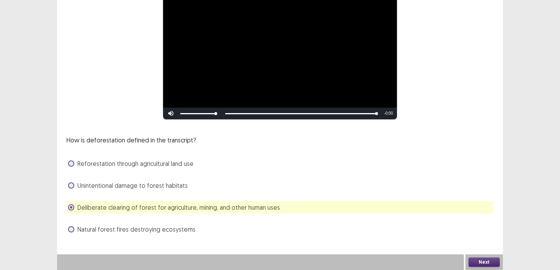
click at [473, 263] on button "Next" at bounding box center [484, 261] width 31 height 9
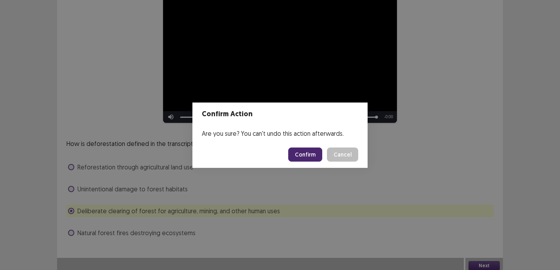
click at [318, 156] on button "Confirm" at bounding box center [305, 154] width 34 height 14
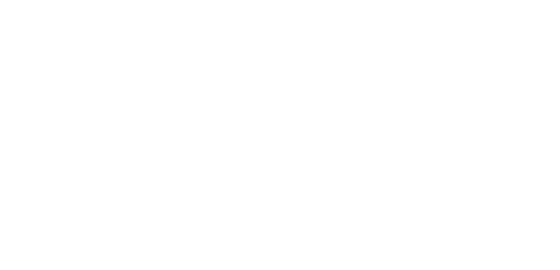
scroll to position [0, 0]
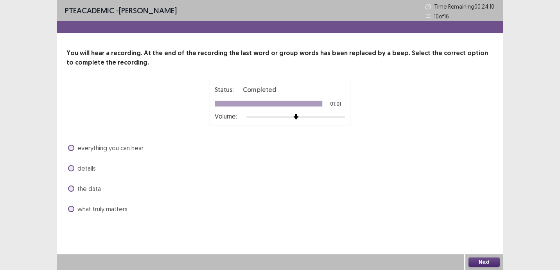
click at [104, 209] on span "what truly matters" at bounding box center [102, 208] width 50 height 9
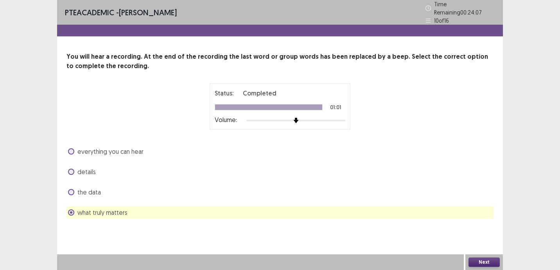
click at [492, 261] on button "Next" at bounding box center [484, 261] width 31 height 9
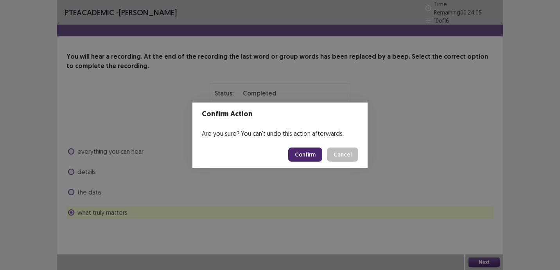
click at [301, 149] on button "Confirm" at bounding box center [305, 154] width 34 height 14
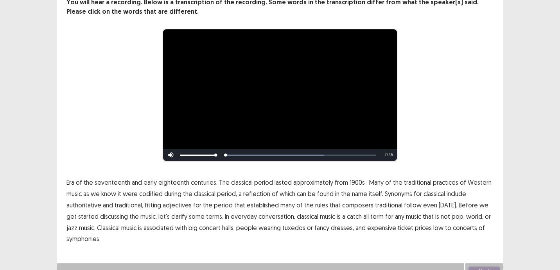
scroll to position [60, 0]
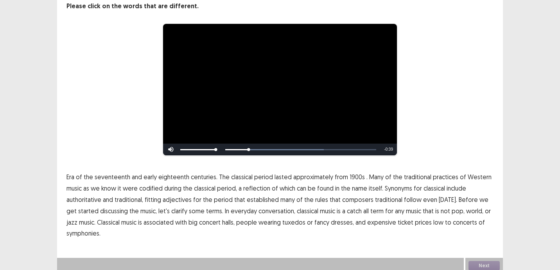
click at [353, 173] on span "1900s" at bounding box center [357, 176] width 15 height 9
click at [381, 198] on span "traditional" at bounding box center [388, 199] width 27 height 9
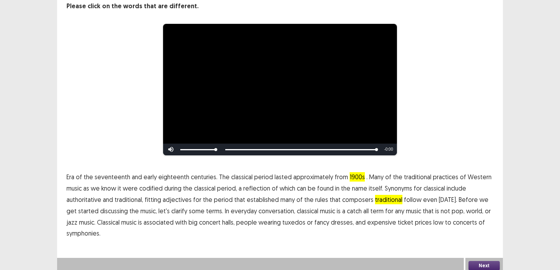
click at [433, 219] on span "low" at bounding box center [438, 221] width 10 height 9
click at [494, 261] on button "Next" at bounding box center [484, 265] width 31 height 9
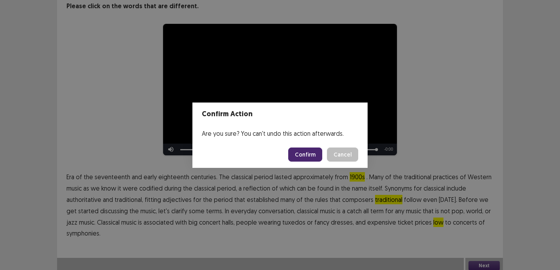
click at [311, 156] on button "Confirm" at bounding box center [305, 154] width 34 height 14
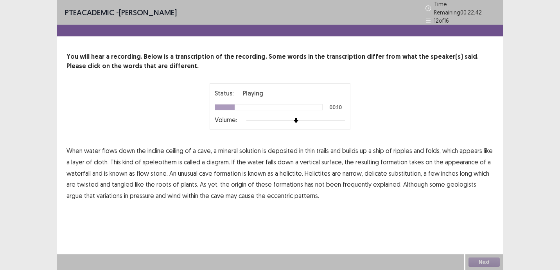
click at [384, 146] on span "ship" at bounding box center [378, 150] width 11 height 9
click at [217, 158] on span "diagram." at bounding box center [218, 161] width 23 height 9
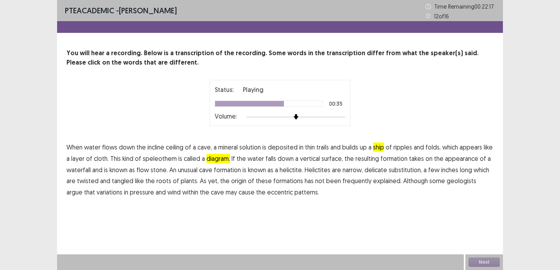
click at [400, 170] on span "substitution," at bounding box center [405, 169] width 33 height 9
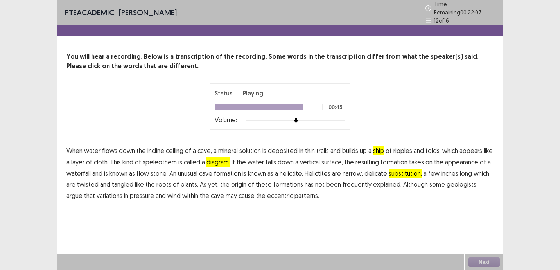
click at [346, 180] on span "frequently" at bounding box center [357, 184] width 29 height 9
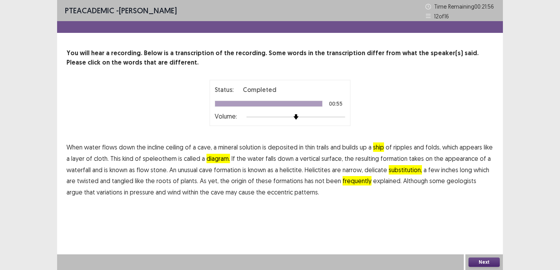
click at [489, 258] on button "Next" at bounding box center [484, 261] width 31 height 9
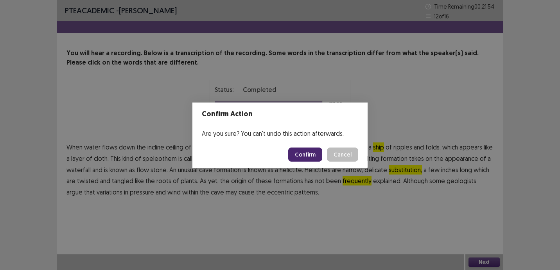
click at [310, 150] on button "Confirm" at bounding box center [305, 154] width 34 height 14
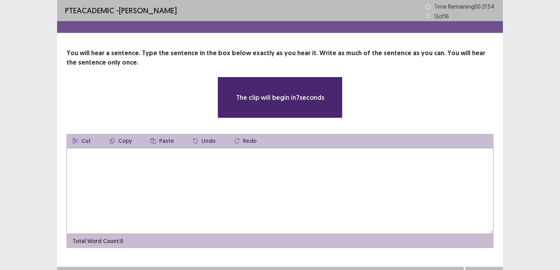
click at [275, 171] on textarea at bounding box center [279, 191] width 427 height 86
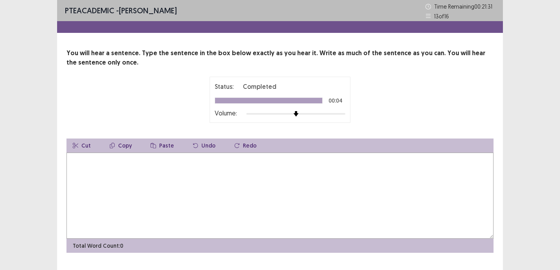
click at [251, 185] on textarea at bounding box center [279, 196] width 427 height 86
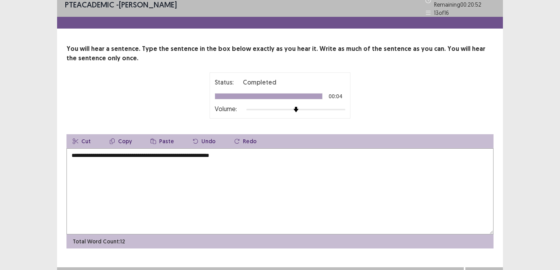
scroll to position [17, 0]
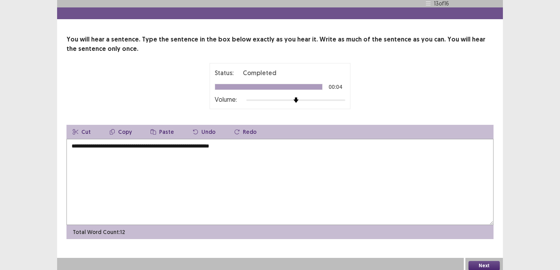
type textarea "**********"
click at [479, 261] on button "Next" at bounding box center [484, 265] width 31 height 9
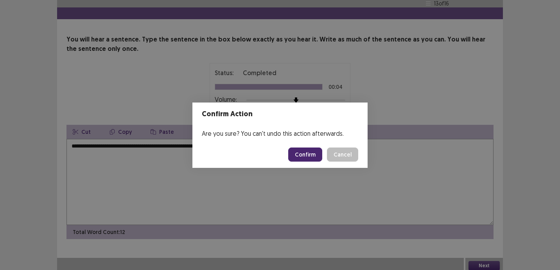
click at [295, 151] on button "Confirm" at bounding box center [305, 154] width 34 height 14
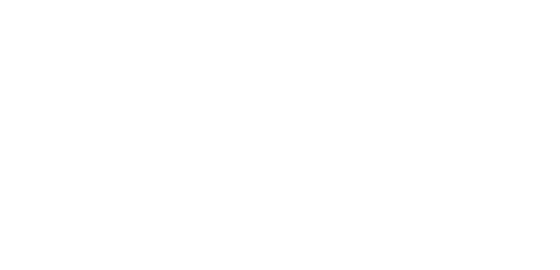
scroll to position [0, 0]
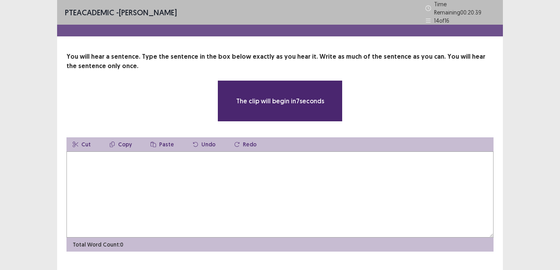
click at [215, 168] on textarea at bounding box center [279, 194] width 427 height 86
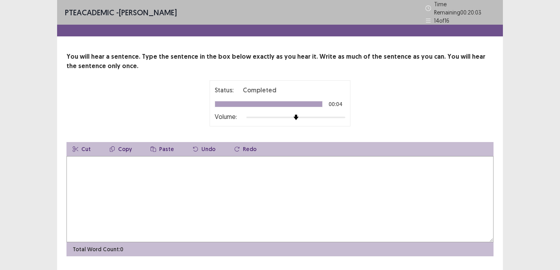
click at [208, 210] on textarea at bounding box center [279, 199] width 427 height 86
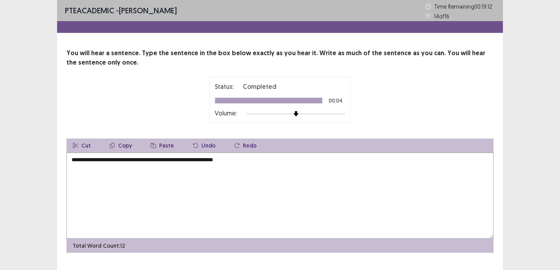
click at [175, 160] on textarea "**********" at bounding box center [279, 196] width 427 height 86
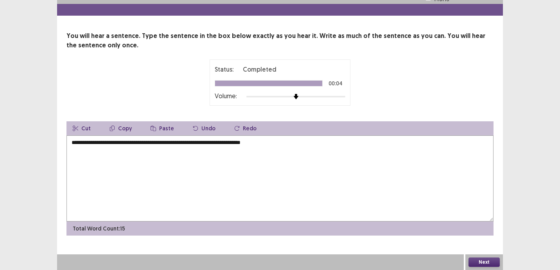
type textarea "**********"
click at [492, 260] on button "Next" at bounding box center [484, 261] width 31 height 9
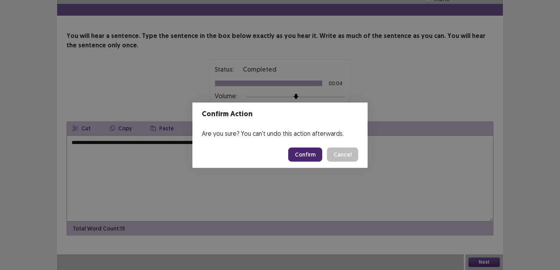
click at [307, 148] on button "Confirm" at bounding box center [305, 154] width 34 height 14
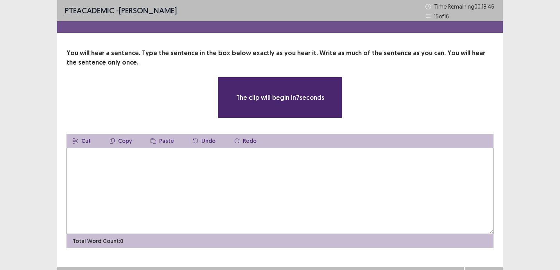
click at [143, 170] on textarea at bounding box center [279, 191] width 427 height 86
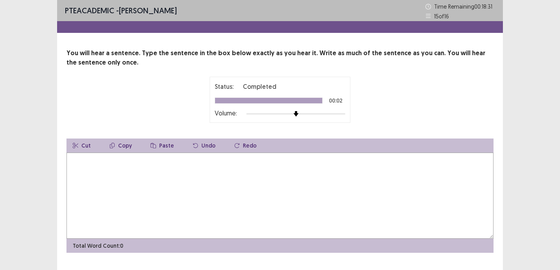
click at [143, 170] on textarea at bounding box center [279, 196] width 427 height 86
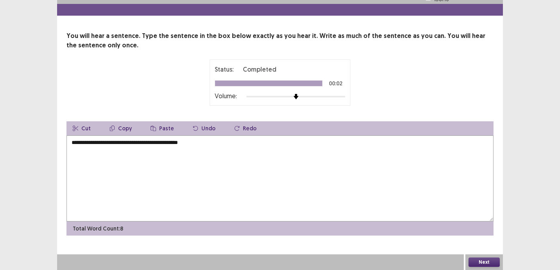
type textarea "**********"
click at [475, 260] on button "Next" at bounding box center [484, 261] width 31 height 9
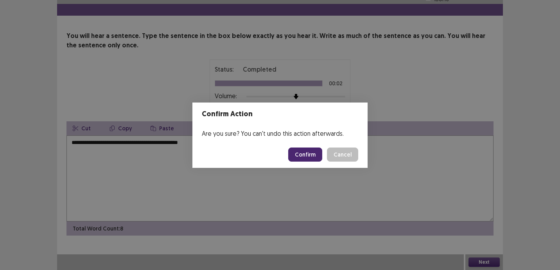
click at [314, 153] on button "Confirm" at bounding box center [305, 154] width 34 height 14
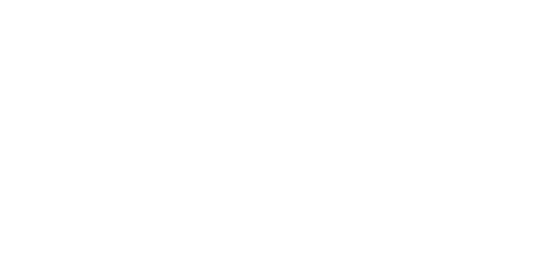
scroll to position [0, 0]
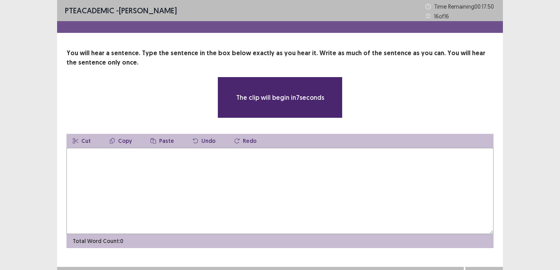
click at [242, 175] on textarea at bounding box center [279, 191] width 427 height 86
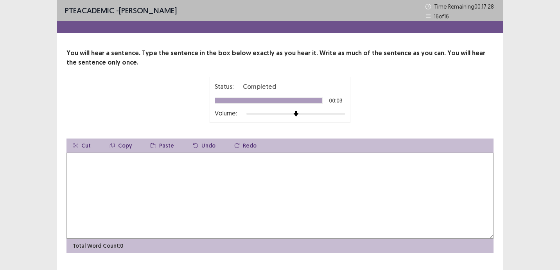
click at [227, 189] on textarea at bounding box center [279, 196] width 427 height 86
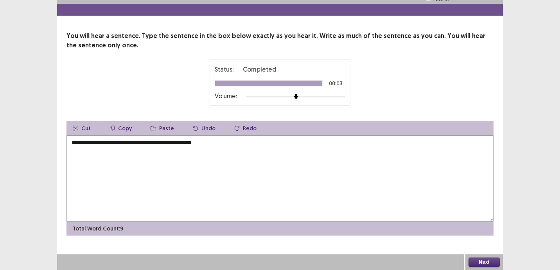
type textarea "**********"
click at [473, 263] on button "Next" at bounding box center [484, 261] width 31 height 9
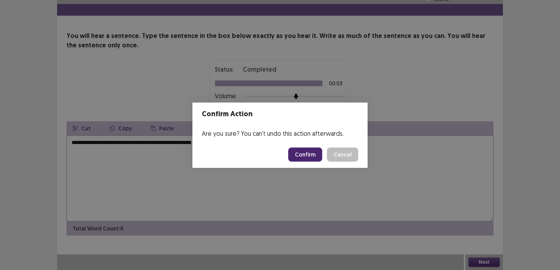
click at [308, 153] on button "Confirm" at bounding box center [305, 154] width 34 height 14
